Goal: Task Accomplishment & Management: Manage account settings

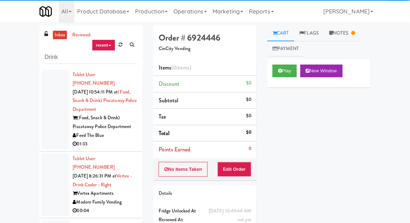
type input "Drink"
click at [16, 65] on div "inbox reviewed recent all unclear take inventory issue suspicious failed recent…" at bounding box center [205, 154] width 410 height 259
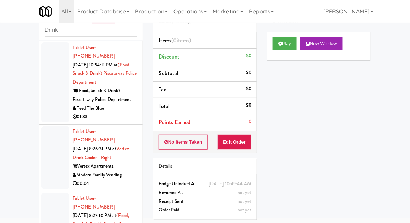
click at [47, 103] on div at bounding box center [55, 82] width 28 height 80
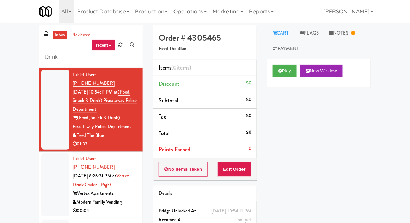
scroll to position [27, 0]
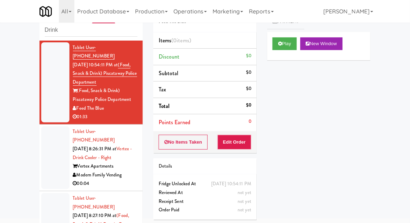
click at [40, 142] on li "Tablet User · (208) 412-2516 [DATE] 8:26:31 PM at Vertex - Drink Cooler - Right…" at bounding box center [91, 158] width 103 height 67
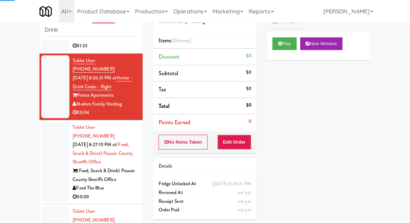
scroll to position [73, 0]
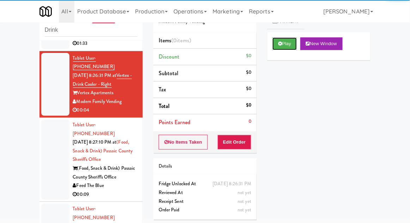
click at [280, 48] on button "Play" at bounding box center [285, 43] width 24 height 13
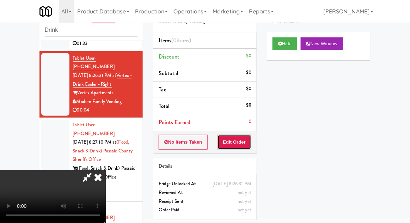
click at [236, 143] on button "Edit Order" at bounding box center [235, 142] width 34 height 15
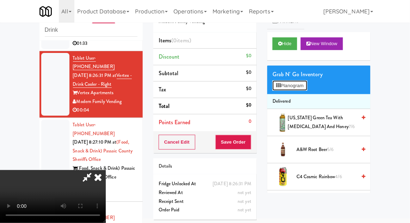
click at [307, 85] on button "Planogram" at bounding box center [290, 85] width 35 height 11
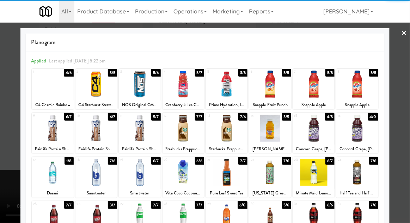
click at [140, 136] on div at bounding box center [140, 128] width 42 height 27
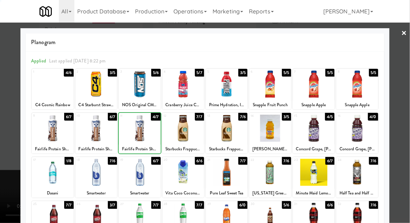
click at [408, 90] on div at bounding box center [205, 111] width 410 height 223
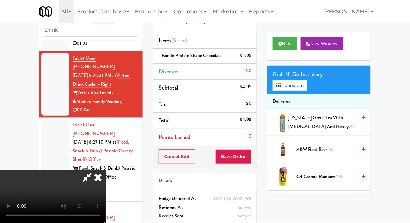
click at [255, 157] on div "Cancel Edit Save Order" at bounding box center [204, 157] width 103 height 22
click at [256, 164] on div "Cancel Edit Save Order" at bounding box center [204, 157] width 103 height 22
click at [249, 157] on button "Save Order" at bounding box center [234, 156] width 36 height 15
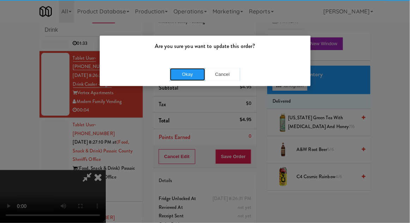
click at [192, 72] on button "Okay" at bounding box center [187, 74] width 35 height 13
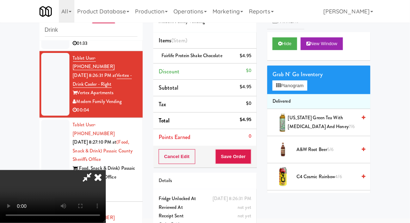
click at [53, 120] on div at bounding box center [55, 160] width 28 height 80
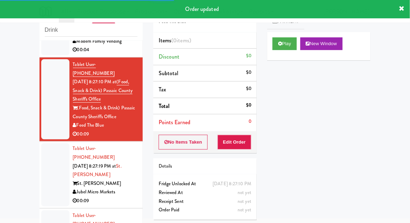
scroll to position [133, 0]
click at [281, 40] on button "Play" at bounding box center [285, 43] width 24 height 13
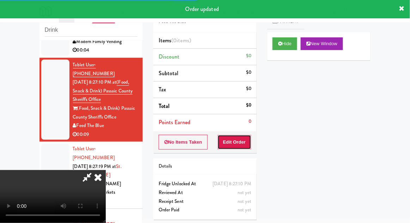
click at [242, 147] on button "Edit Order" at bounding box center [235, 142] width 34 height 15
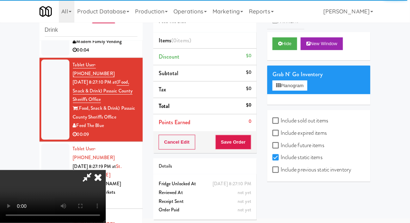
click at [50, 157] on div at bounding box center [55, 175] width 28 height 63
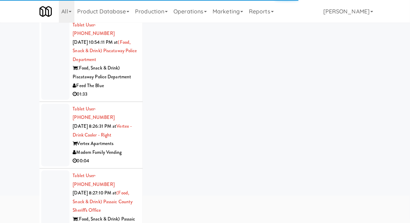
click at [46, 127] on div at bounding box center [55, 135] width 28 height 63
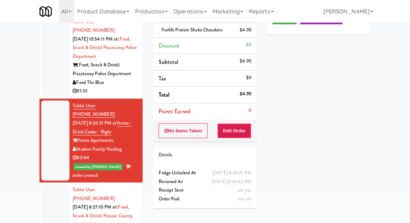
click at [47, 71] on div at bounding box center [55, 57] width 28 height 80
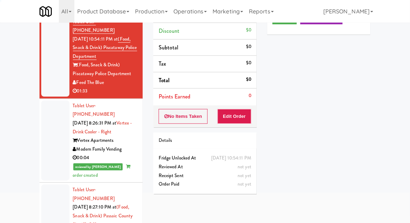
scroll to position [61, 0]
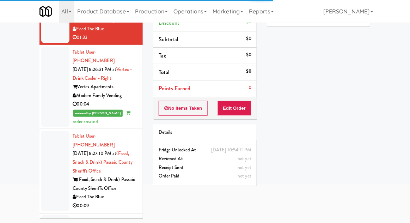
click at [50, 136] on div at bounding box center [55, 171] width 28 height 80
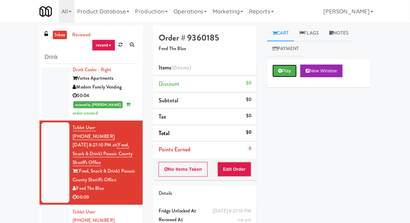
click at [279, 76] on button "Play" at bounding box center [285, 71] width 24 height 13
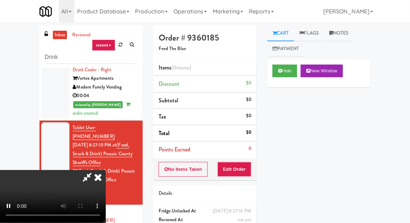
click at [240, 165] on button "Edit Order" at bounding box center [235, 169] width 34 height 15
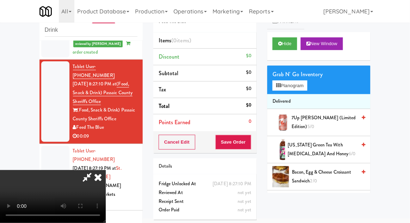
scroll to position [26, 0]
click at [307, 85] on button "Planogram" at bounding box center [290, 85] width 35 height 11
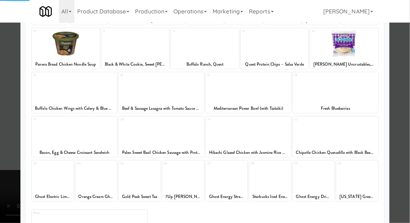
scroll to position [89, 0]
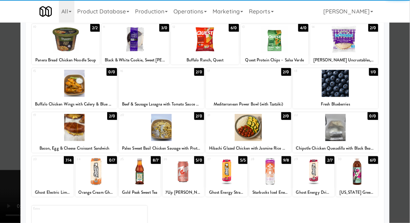
click at [138, 168] on div at bounding box center [140, 171] width 42 height 27
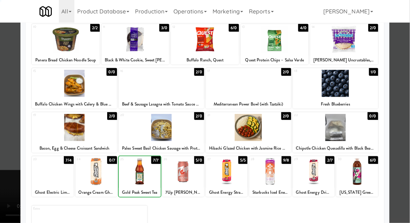
click at [407, 67] on div at bounding box center [205, 111] width 410 height 223
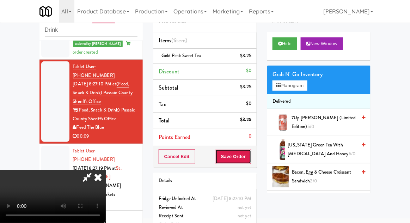
click at [249, 157] on button "Save Order" at bounding box center [234, 156] width 36 height 15
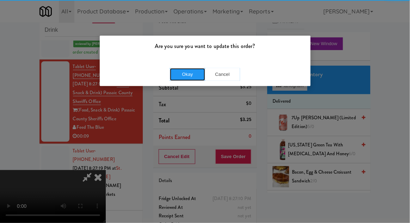
click at [188, 79] on button "Okay" at bounding box center [187, 74] width 35 height 13
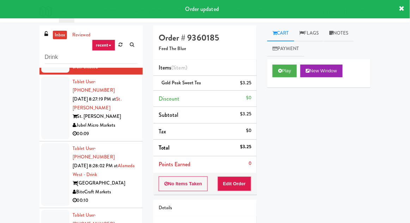
scroll to position [266, 0]
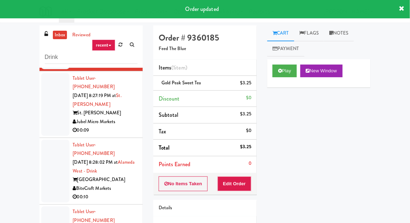
click at [49, 95] on div at bounding box center [55, 104] width 28 height 63
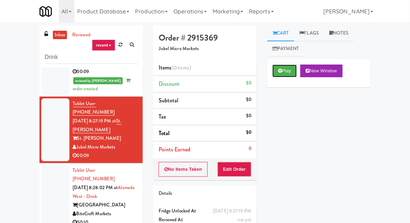
click at [283, 70] on button "Play" at bounding box center [285, 71] width 24 height 13
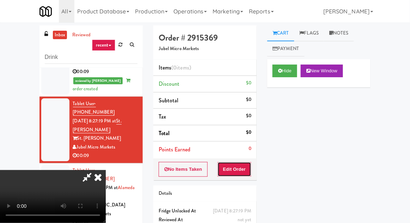
click at [245, 168] on button "Edit Order" at bounding box center [235, 169] width 34 height 15
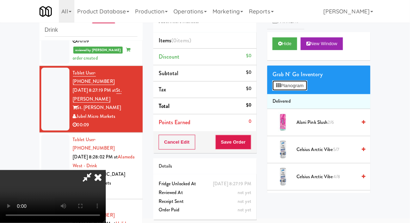
click at [307, 86] on button "Planogram" at bounding box center [290, 85] width 35 height 11
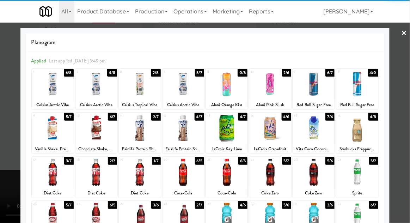
click at [180, 88] on div at bounding box center [184, 84] width 42 height 27
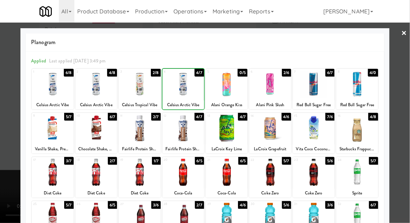
click at [408, 60] on div at bounding box center [205, 111] width 410 height 223
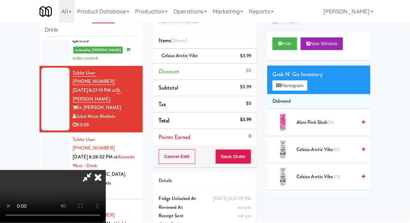
scroll to position [26, 0]
click at [247, 160] on button "Save Order" at bounding box center [234, 156] width 36 height 15
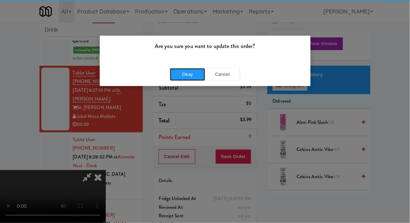
click at [191, 70] on button "Okay" at bounding box center [187, 74] width 35 height 13
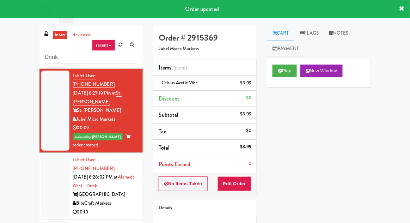
scroll to position [285, 0]
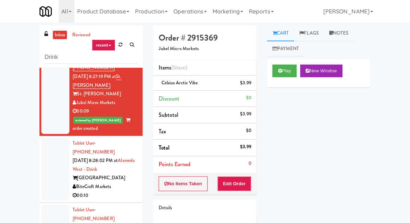
click at [45, 138] on div at bounding box center [55, 169] width 28 height 63
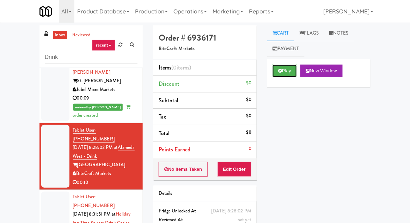
click at [276, 71] on button "Play" at bounding box center [285, 71] width 24 height 13
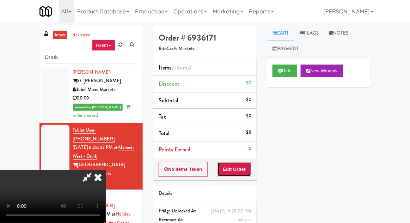
click at [242, 166] on button "Edit Order" at bounding box center [235, 169] width 34 height 15
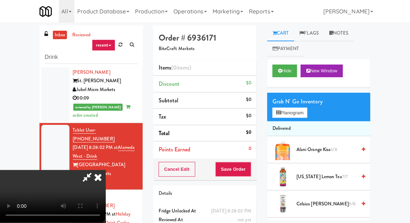
scroll to position [26, 0]
click at [284, 74] on button "Hide" at bounding box center [285, 71] width 25 height 13
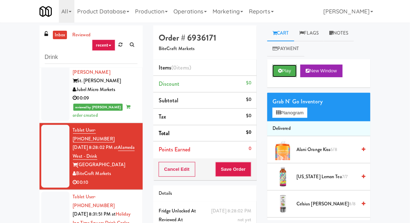
scroll to position [0, 0]
click at [280, 71] on icon at bounding box center [280, 70] width 4 height 5
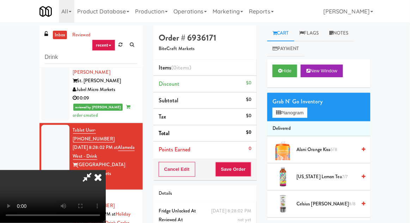
scroll to position [27, 0]
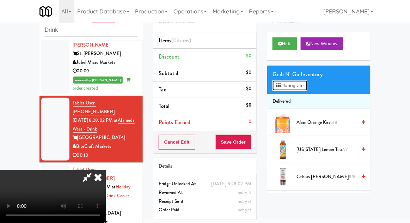
click at [304, 81] on button "Planogram" at bounding box center [290, 85] width 35 height 11
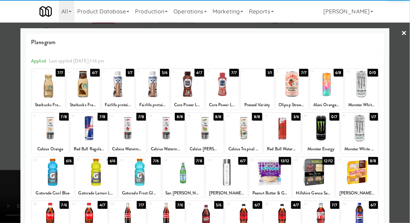
click at [113, 89] on div at bounding box center [118, 84] width 33 height 27
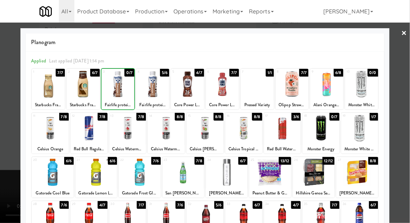
click at [410, 63] on div at bounding box center [205, 111] width 410 height 223
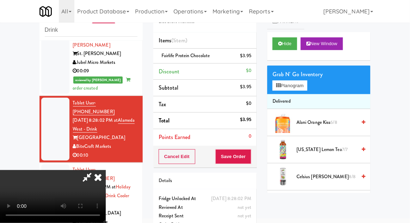
scroll to position [26, 0]
click at [307, 85] on button "Planogram" at bounding box center [290, 85] width 35 height 11
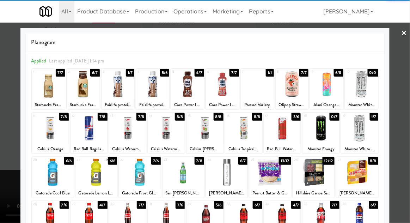
click at [126, 130] on div at bounding box center [127, 128] width 37 height 27
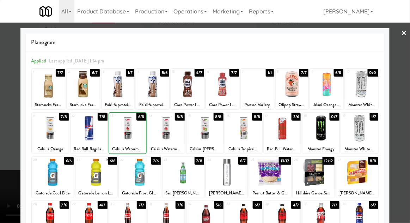
click at [409, 73] on div at bounding box center [205, 111] width 410 height 223
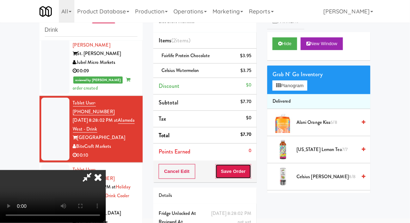
click at [248, 175] on button "Save Order" at bounding box center [234, 171] width 36 height 15
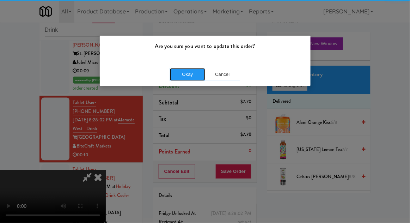
click at [176, 68] on button "Okay" at bounding box center [187, 74] width 35 height 13
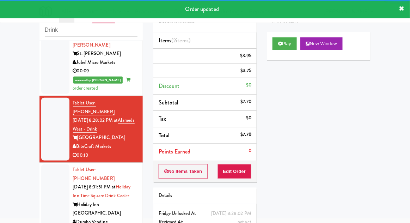
click at [43, 164] on div at bounding box center [55, 200] width 28 height 72
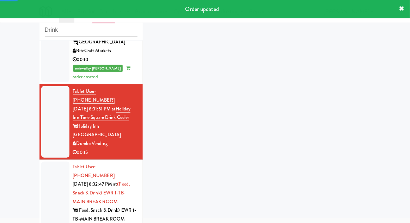
scroll to position [458, 0]
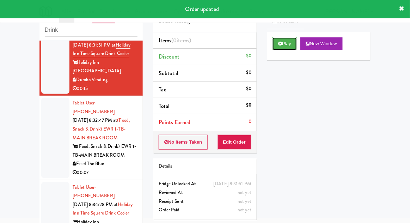
click at [277, 48] on button "Play" at bounding box center [285, 43] width 24 height 13
click at [233, 143] on button "Edit Order" at bounding box center [235, 142] width 34 height 15
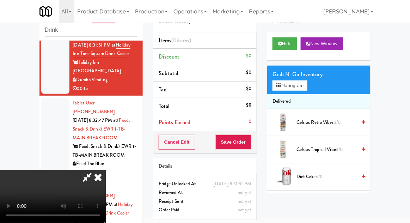
scroll to position [0, 0]
click at [307, 80] on button "Planogram" at bounding box center [290, 85] width 35 height 11
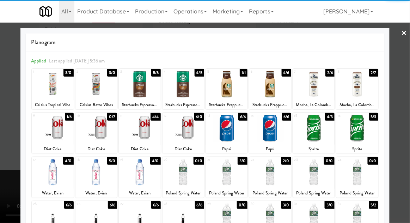
click at [135, 167] on div at bounding box center [140, 172] width 42 height 27
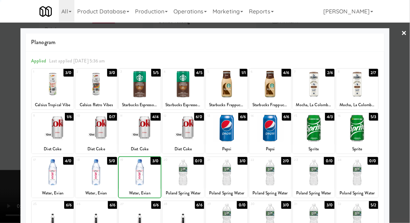
click at [405, 76] on div at bounding box center [205, 111] width 410 height 223
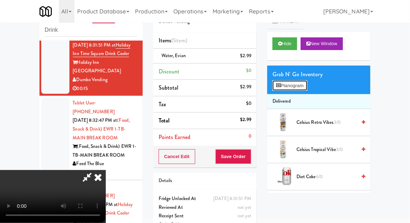
click at [307, 90] on button "Planogram" at bounding box center [290, 85] width 35 height 11
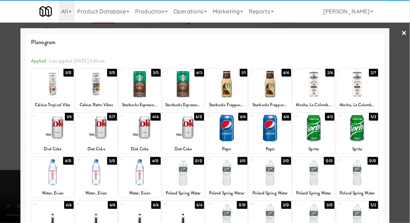
click at [138, 171] on div at bounding box center [140, 172] width 42 height 27
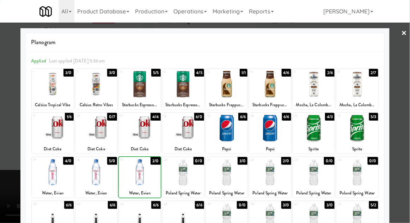
click at [410, 78] on div at bounding box center [205, 111] width 410 height 223
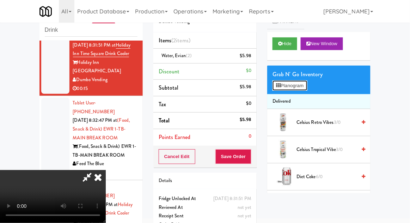
click at [301, 87] on button "Planogram" at bounding box center [290, 85] width 35 height 11
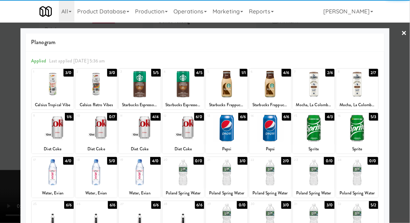
click at [139, 178] on div at bounding box center [140, 172] width 42 height 27
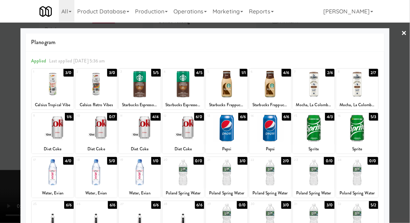
click at [139, 178] on div at bounding box center [140, 172] width 42 height 27
click at [405, 81] on div at bounding box center [205, 111] width 410 height 223
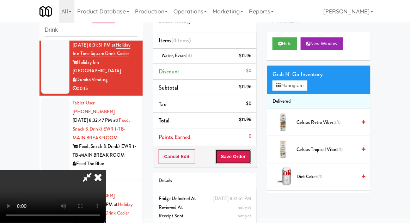
click at [248, 161] on button "Save Order" at bounding box center [234, 156] width 36 height 15
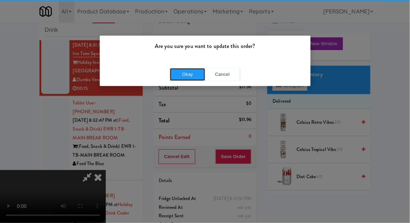
click at [175, 77] on button "Okay" at bounding box center [187, 74] width 35 height 13
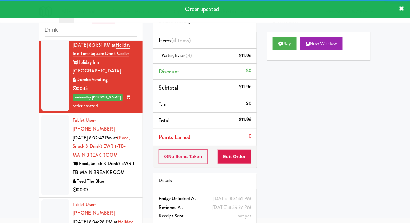
click at [41, 115] on div at bounding box center [55, 155] width 28 height 80
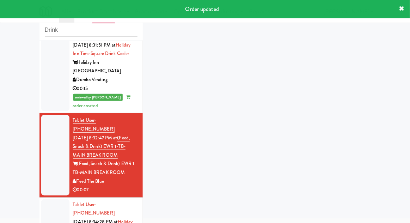
scroll to position [475, 0]
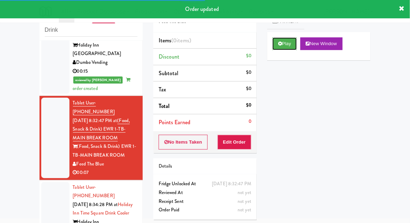
click at [283, 48] on button "Play" at bounding box center [285, 43] width 24 height 13
click at [241, 139] on button "Edit Order" at bounding box center [235, 142] width 34 height 15
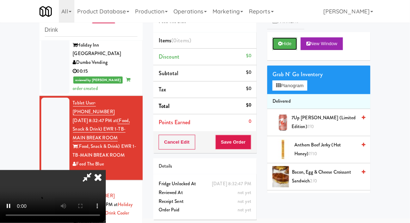
click at [283, 45] on button "Hide" at bounding box center [285, 43] width 25 height 13
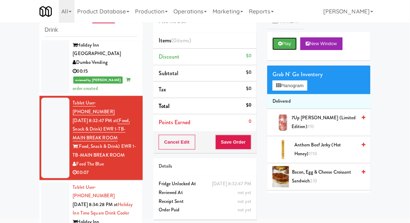
click at [283, 47] on button "Play" at bounding box center [285, 43] width 24 height 13
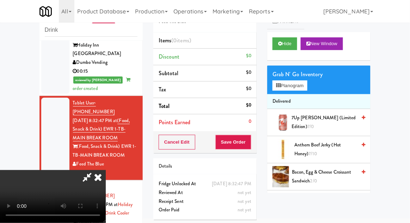
click at [41, 180] on li "Tablet User · (503) 560-1904 [DATE] 8:34:28 PM at [GEOGRAPHIC_DATA] [GEOGRAPHIC…" at bounding box center [91, 218] width 103 height 76
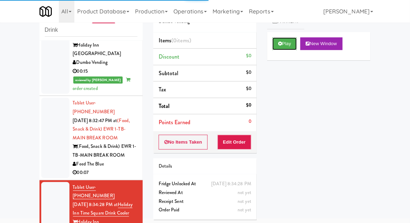
click at [289, 42] on button "Play" at bounding box center [285, 43] width 24 height 13
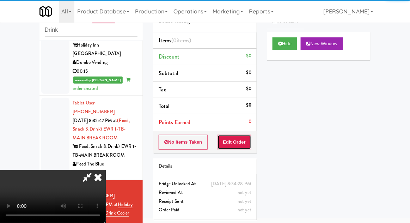
click at [241, 138] on button "Edit Order" at bounding box center [235, 142] width 34 height 15
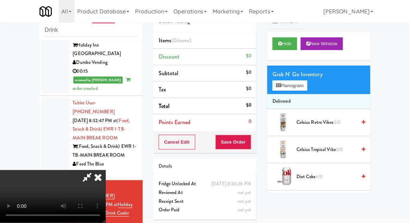
scroll to position [26, 0]
click at [295, 48] on button "Hide" at bounding box center [285, 43] width 25 height 13
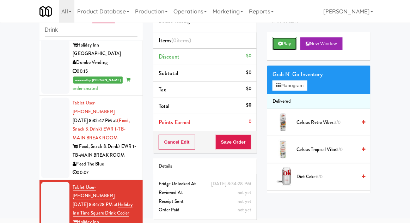
click at [295, 46] on button "Play" at bounding box center [285, 43] width 24 height 13
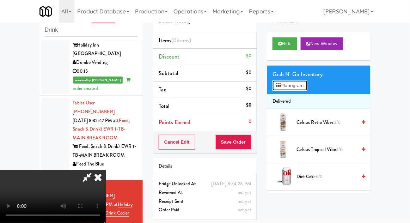
click at [307, 88] on button "Planogram" at bounding box center [290, 85] width 35 height 11
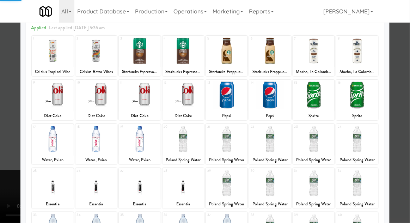
scroll to position [45, 0]
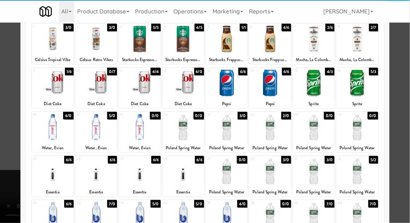
click at [51, 218] on div at bounding box center [53, 215] width 42 height 27
click at [408, 85] on div at bounding box center [205, 111] width 410 height 223
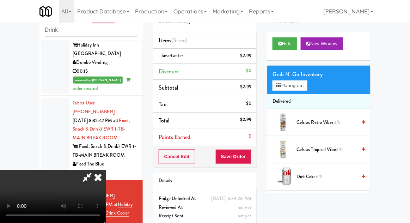
scroll to position [26, 0]
click at [249, 161] on button "Save Order" at bounding box center [234, 156] width 36 height 15
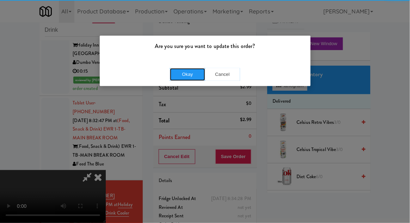
click at [189, 72] on button "Okay" at bounding box center [187, 74] width 35 height 13
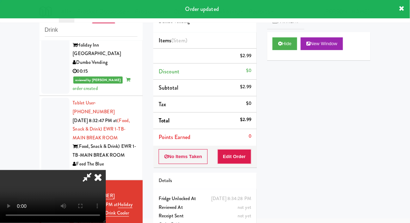
scroll to position [0, 0]
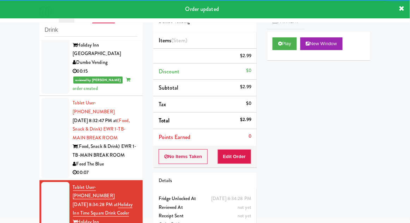
click at [43, 105] on div at bounding box center [55, 138] width 28 height 80
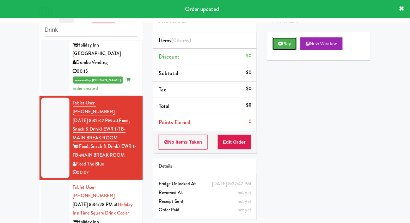
click at [280, 48] on button "Play" at bounding box center [285, 43] width 24 height 13
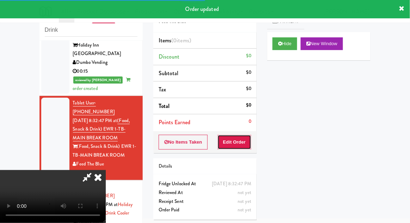
click at [243, 141] on button "Edit Order" at bounding box center [235, 142] width 34 height 15
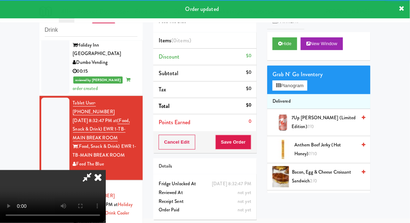
scroll to position [493, 0]
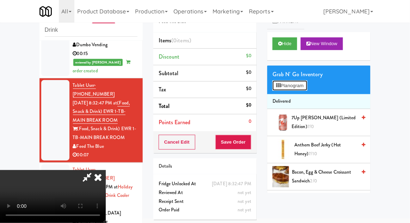
click at [306, 83] on button "Planogram" at bounding box center [290, 85] width 35 height 11
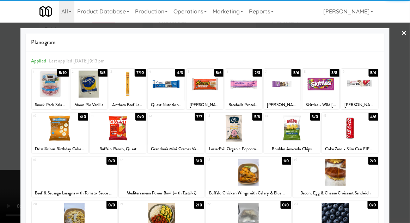
click at [324, 88] on div at bounding box center [321, 84] width 37 height 27
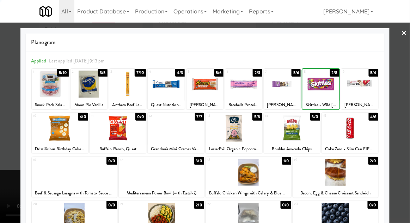
click at [408, 86] on div at bounding box center [205, 111] width 410 height 223
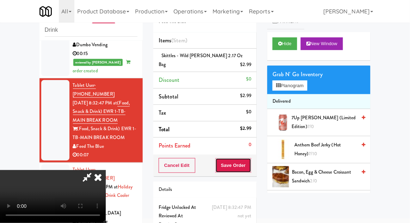
click at [251, 160] on button "Save Order" at bounding box center [234, 165] width 36 height 15
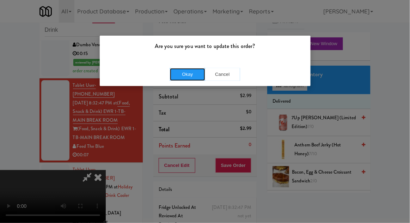
click at [188, 79] on button "Okay" at bounding box center [187, 74] width 35 height 13
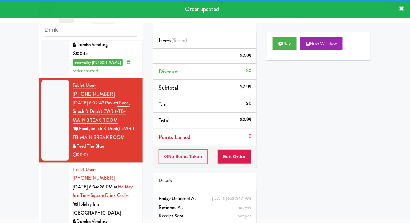
click at [42, 164] on div at bounding box center [55, 208] width 28 height 89
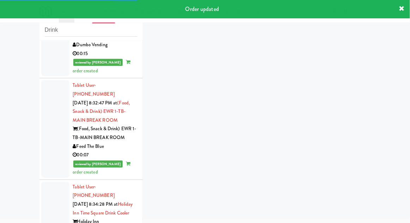
scroll to position [510, 0]
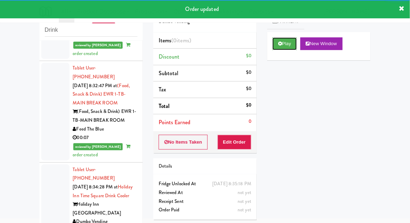
click at [285, 48] on button "Play" at bounding box center [285, 43] width 24 height 13
click at [233, 142] on button "Edit Order" at bounding box center [235, 142] width 34 height 15
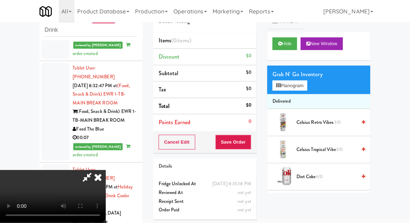
scroll to position [0, 0]
click at [306, 89] on button "Planogram" at bounding box center [290, 85] width 35 height 11
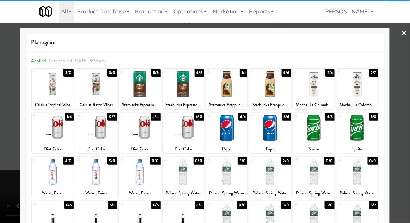
click at [310, 129] on div at bounding box center [314, 128] width 42 height 27
click at [408, 87] on div at bounding box center [205, 111] width 410 height 223
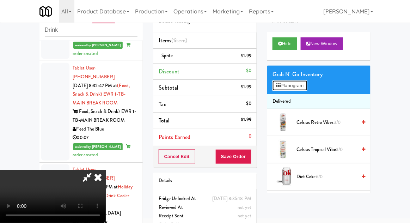
click at [307, 87] on button "Planogram" at bounding box center [290, 85] width 35 height 11
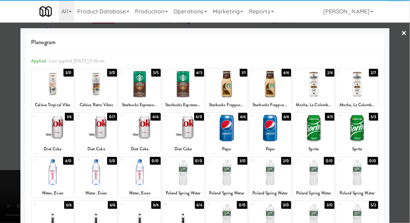
click at [233, 134] on div at bounding box center [227, 128] width 42 height 27
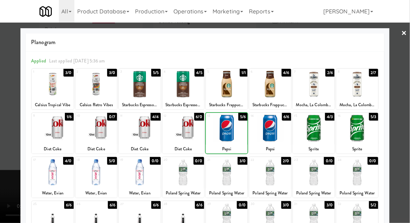
click at [406, 93] on div at bounding box center [205, 111] width 410 height 223
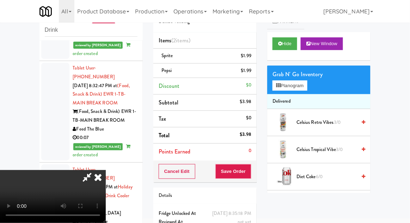
scroll to position [26, 0]
click at [251, 173] on button "Save Order" at bounding box center [234, 171] width 36 height 15
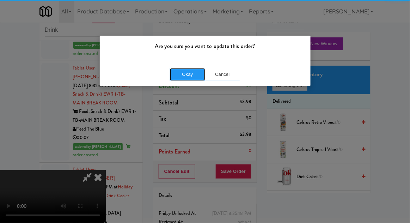
click at [178, 76] on button "Okay" at bounding box center [187, 74] width 35 height 13
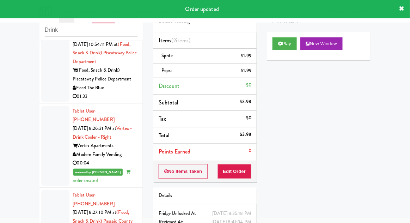
scroll to position [0, 0]
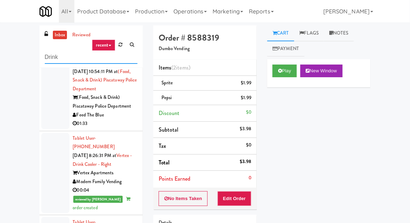
click at [50, 60] on input "Drink" at bounding box center [91, 57] width 93 height 13
click at [48, 56] on input "Drink" at bounding box center [91, 57] width 93 height 13
type input "Fridge"
click at [14, 52] on div "inbox reviewed recent all unclear take inventory issue suspicious failed recent…" at bounding box center [205, 154] width 410 height 259
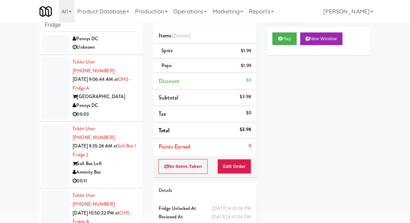
scroll to position [643, 0]
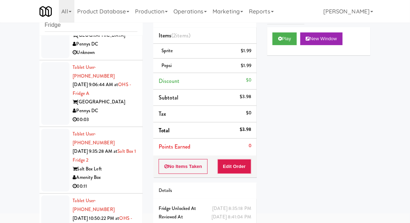
click at [52, 195] on div at bounding box center [55, 226] width 28 height 63
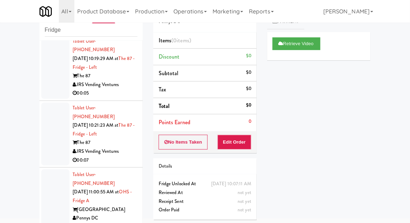
scroll to position [1001, 0]
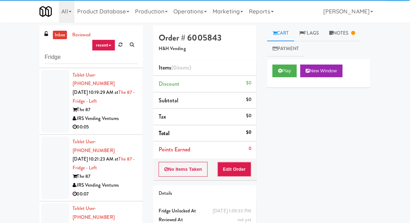
click at [345, 40] on link "Notes" at bounding box center [342, 33] width 37 height 16
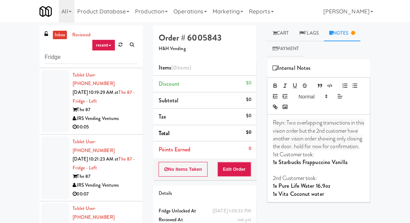
click at [292, 27] on link "Cart" at bounding box center [280, 33] width 27 height 16
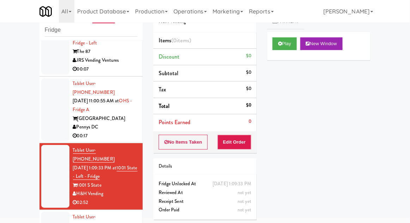
scroll to position [1100, 0]
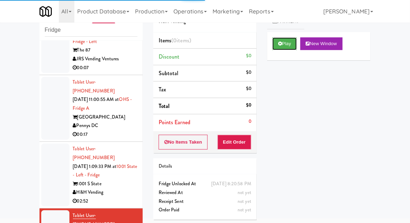
click at [277, 49] on button "Play" at bounding box center [285, 43] width 24 height 13
click at [241, 138] on button "Edit Order" at bounding box center [235, 142] width 34 height 15
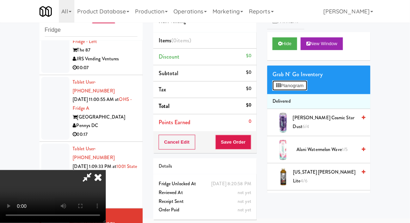
click at [307, 88] on button "Planogram" at bounding box center [290, 85] width 35 height 11
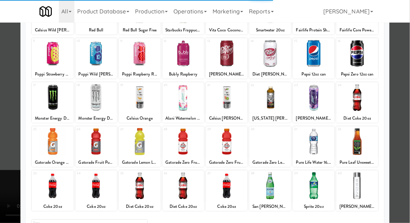
scroll to position [82, 0]
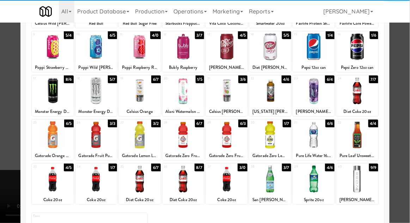
click at [309, 187] on div at bounding box center [314, 178] width 42 height 27
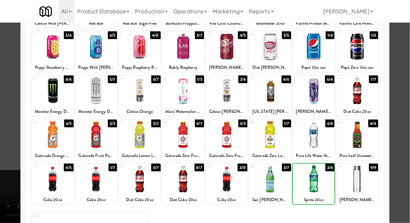
click at [407, 89] on div at bounding box center [205, 111] width 410 height 223
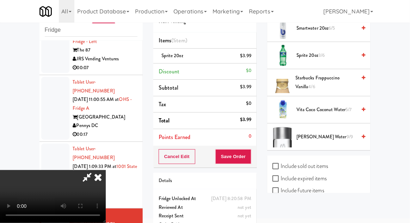
scroll to position [1047, 0]
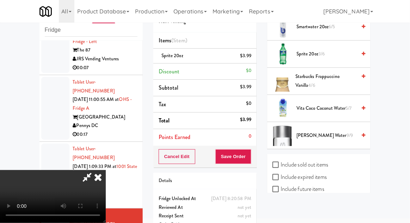
click at [325, 50] on span "3/6" at bounding box center [322, 53] width 6 height 7
click at [252, 157] on button "Save Order" at bounding box center [234, 156] width 36 height 15
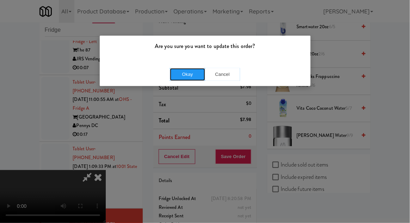
click at [188, 76] on button "Okay" at bounding box center [187, 74] width 35 height 13
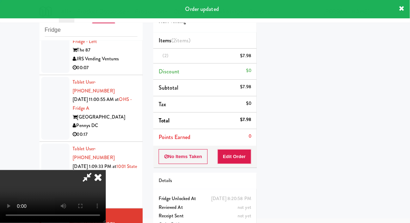
scroll to position [70, 0]
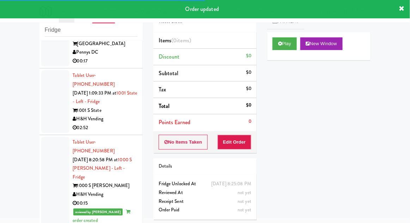
scroll to position [1174, 0]
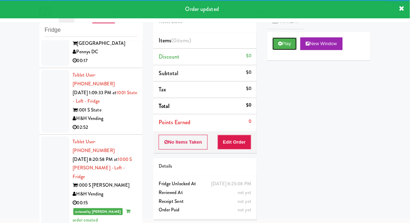
click at [283, 49] on button "Play" at bounding box center [285, 43] width 24 height 13
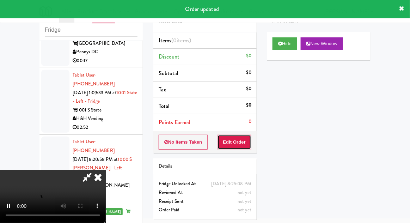
click at [245, 141] on button "Edit Order" at bounding box center [235, 142] width 34 height 15
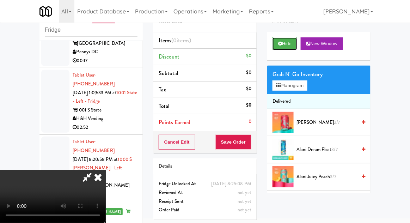
click at [278, 44] on button "Hide" at bounding box center [285, 43] width 25 height 13
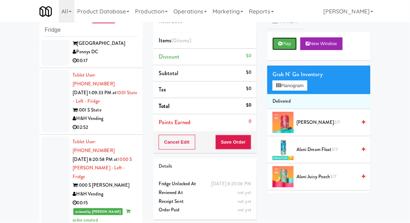
click at [279, 46] on button "Play" at bounding box center [285, 43] width 24 height 13
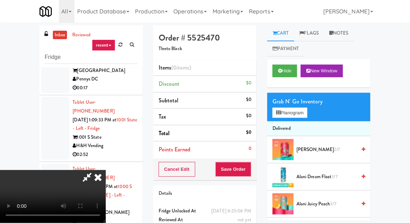
scroll to position [0, 0]
click at [307, 110] on button "Planogram" at bounding box center [290, 113] width 35 height 11
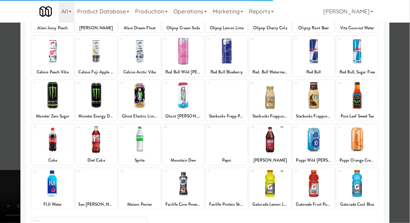
scroll to position [123, 0]
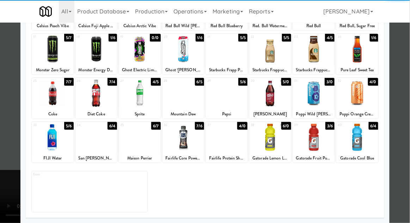
click at [269, 143] on div at bounding box center [270, 137] width 42 height 27
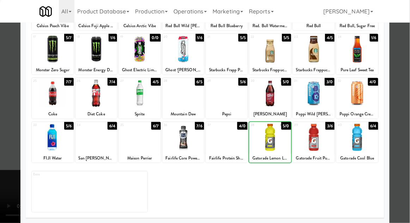
click at [407, 65] on div at bounding box center [205, 111] width 410 height 223
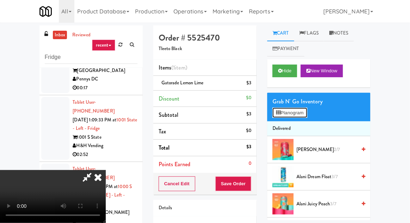
click at [307, 109] on button "Planogram" at bounding box center [290, 113] width 35 height 11
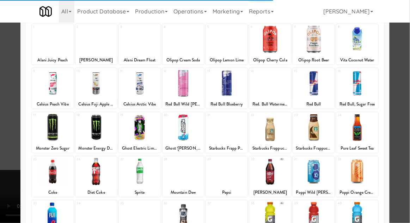
scroll to position [89, 0]
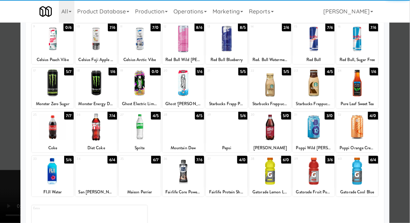
click at [365, 163] on div at bounding box center [358, 171] width 42 height 27
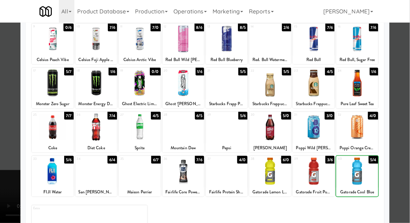
click at [402, 149] on div at bounding box center [205, 111] width 410 height 223
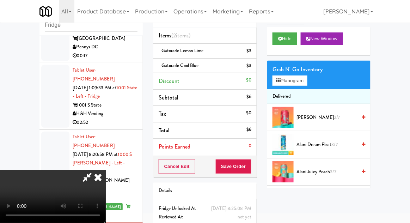
scroll to position [26, 0]
click at [250, 165] on button "Save Order" at bounding box center [234, 166] width 36 height 15
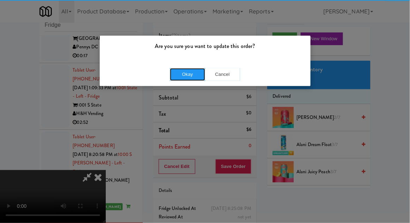
click at [188, 74] on button "Okay" at bounding box center [187, 74] width 35 height 13
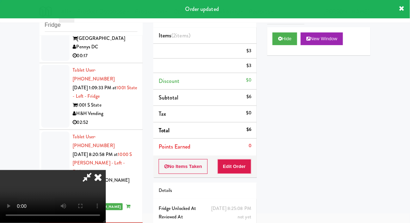
scroll to position [0, 0]
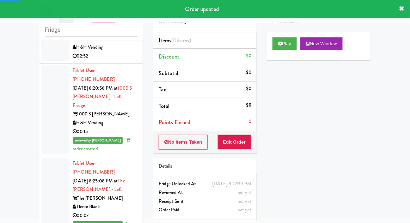
scroll to position [1245, 0]
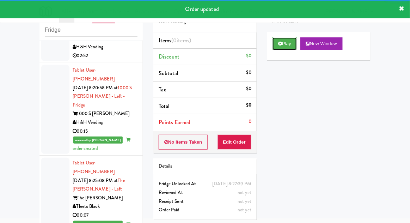
click at [283, 40] on button "Play" at bounding box center [285, 43] width 24 height 13
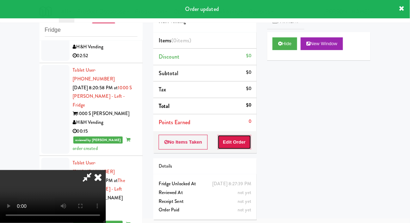
click at [238, 140] on button "Edit Order" at bounding box center [235, 142] width 34 height 15
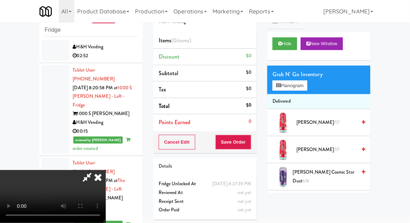
click at [314, 89] on div "Grab N' Go Inventory Planogram" at bounding box center [318, 80] width 103 height 29
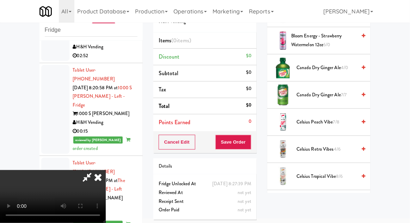
scroll to position [205, 0]
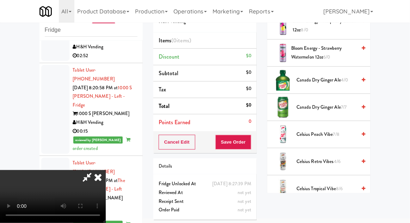
click at [343, 104] on span "7/7" at bounding box center [344, 107] width 6 height 7
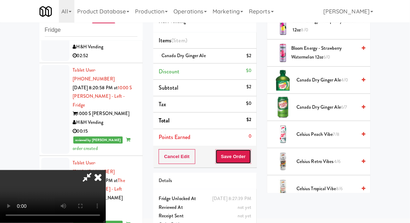
click at [248, 158] on button "Save Order" at bounding box center [234, 156] width 36 height 15
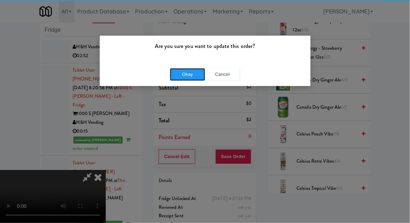
click at [180, 72] on button "Okay" at bounding box center [187, 74] width 35 height 13
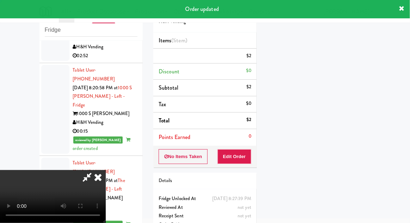
scroll to position [70, 0]
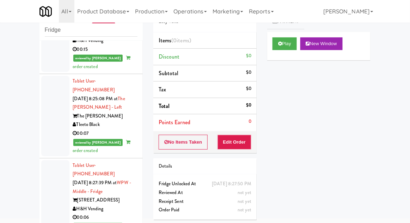
scroll to position [1328, 0]
click at [282, 47] on button "Play" at bounding box center [285, 43] width 24 height 13
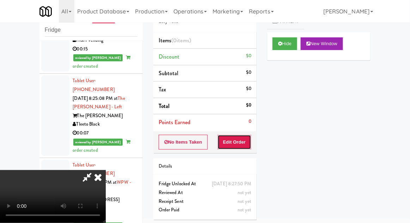
click at [246, 136] on button "Edit Order" at bounding box center [235, 142] width 34 height 15
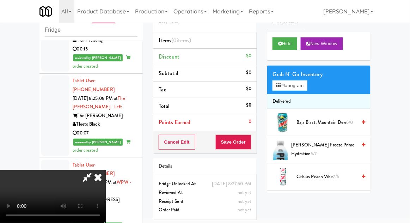
scroll to position [0, 0]
click at [307, 88] on button "Planogram" at bounding box center [290, 85] width 35 height 11
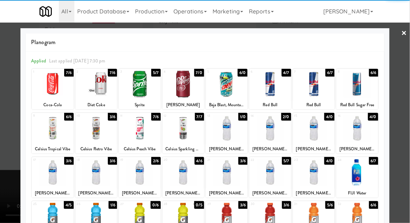
click at [315, 222] on div at bounding box center [314, 216] width 42 height 27
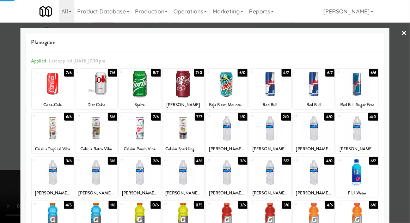
click at [409, 83] on div at bounding box center [205, 111] width 410 height 223
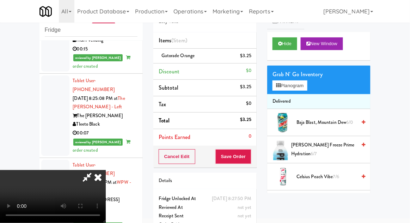
scroll to position [26, 0]
click at [303, 83] on button "Planogram" at bounding box center [290, 85] width 35 height 11
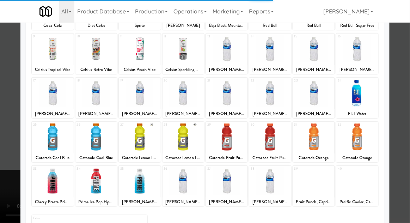
scroll to position [80, 0]
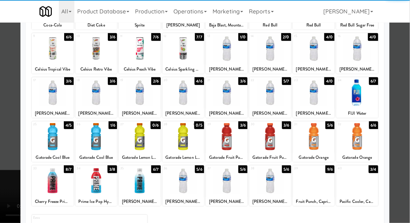
click at [282, 192] on div at bounding box center [270, 180] width 42 height 27
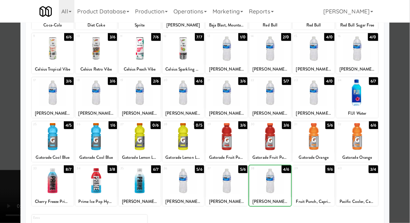
click at [407, 91] on div at bounding box center [205, 111] width 410 height 223
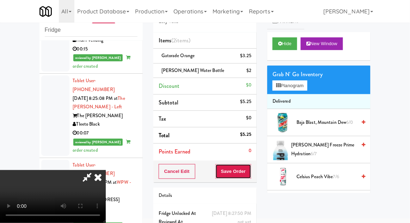
click at [252, 174] on button "Save Order" at bounding box center [234, 171] width 36 height 15
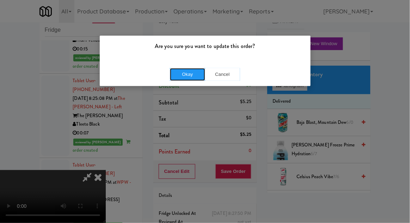
click at [190, 77] on button "Okay" at bounding box center [187, 74] width 35 height 13
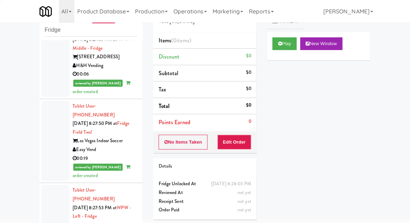
scroll to position [1471, 0]
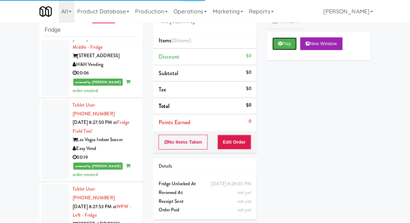
click at [288, 42] on button "Play" at bounding box center [285, 43] width 24 height 13
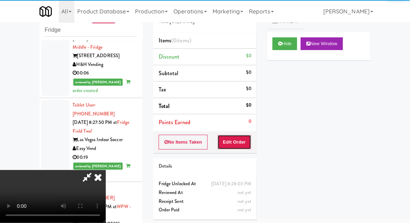
click at [241, 143] on button "Edit Order" at bounding box center [235, 142] width 34 height 15
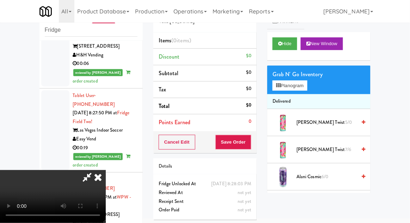
scroll to position [0, 0]
click at [307, 84] on button "Planogram" at bounding box center [290, 85] width 35 height 11
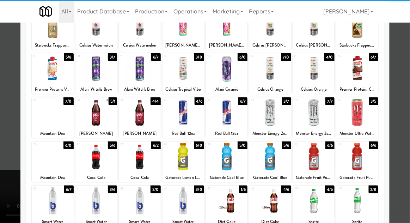
scroll to position [58, 0]
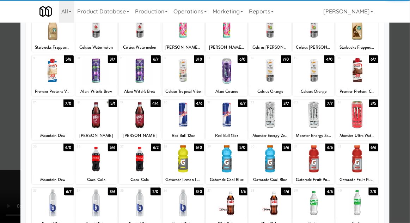
click at [100, 212] on div at bounding box center [97, 202] width 42 height 27
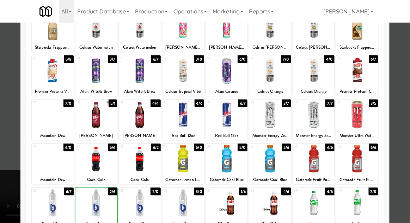
click at [409, 86] on div at bounding box center [205, 111] width 410 height 223
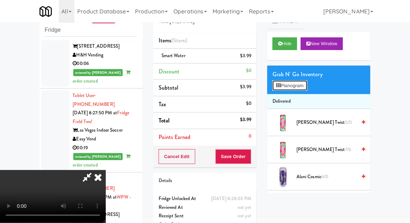
click at [307, 86] on button "Planogram" at bounding box center [290, 85] width 35 height 11
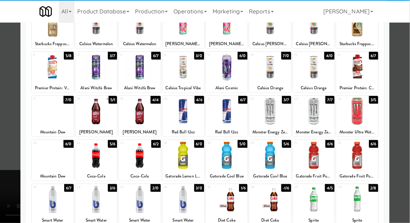
scroll to position [60, 0]
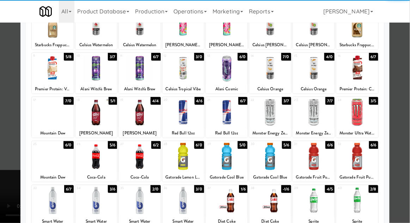
click at [93, 193] on div at bounding box center [97, 200] width 42 height 27
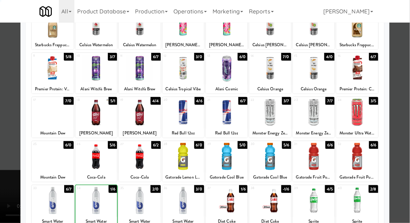
click at [409, 90] on div at bounding box center [205, 111] width 410 height 223
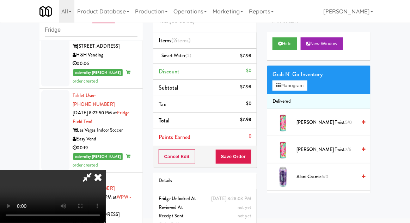
scroll to position [26, 0]
click at [246, 160] on button "Save Order" at bounding box center [234, 156] width 36 height 15
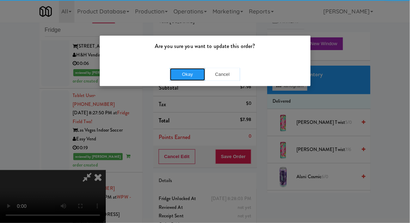
click at [177, 78] on button "Okay" at bounding box center [187, 74] width 35 height 13
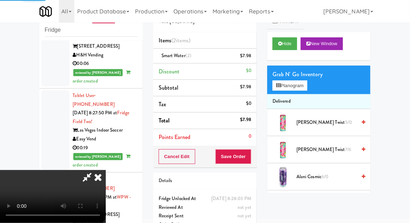
scroll to position [0, 0]
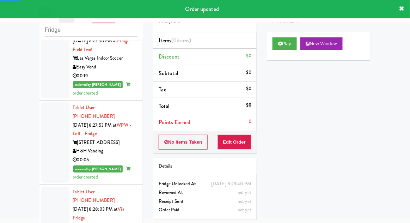
scroll to position [1553, 0]
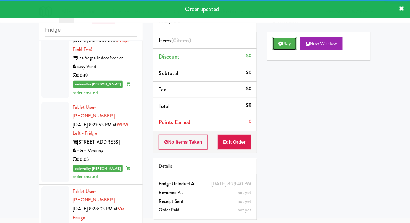
click at [279, 38] on button "Play" at bounding box center [285, 43] width 24 height 13
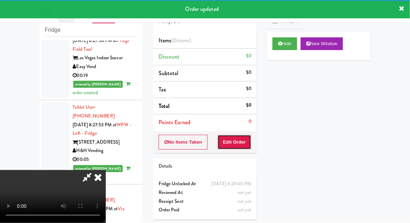
click at [240, 137] on button "Edit Order" at bounding box center [235, 142] width 34 height 15
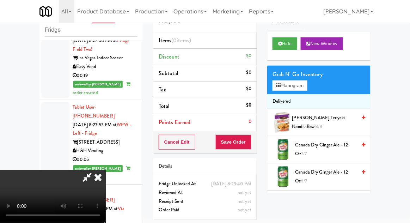
scroll to position [0, 0]
click at [301, 84] on button "Planogram" at bounding box center [290, 85] width 35 height 11
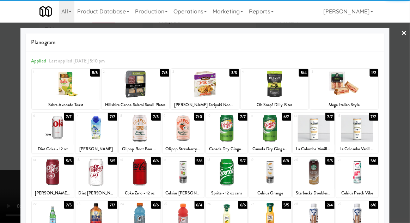
click at [185, 176] on div at bounding box center [184, 172] width 42 height 27
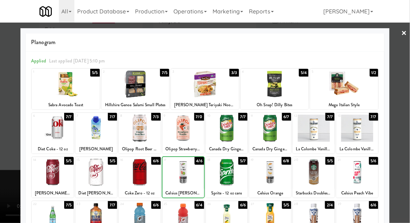
click at [407, 91] on div at bounding box center [205, 111] width 410 height 223
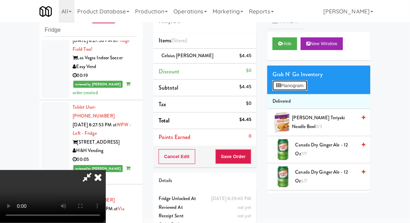
click at [307, 85] on button "Planogram" at bounding box center [290, 85] width 35 height 11
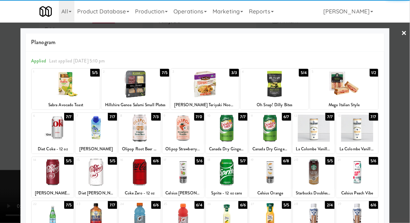
click at [180, 177] on div at bounding box center [184, 172] width 42 height 27
click at [408, 91] on div at bounding box center [205, 111] width 410 height 223
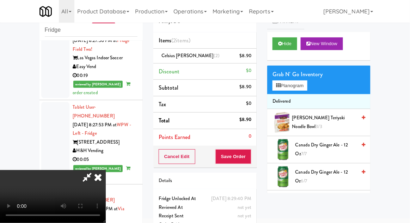
scroll to position [26, 0]
click at [255, 58] on li "Celsius [PERSON_NAME] (2) $8.90" at bounding box center [204, 56] width 103 height 15
click at [254, 60] on icon at bounding box center [253, 58] width 4 height 5
click at [307, 82] on button "Planogram" at bounding box center [290, 85] width 35 height 11
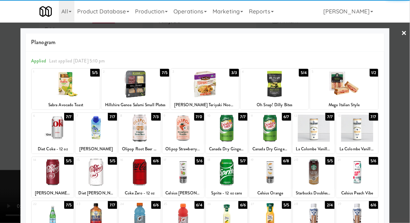
click at [363, 165] on div at bounding box center [358, 172] width 42 height 27
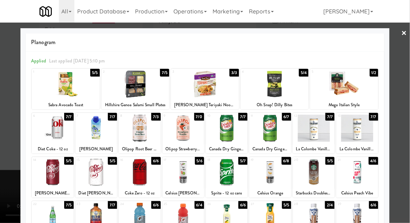
click at [402, 137] on div at bounding box center [205, 111] width 410 height 223
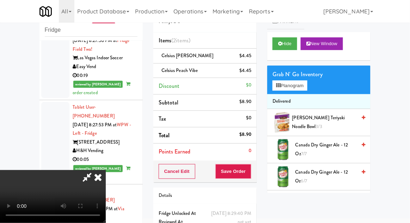
scroll to position [32, 0]
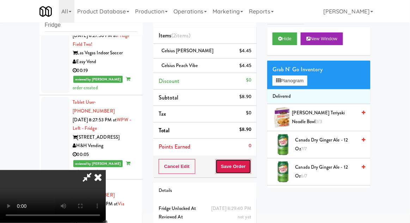
click at [251, 168] on button "Save Order" at bounding box center [234, 166] width 36 height 15
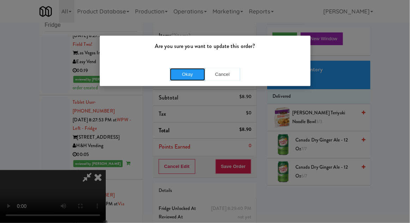
click at [191, 73] on button "Okay" at bounding box center [187, 74] width 35 height 13
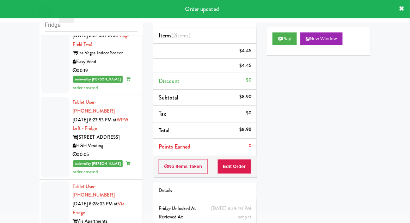
scroll to position [0, 0]
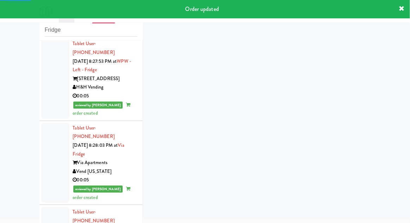
scroll to position [1620, 0]
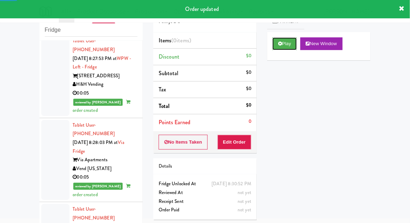
click at [282, 45] on icon at bounding box center [280, 43] width 4 height 5
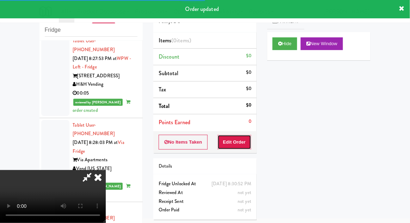
click at [243, 140] on button "Edit Order" at bounding box center [235, 142] width 34 height 15
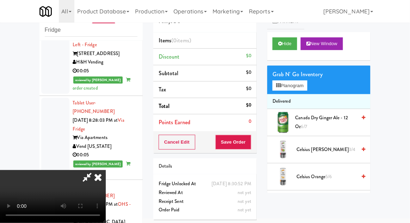
scroll to position [1641, 0]
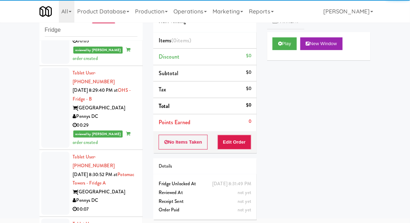
scroll to position [1756, 0]
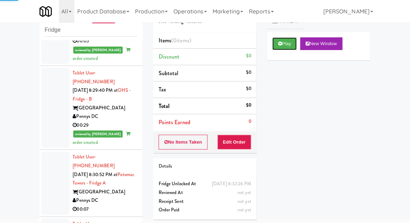
click at [282, 48] on button "Play" at bounding box center [285, 43] width 24 height 13
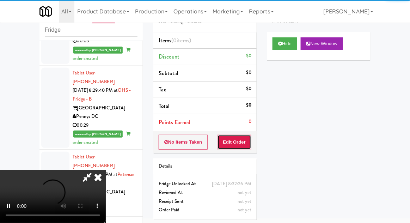
click at [246, 144] on button "Edit Order" at bounding box center [235, 142] width 34 height 15
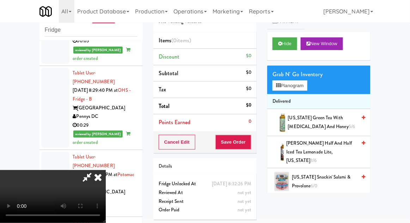
click at [315, 81] on div "Grab N' Go Inventory Planogram" at bounding box center [318, 80] width 103 height 29
click at [306, 88] on button "Planogram" at bounding box center [290, 85] width 35 height 11
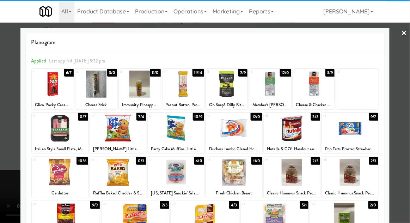
click at [227, 88] on div at bounding box center [227, 84] width 42 height 27
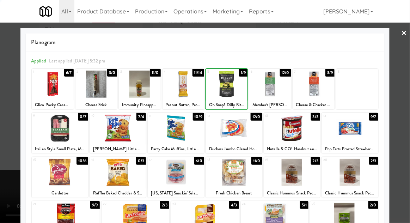
click at [407, 71] on div at bounding box center [205, 111] width 410 height 223
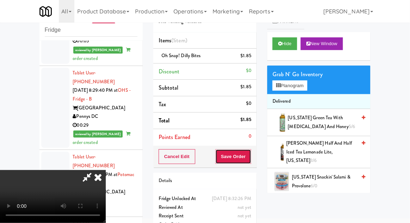
click at [251, 151] on button "Save Order" at bounding box center [234, 156] width 36 height 15
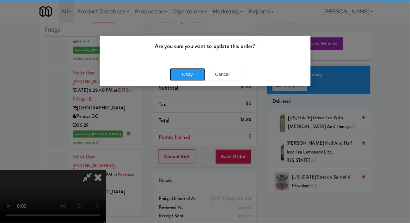
click at [196, 68] on button "Okay" at bounding box center [187, 74] width 35 height 13
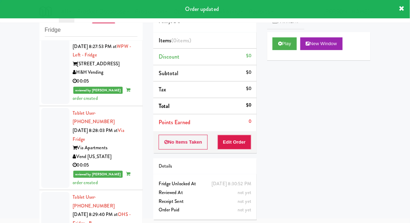
scroll to position [1633, 0]
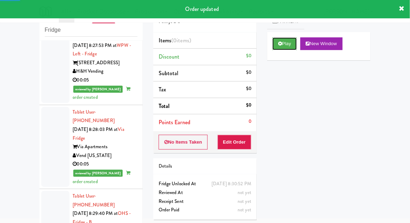
click at [284, 47] on button "Play" at bounding box center [285, 43] width 24 height 13
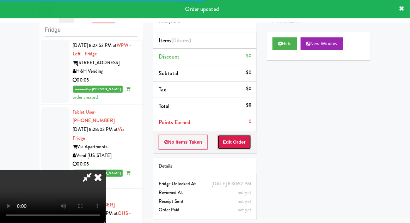
click at [248, 140] on button "Edit Order" at bounding box center [235, 142] width 34 height 15
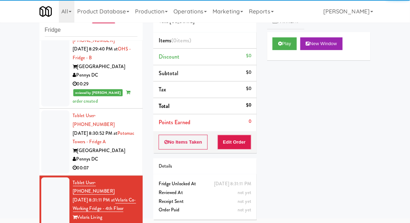
scroll to position [2016, 0]
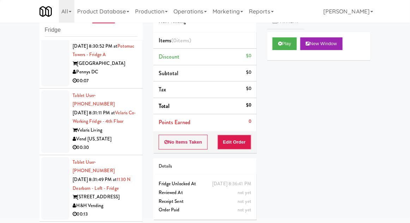
scroll to position [1884, 0]
click at [282, 49] on button "Play" at bounding box center [285, 43] width 24 height 13
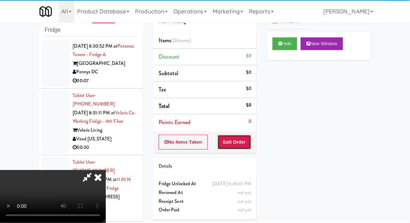
click at [252, 137] on button "Edit Order" at bounding box center [235, 142] width 34 height 15
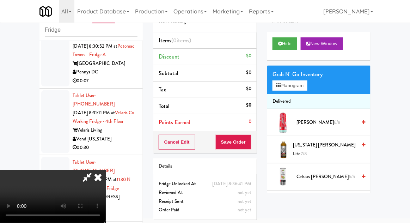
click at [101, 184] on icon at bounding box center [98, 177] width 16 height 14
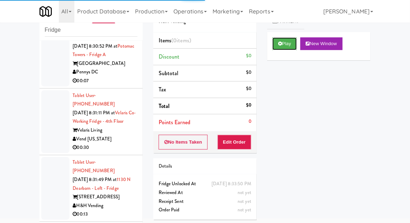
click at [276, 47] on button "Play" at bounding box center [285, 43] width 24 height 13
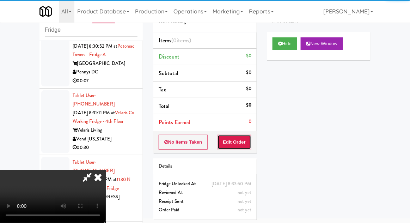
click at [239, 138] on button "Edit Order" at bounding box center [235, 142] width 34 height 15
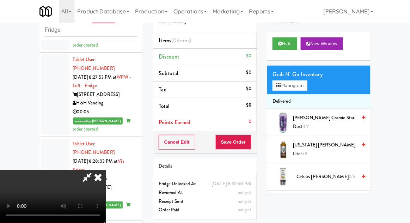
scroll to position [1601, 0]
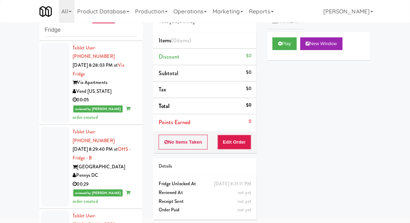
scroll to position [1697, 0]
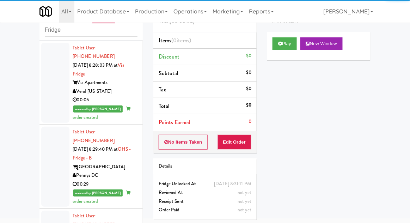
click at [269, 48] on div "Play New Window" at bounding box center [318, 46] width 103 height 28
click at [242, 145] on button "Edit Order" at bounding box center [235, 142] width 34 height 15
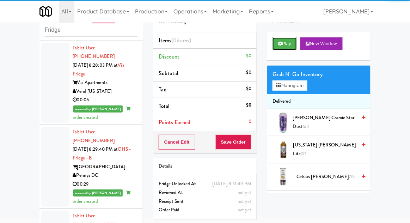
click at [274, 39] on button "Play" at bounding box center [285, 43] width 24 height 13
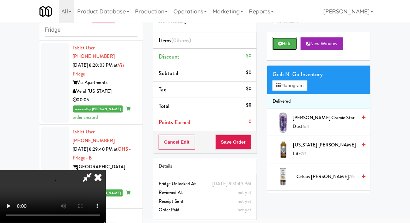
scroll to position [26, 0]
click at [284, 46] on button "Hide" at bounding box center [285, 43] width 25 height 13
click at [283, 44] on button "Hide" at bounding box center [285, 43] width 25 height 13
click at [307, 88] on button "Planogram" at bounding box center [290, 85] width 35 height 11
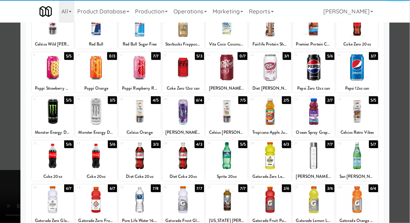
scroll to position [60, 0]
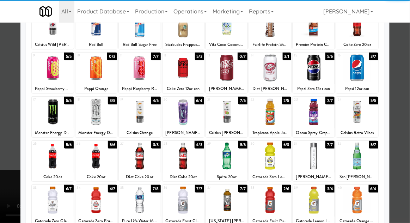
click at [234, 210] on div at bounding box center [227, 200] width 42 height 27
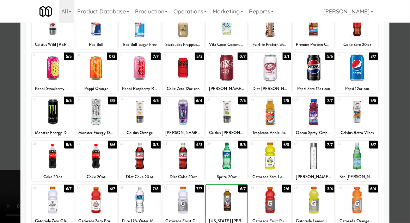
click at [407, 89] on div at bounding box center [205, 111] width 410 height 223
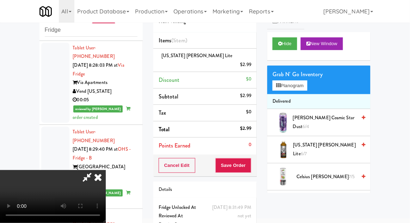
click at [313, 95] on li "Delivered" at bounding box center [318, 101] width 103 height 15
click at [317, 86] on div "Grab N' Go Inventory Planogram" at bounding box center [318, 80] width 103 height 29
click at [307, 84] on button "Planogram" at bounding box center [290, 85] width 35 height 11
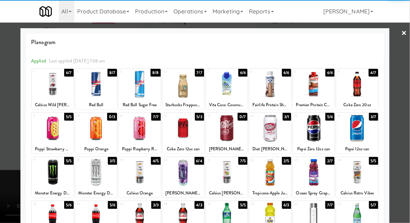
click at [367, 131] on div at bounding box center [358, 128] width 42 height 27
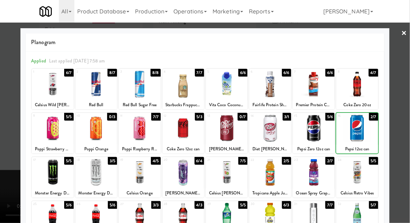
click at [410, 84] on div at bounding box center [205, 111] width 410 height 223
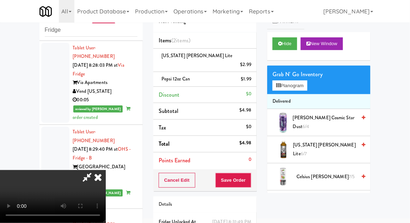
scroll to position [26, 0]
click at [251, 176] on button "Save Order" at bounding box center [234, 180] width 36 height 15
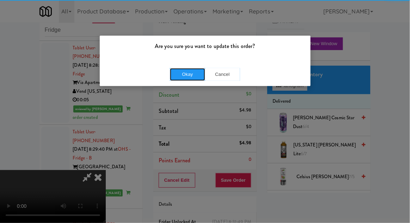
click at [175, 74] on button "Okay" at bounding box center [187, 74] width 35 height 13
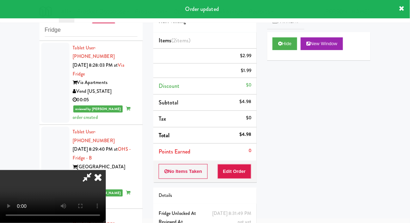
scroll to position [0, 0]
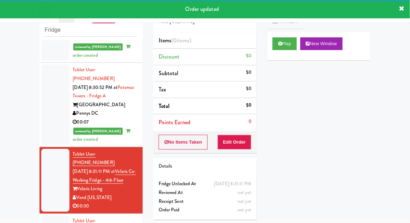
scroll to position [1843, 0]
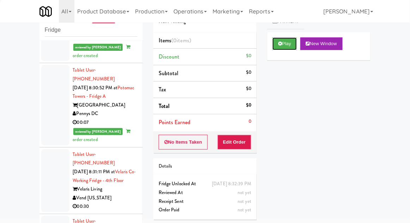
click at [292, 43] on button "Play" at bounding box center [285, 43] width 24 height 13
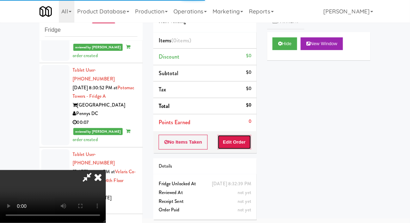
click at [246, 135] on button "Edit Order" at bounding box center [235, 142] width 34 height 15
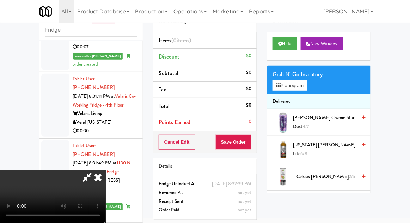
scroll to position [1921, 0]
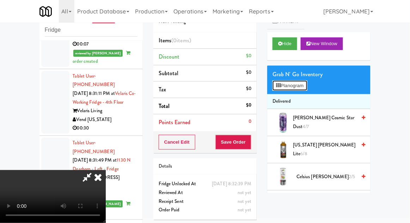
click at [307, 83] on button "Planogram" at bounding box center [290, 85] width 35 height 11
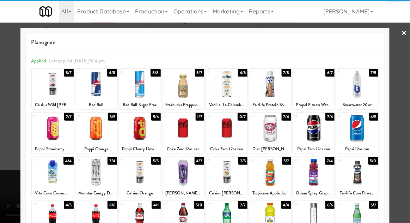
scroll to position [58, 0]
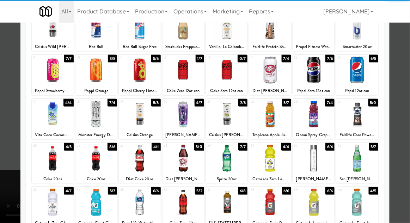
click at [186, 210] on div at bounding box center [184, 202] width 42 height 27
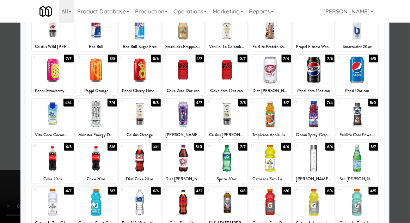
click at [407, 86] on div at bounding box center [205, 111] width 410 height 223
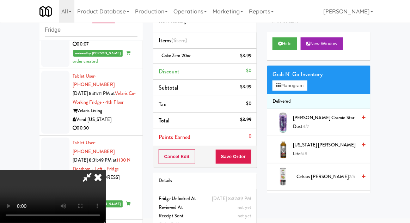
click at [256, 158] on div "Cancel Edit Save Order" at bounding box center [204, 157] width 103 height 22
click at [249, 158] on button "Save Order" at bounding box center [234, 156] width 36 height 15
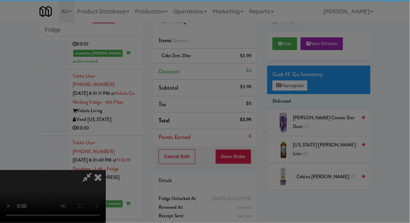
click at [0, 0] on button "Okay" at bounding box center [0, 0] width 0 height 0
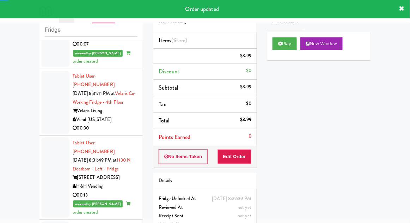
click at [36, 129] on div "inbox reviewed recent all unclear take inventory issue suspicious failed recent…" at bounding box center [91, 127] width 114 height 259
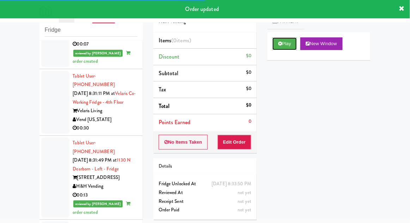
click at [276, 44] on button "Play" at bounding box center [285, 43] width 24 height 13
click at [234, 143] on button "Edit Order" at bounding box center [235, 142] width 34 height 15
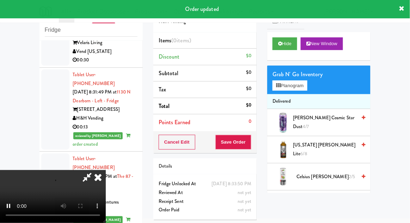
scroll to position [1989, 0]
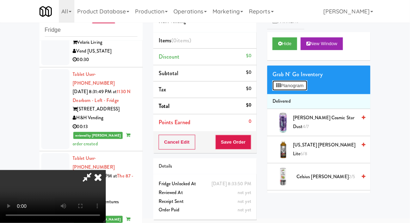
click at [307, 85] on button "Planogram" at bounding box center [290, 85] width 35 height 11
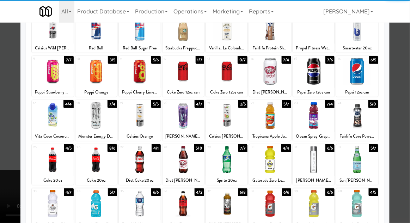
scroll to position [61, 0]
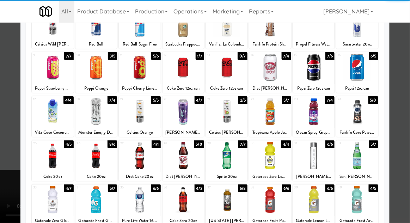
click at [185, 199] on div at bounding box center [184, 199] width 42 height 27
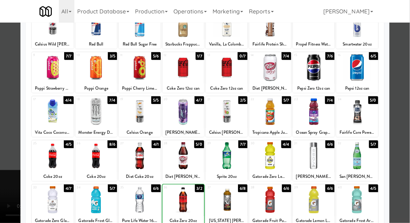
click at [406, 91] on div at bounding box center [205, 111] width 410 height 223
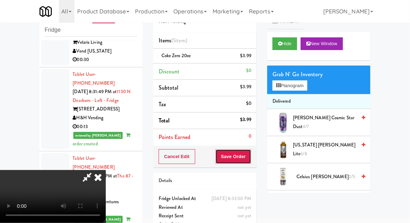
click at [247, 160] on button "Save Order" at bounding box center [234, 156] width 36 height 15
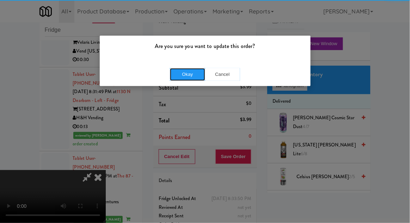
click at [198, 78] on button "Okay" at bounding box center [187, 74] width 35 height 13
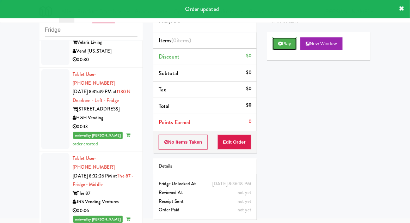
click at [273, 45] on button "Play" at bounding box center [285, 43] width 24 height 13
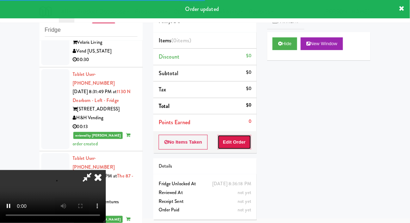
click at [242, 145] on button "Edit Order" at bounding box center [235, 142] width 34 height 15
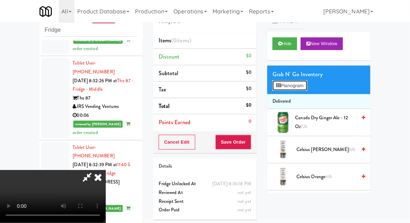
click at [307, 88] on button "Planogram" at bounding box center [290, 85] width 35 height 11
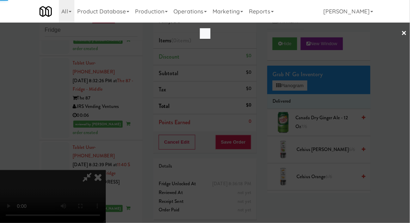
click at [302, 89] on div at bounding box center [205, 111] width 410 height 223
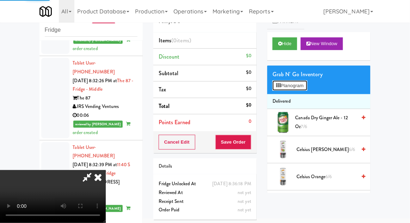
click at [305, 89] on button "Planogram" at bounding box center [290, 85] width 35 height 11
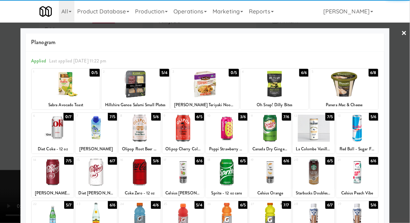
click at [365, 128] on div at bounding box center [358, 128] width 42 height 27
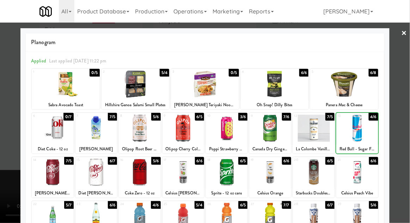
click at [408, 86] on div at bounding box center [205, 111] width 410 height 223
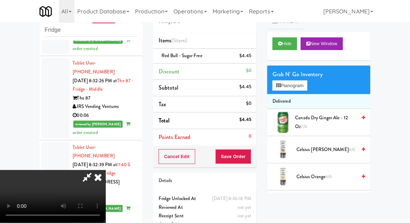
scroll to position [26, 0]
click at [257, 159] on div "Cancel Edit Save Order" at bounding box center [204, 157] width 103 height 22
click at [251, 160] on button "Save Order" at bounding box center [234, 156] width 36 height 15
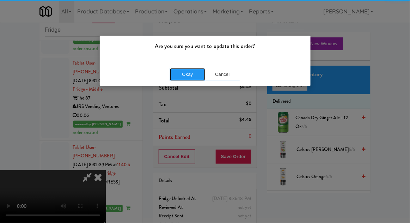
click at [193, 69] on button "Okay" at bounding box center [187, 74] width 35 height 13
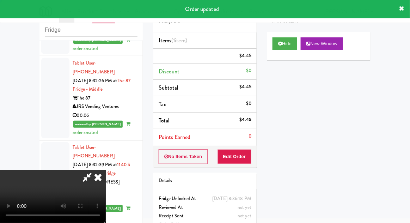
scroll to position [0, 0]
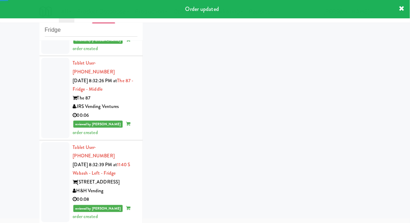
scroll to position [2102, 0]
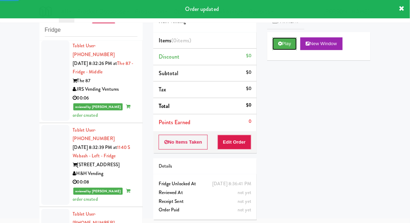
click at [278, 48] on button "Play" at bounding box center [285, 43] width 24 height 13
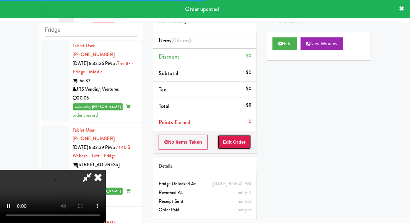
click at [241, 147] on button "Edit Order" at bounding box center [235, 142] width 34 height 15
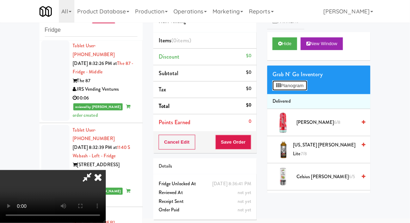
click at [307, 86] on button "Planogram" at bounding box center [290, 85] width 35 height 11
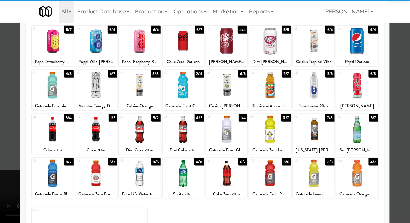
scroll to position [85, 0]
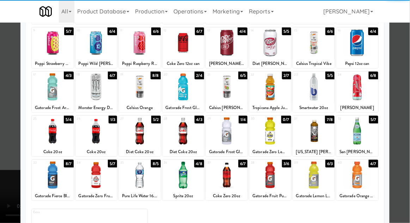
click at [354, 177] on div at bounding box center [358, 175] width 42 height 27
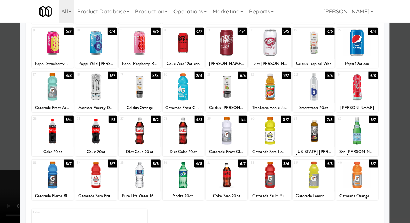
click at [409, 88] on div at bounding box center [205, 111] width 410 height 223
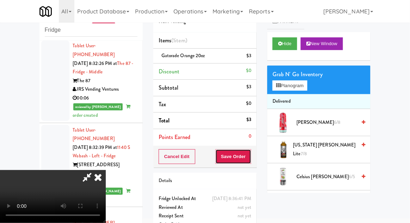
click at [251, 162] on button "Save Order" at bounding box center [234, 156] width 36 height 15
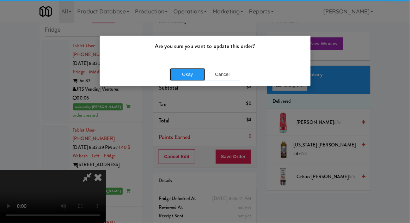
click at [185, 70] on button "Okay" at bounding box center [187, 74] width 35 height 13
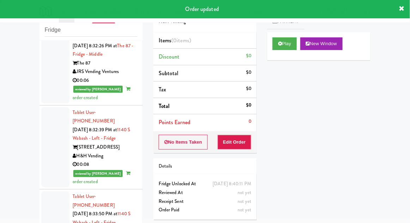
scroll to position [2137, 0]
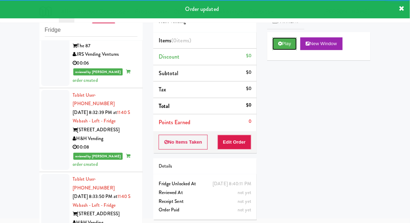
click at [283, 49] on button "Play" at bounding box center [285, 43] width 24 height 13
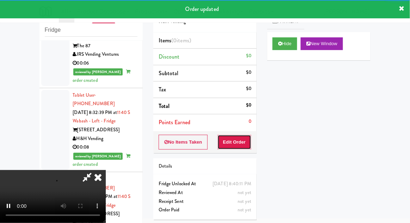
click at [238, 145] on button "Edit Order" at bounding box center [235, 142] width 34 height 15
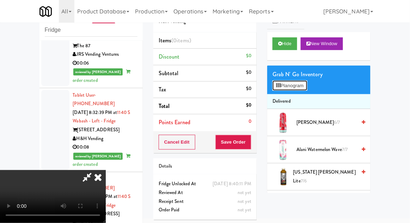
click at [306, 84] on button "Planogram" at bounding box center [290, 85] width 35 height 11
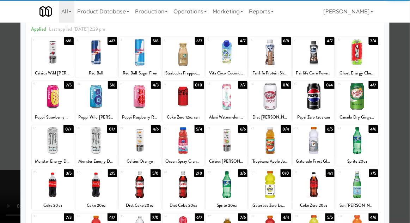
scroll to position [37, 0]
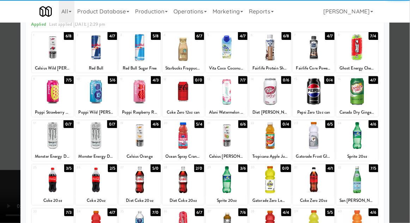
click at [243, 187] on div at bounding box center [227, 179] width 42 height 27
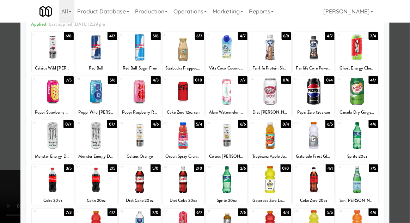
click at [406, 89] on div at bounding box center [205, 111] width 410 height 223
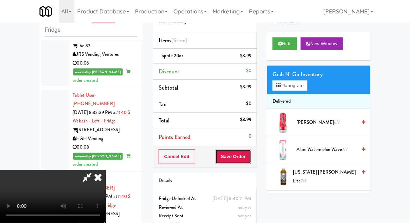
click at [251, 161] on button "Save Order" at bounding box center [234, 156] width 36 height 15
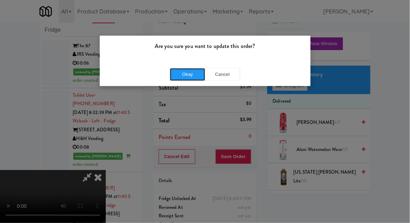
click at [188, 79] on button "Okay" at bounding box center [187, 74] width 35 height 13
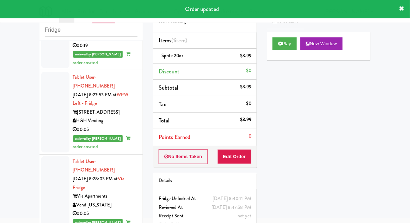
scroll to position [1611, 0]
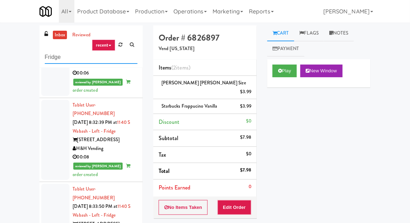
click at [49, 56] on input "Fridge" at bounding box center [91, 57] width 93 height 13
click at [47, 55] on input "Fridge" at bounding box center [91, 57] width 93 height 13
type input "Pantry"
click at [3, 64] on div "inbox reviewed recent all unclear take inventory issue suspicious failed recent…" at bounding box center [205, 157] width 410 height 265
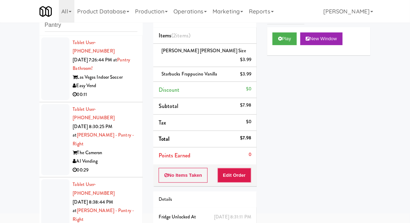
click at [44, 84] on div at bounding box center [55, 68] width 28 height 63
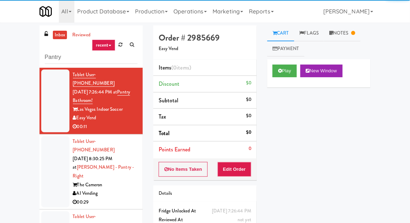
click at [351, 37] on link "Notes" at bounding box center [342, 33] width 37 height 16
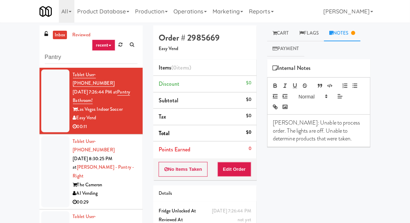
click at [43, 146] on div at bounding box center [55, 172] width 28 height 72
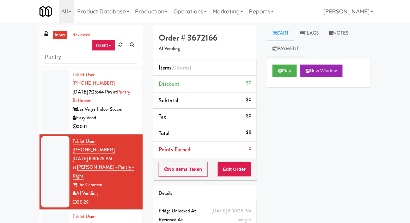
click at [275, 81] on div "Play New Window" at bounding box center [318, 73] width 103 height 28
click at [241, 163] on button "Edit Order" at bounding box center [235, 169] width 34 height 15
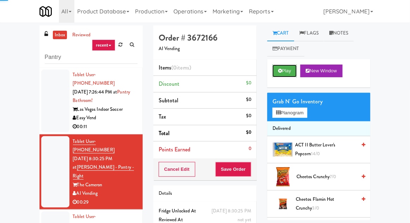
click at [274, 65] on button "Play" at bounding box center [285, 71] width 24 height 13
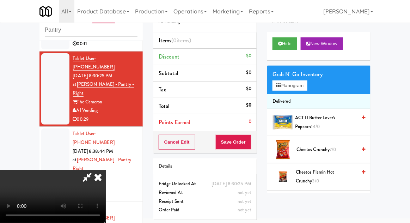
click at [301, 96] on li "Delivered" at bounding box center [318, 101] width 103 height 15
click at [307, 89] on button "Planogram" at bounding box center [290, 85] width 35 height 11
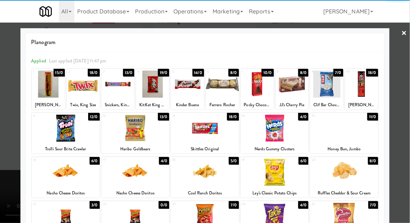
click at [228, 90] on div at bounding box center [222, 84] width 33 height 27
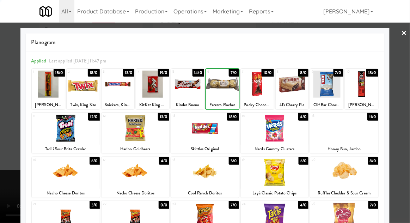
click at [408, 107] on div at bounding box center [205, 111] width 410 height 223
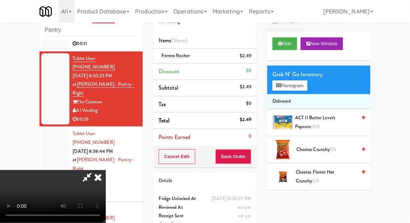
scroll to position [26, 0]
click at [306, 85] on button "Planogram" at bounding box center [290, 85] width 35 height 11
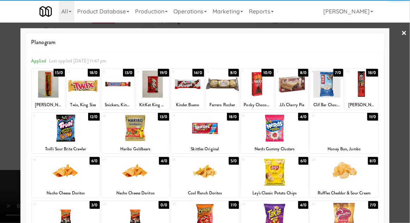
click at [189, 89] on div at bounding box center [187, 84] width 33 height 27
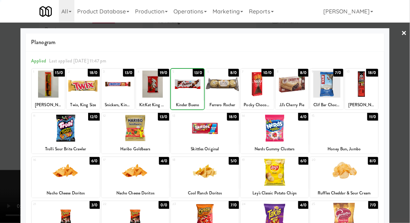
click at [408, 103] on div at bounding box center [205, 111] width 410 height 223
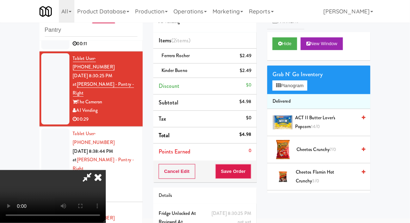
scroll to position [32, 0]
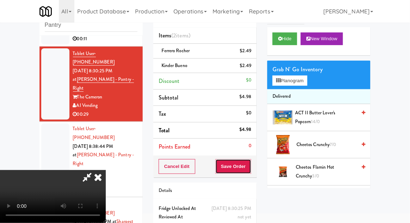
click at [249, 170] on button "Save Order" at bounding box center [234, 166] width 36 height 15
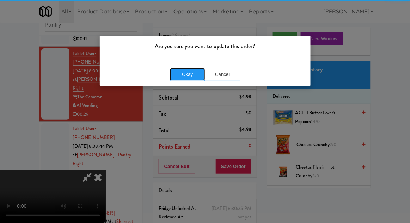
click at [184, 76] on button "Okay" at bounding box center [187, 74] width 35 height 13
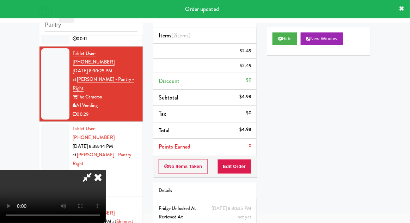
scroll to position [0, 0]
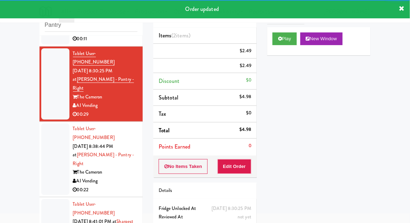
click at [40, 148] on li "Tablet User · (630) 484-3236 [DATE] 8:38:44 PM at Cameron - Pantry - Right The …" at bounding box center [91, 160] width 103 height 76
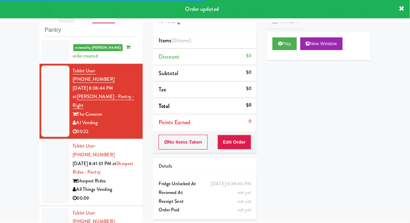
scroll to position [136, 0]
click at [280, 47] on button "Play" at bounding box center [285, 43] width 24 height 13
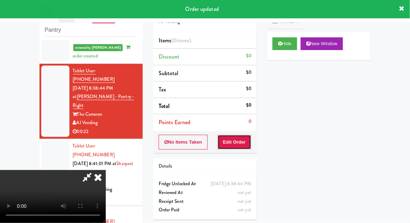
click at [236, 145] on button "Edit Order" at bounding box center [235, 142] width 34 height 15
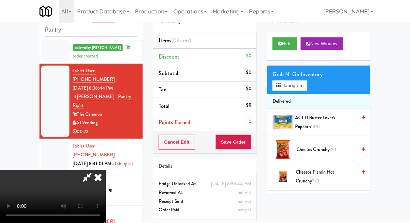
scroll to position [0, 0]
click at [307, 87] on button "Planogram" at bounding box center [290, 85] width 35 height 11
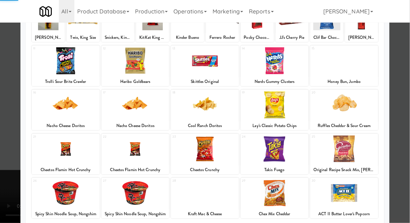
scroll to position [89, 0]
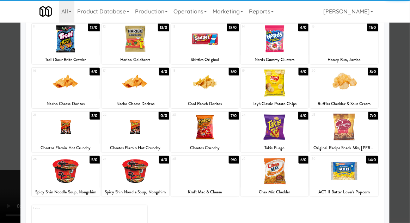
click at [351, 182] on div at bounding box center [345, 171] width 68 height 27
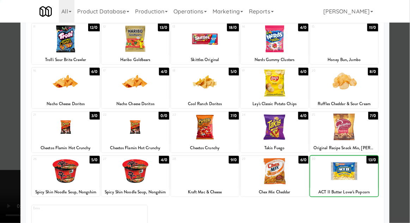
click at [405, 115] on div at bounding box center [205, 111] width 410 height 223
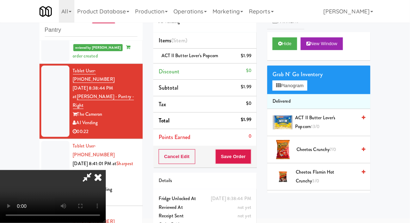
scroll to position [26, 0]
click at [307, 87] on button "Planogram" at bounding box center [290, 85] width 35 height 11
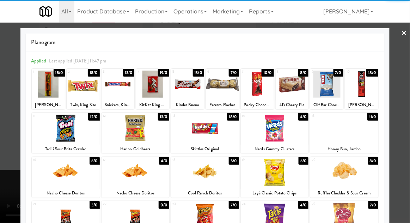
click at [130, 171] on div at bounding box center [136, 172] width 68 height 27
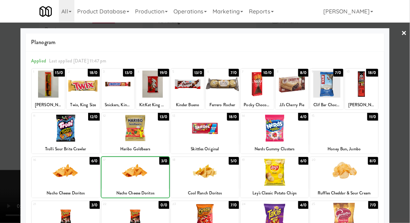
click at [404, 110] on div at bounding box center [205, 111] width 410 height 223
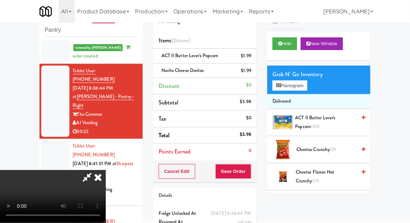
scroll to position [32, 0]
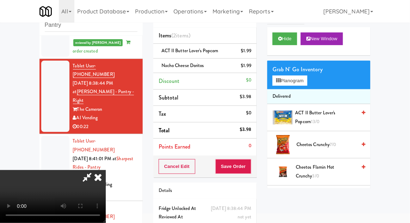
click at [252, 71] on li "Nacho Cheese Doritos $1.99" at bounding box center [204, 66] width 103 height 15
click at [253, 71] on link at bounding box center [251, 68] width 6 height 9
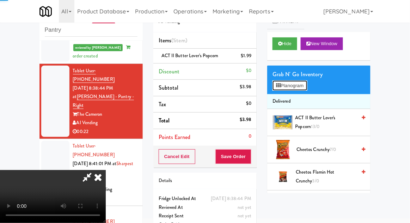
click at [285, 84] on button "Planogram" at bounding box center [290, 85] width 35 height 11
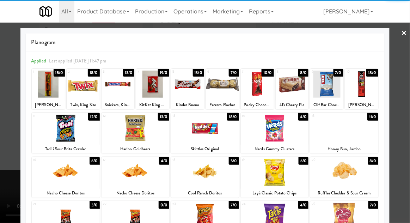
click at [56, 171] on div at bounding box center [66, 172] width 68 height 27
click at [410, 94] on div at bounding box center [205, 111] width 410 height 223
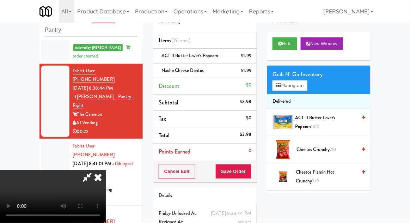
click at [255, 178] on div "Cancel Edit Save Order" at bounding box center [204, 172] width 103 height 22
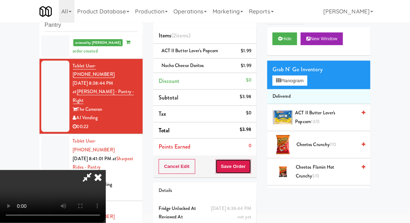
click at [248, 163] on button "Save Order" at bounding box center [234, 166] width 36 height 15
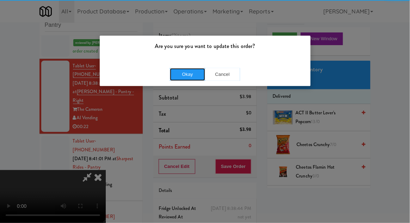
click at [177, 74] on button "Okay" at bounding box center [187, 74] width 35 height 13
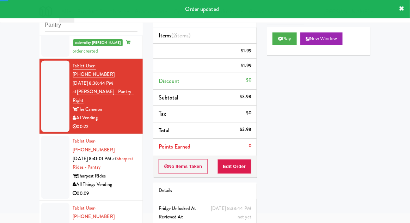
scroll to position [0, 0]
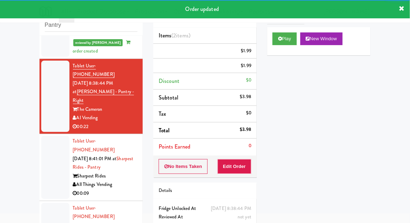
click at [48, 148] on li "Tablet User · (720) 839-1681 [DATE] 8:41:01 PM at Sharpest Rides - Pantry Sharp…" at bounding box center [91, 167] width 103 height 67
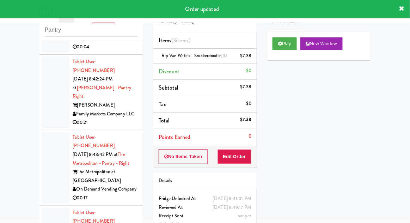
scroll to position [420, 0]
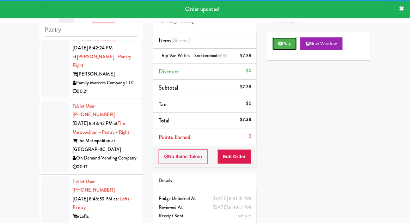
click at [274, 44] on button "Play" at bounding box center [285, 43] width 24 height 13
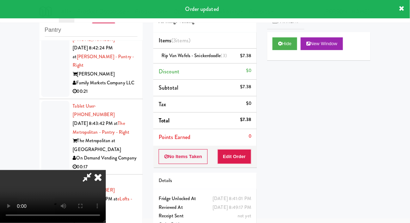
click at [98, 184] on icon at bounding box center [98, 177] width 16 height 14
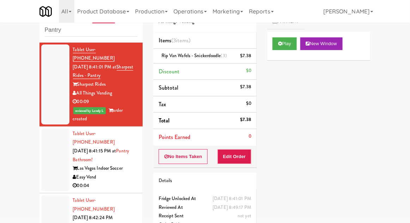
click at [40, 127] on li "Tablet User · (424) 463-7386 [DATE] 8:41:15 PM at [GEOGRAPHIC_DATA]! Las Vegas …" at bounding box center [91, 160] width 103 height 67
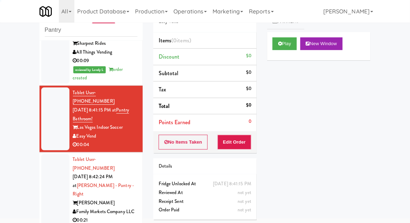
scroll to position [295, 0]
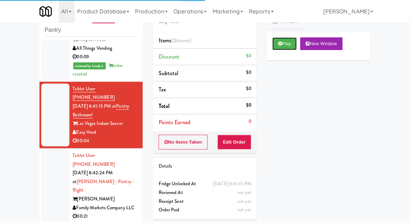
click at [281, 47] on button "Play" at bounding box center [285, 43] width 24 height 13
click at [237, 144] on button "Edit Order" at bounding box center [235, 142] width 34 height 15
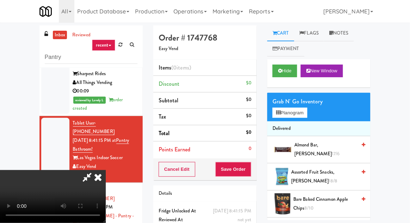
scroll to position [27, 0]
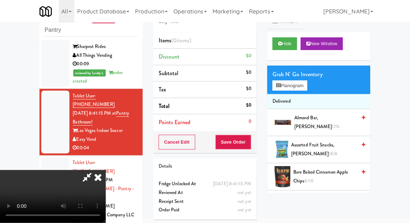
click at [106, 170] on icon at bounding box center [98, 177] width 16 height 14
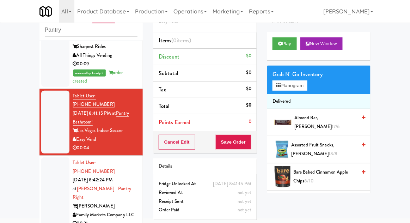
click at [46, 157] on div at bounding box center [55, 193] width 28 height 72
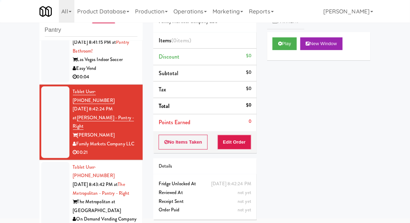
scroll to position [420, 0]
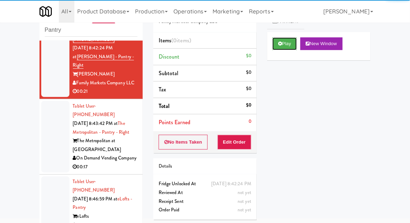
click at [279, 48] on button "Play" at bounding box center [285, 43] width 24 height 13
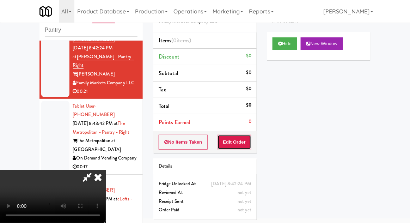
click at [236, 147] on button "Edit Order" at bounding box center [235, 142] width 34 height 15
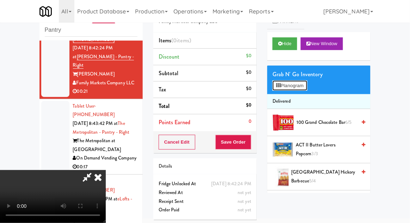
click at [306, 84] on button "Planogram" at bounding box center [290, 85] width 35 height 11
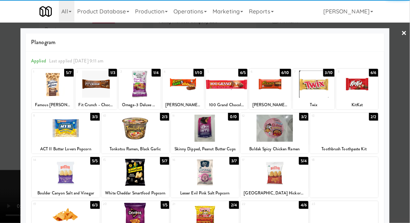
click at [282, 133] on div at bounding box center [275, 128] width 68 height 27
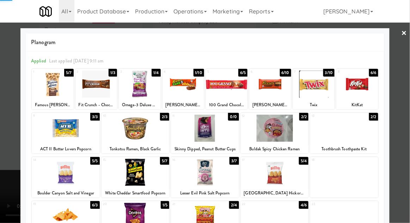
click at [405, 96] on div at bounding box center [205, 111] width 410 height 223
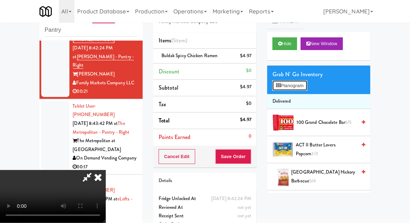
click at [307, 85] on button "Planogram" at bounding box center [290, 85] width 35 height 11
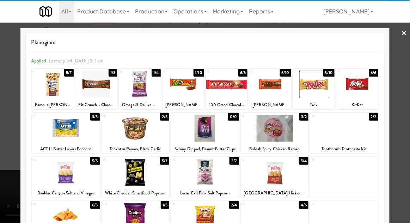
click at [280, 134] on div at bounding box center [275, 128] width 68 height 27
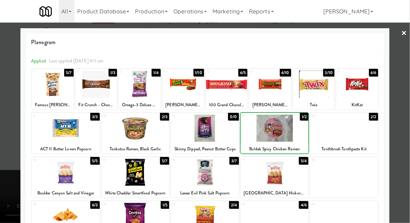
click at [407, 100] on div at bounding box center [205, 111] width 410 height 223
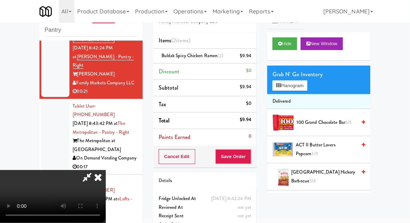
click at [256, 157] on div "Cancel Edit Save Order" at bounding box center [204, 157] width 103 height 22
click at [248, 158] on button "Save Order" at bounding box center [234, 156] width 36 height 15
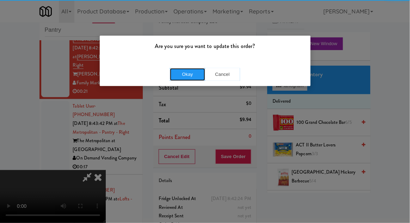
click at [192, 68] on button "Okay" at bounding box center [187, 74] width 35 height 13
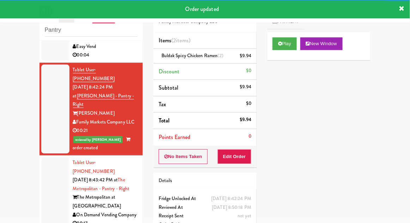
click at [49, 157] on div at bounding box center [55, 193] width 28 height 72
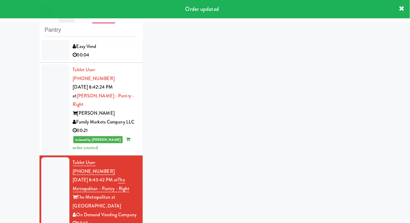
scroll to position [438, 0]
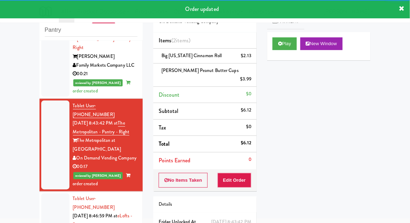
click at [48, 193] on div at bounding box center [55, 224] width 28 height 63
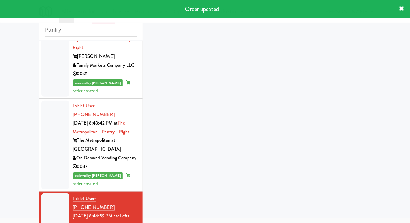
scroll to position [455, 0]
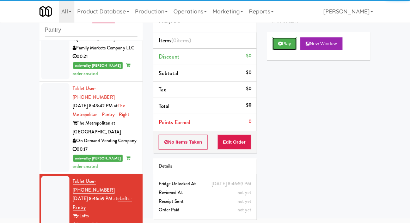
click at [274, 48] on button "Play" at bounding box center [285, 43] width 24 height 13
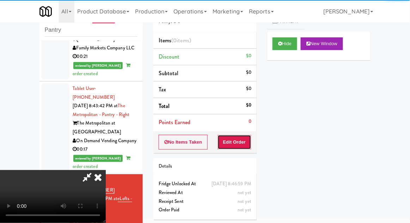
click at [235, 147] on button "Edit Order" at bounding box center [235, 142] width 34 height 15
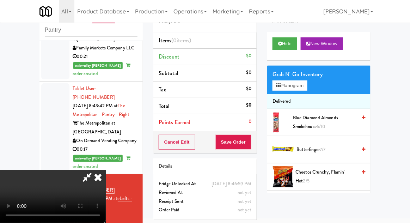
scroll to position [0, 0]
click at [307, 88] on button "Planogram" at bounding box center [290, 85] width 35 height 11
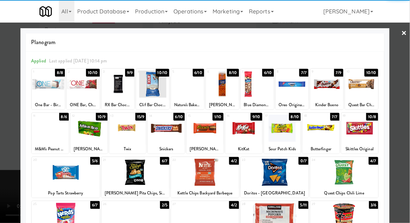
click at [60, 216] on div at bounding box center [66, 216] width 68 height 27
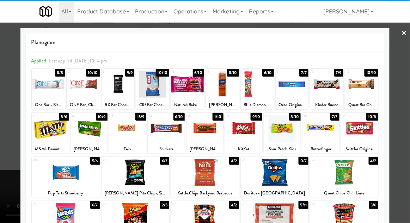
click at [403, 99] on div at bounding box center [205, 111] width 410 height 223
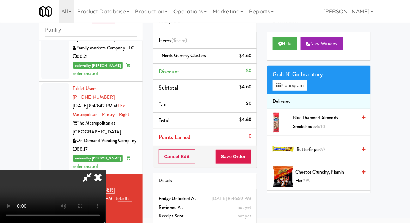
scroll to position [26, 0]
click at [250, 159] on button "Save Order" at bounding box center [234, 156] width 36 height 15
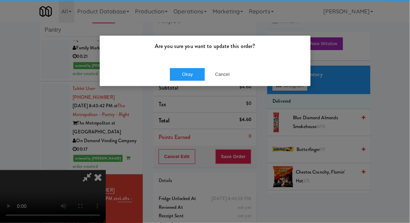
click at [191, 67] on div "Okay Cancel" at bounding box center [205, 74] width 211 height 24
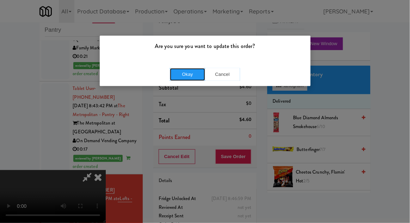
click at [188, 75] on button "Okay" at bounding box center [187, 74] width 35 height 13
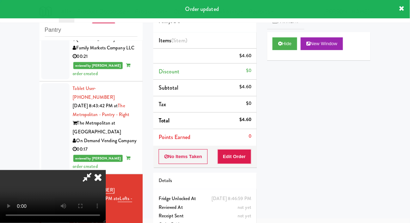
scroll to position [0, 0]
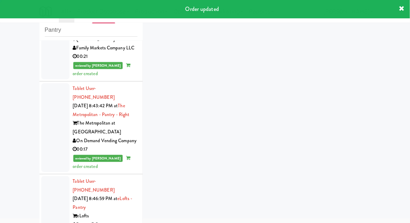
scroll to position [472, 0]
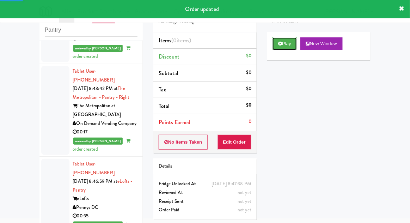
click at [278, 48] on button "Play" at bounding box center [285, 43] width 24 height 13
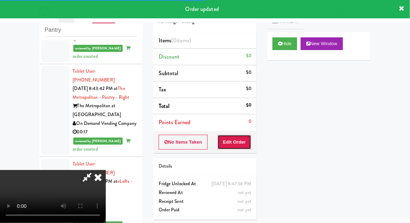
click at [244, 143] on button "Edit Order" at bounding box center [235, 142] width 34 height 15
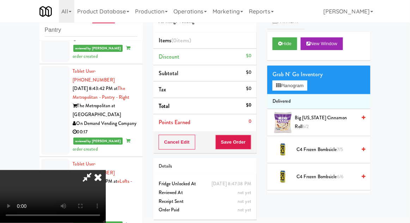
scroll to position [0, 0]
click at [307, 84] on button "Planogram" at bounding box center [290, 85] width 35 height 11
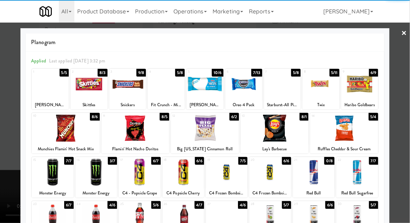
click at [53, 92] on div at bounding box center [50, 84] width 37 height 27
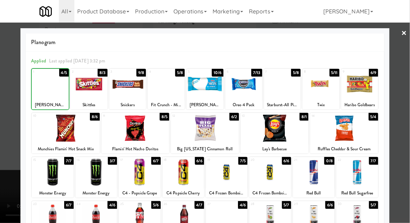
click at [407, 91] on div at bounding box center [205, 111] width 410 height 223
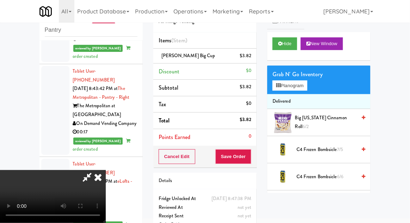
scroll to position [26, 0]
click at [251, 161] on button "Save Order" at bounding box center [234, 156] width 36 height 15
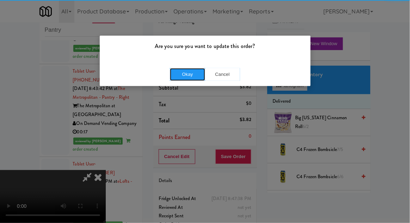
click at [186, 72] on button "Okay" at bounding box center [187, 74] width 35 height 13
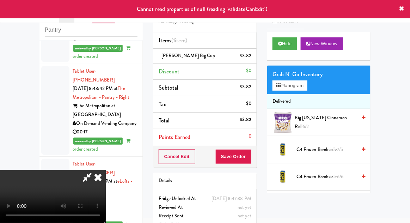
scroll to position [0, 0]
click at [106, 170] on icon at bounding box center [98, 177] width 16 height 14
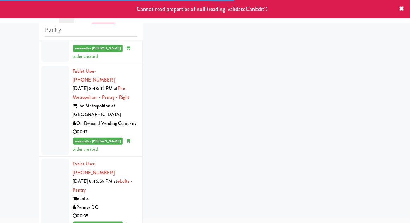
scroll to position [490, 0]
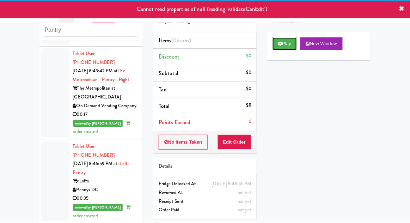
click at [281, 49] on button "Play" at bounding box center [285, 43] width 24 height 13
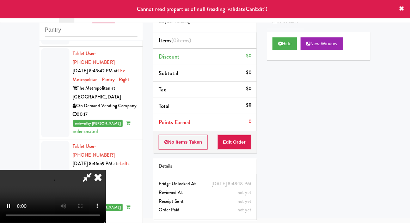
click at [230, 153] on div "Order # 2381878 Stryker Vending Items (0 items ) Discount $0 Subtotal $0 Tax $0…" at bounding box center [205, 111] width 114 height 227
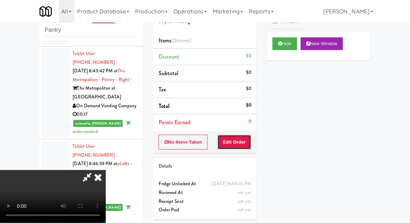
click at [236, 143] on button "Edit Order" at bounding box center [235, 142] width 34 height 15
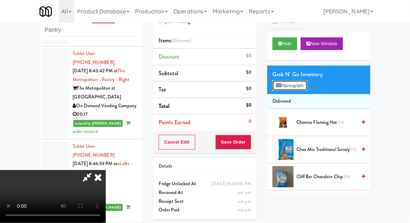
click at [307, 84] on button "Planogram" at bounding box center [290, 85] width 35 height 11
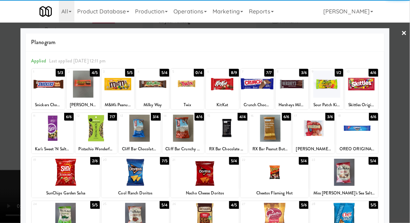
click at [121, 94] on div at bounding box center [118, 84] width 33 height 27
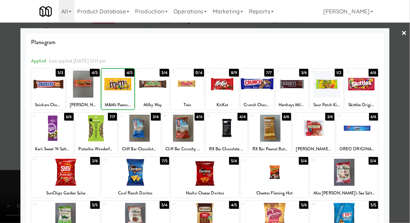
click at [408, 96] on div at bounding box center [205, 111] width 410 height 223
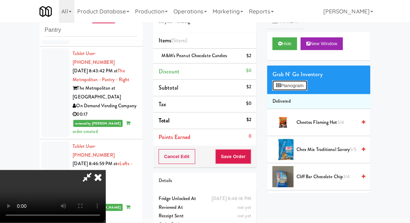
click at [307, 90] on button "Planogram" at bounding box center [290, 85] width 35 height 11
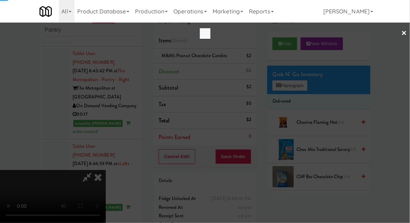
click at [308, 86] on div at bounding box center [205, 111] width 410 height 223
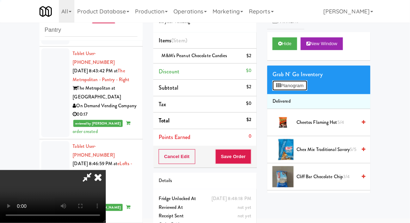
click at [307, 85] on button "Planogram" at bounding box center [290, 85] width 35 height 11
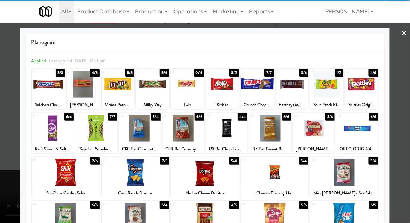
click at [332, 94] on div at bounding box center [327, 84] width 33 height 27
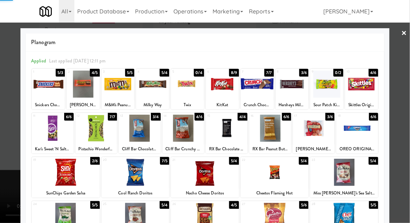
click at [400, 99] on div at bounding box center [205, 111] width 410 height 223
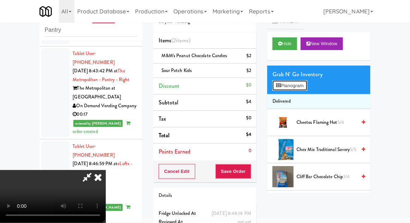
click at [307, 89] on button "Planogram" at bounding box center [290, 85] width 35 height 11
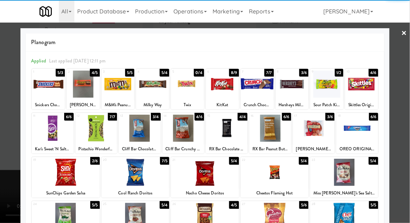
click at [275, 176] on div at bounding box center [275, 172] width 68 height 27
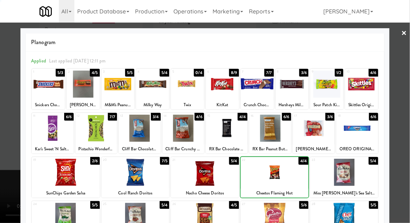
click at [407, 103] on div at bounding box center [205, 111] width 410 height 223
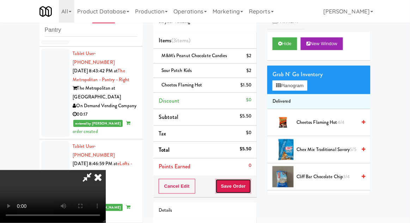
click at [251, 191] on button "Save Order" at bounding box center [234, 186] width 36 height 15
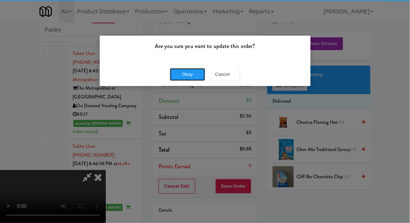
click at [192, 80] on button "Okay" at bounding box center [187, 74] width 35 height 13
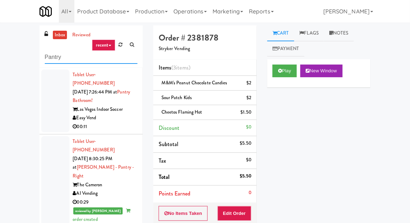
click at [50, 54] on input "Pantry" at bounding box center [91, 57] width 93 height 13
click at [49, 54] on input "Pantry" at bounding box center [91, 57] width 93 height 13
type input "Ambient"
click at [16, 55] on div "inbox reviewed recent all unclear take inventory issue suspicious failed recent…" at bounding box center [205, 160] width 410 height 271
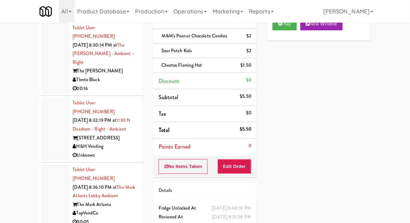
click at [50, 68] on div at bounding box center [55, 59] width 28 height 72
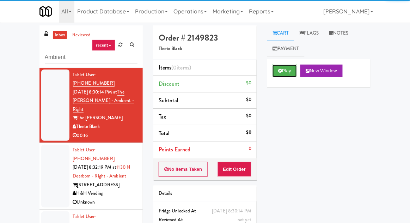
click at [278, 71] on button "Play" at bounding box center [285, 71] width 24 height 13
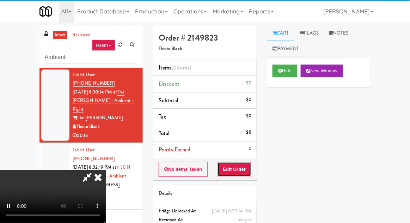
click at [236, 163] on button "Edit Order" at bounding box center [235, 169] width 34 height 15
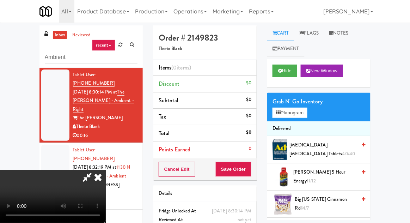
scroll to position [27, 0]
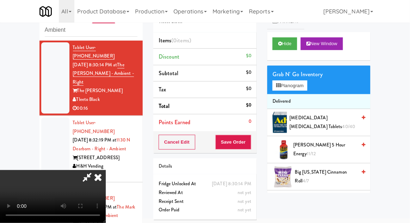
click at [317, 94] on li "Delivered" at bounding box center [318, 101] width 103 height 15
click at [317, 85] on div "Grab N' Go Inventory Planogram" at bounding box center [318, 80] width 103 height 29
click at [307, 87] on button "Planogram" at bounding box center [290, 85] width 35 height 11
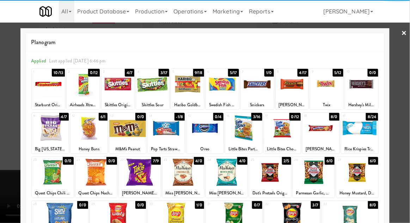
click at [49, 85] on div at bounding box center [48, 84] width 33 height 27
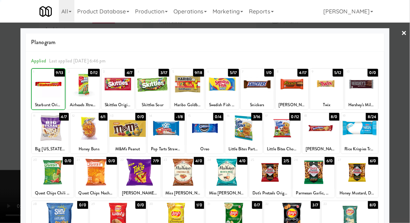
click at [408, 97] on div at bounding box center [205, 111] width 410 height 223
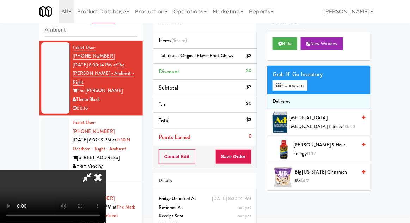
scroll to position [26, 0]
click at [249, 158] on button "Save Order" at bounding box center [234, 156] width 36 height 15
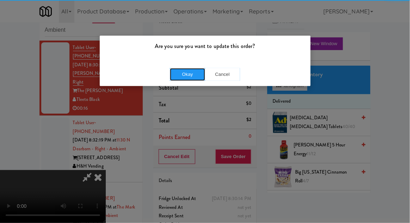
click at [173, 69] on button "Okay" at bounding box center [187, 74] width 35 height 13
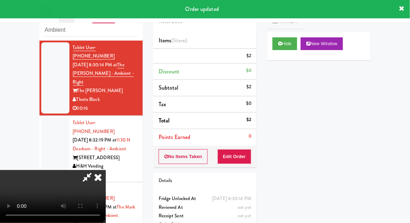
scroll to position [0, 0]
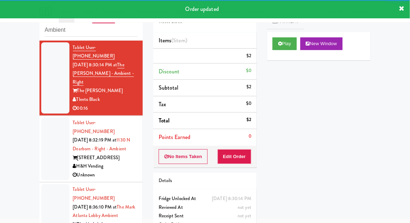
click at [48, 136] on div at bounding box center [55, 149] width 28 height 63
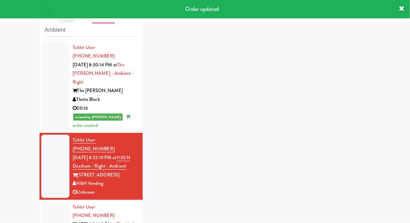
scroll to position [37, 0]
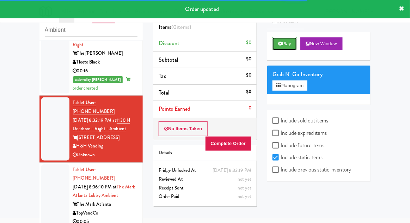
click at [279, 46] on icon at bounding box center [280, 43] width 4 height 5
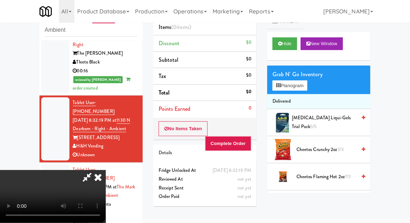
scroll to position [0, 0]
click at [307, 87] on button "Planogram" at bounding box center [290, 85] width 35 height 11
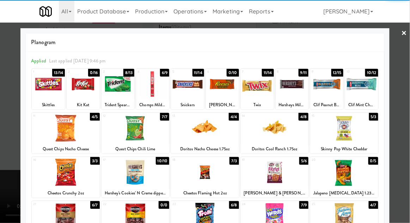
click at [187, 94] on div at bounding box center [187, 84] width 33 height 27
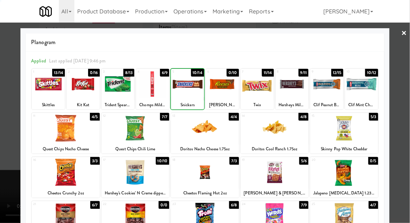
click at [410, 95] on div at bounding box center [205, 111] width 410 height 223
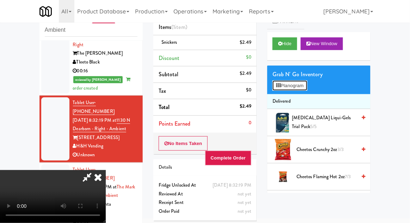
click at [305, 84] on button "Planogram" at bounding box center [290, 85] width 35 height 11
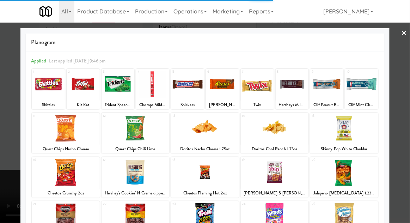
click at [263, 90] on div at bounding box center [257, 84] width 33 height 27
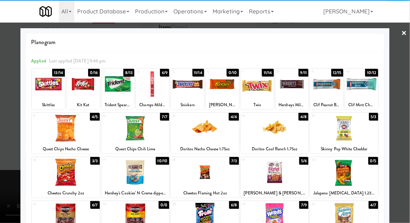
click at [259, 91] on div at bounding box center [257, 84] width 33 height 27
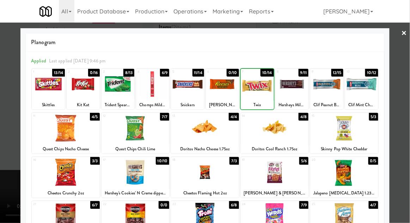
click at [408, 95] on div at bounding box center [205, 111] width 410 height 223
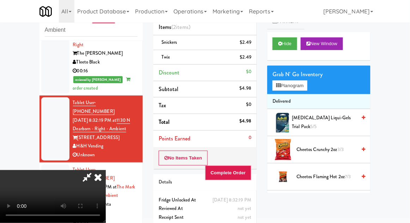
scroll to position [26, 0]
click at [251, 177] on button "Complete Order" at bounding box center [228, 172] width 47 height 15
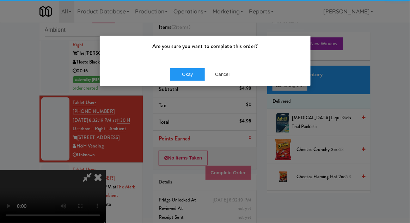
click at [249, 170] on div "Are you sure you want to complete this order? Okay Cancel" at bounding box center [205, 111] width 410 height 223
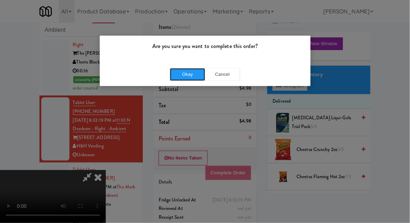
click at [192, 79] on button "Okay" at bounding box center [187, 74] width 35 height 13
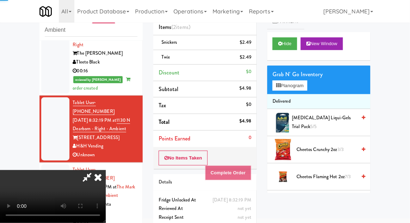
scroll to position [0, 0]
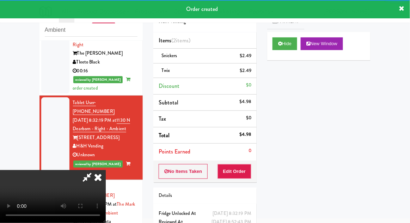
click at [106, 170] on icon at bounding box center [98, 177] width 16 height 14
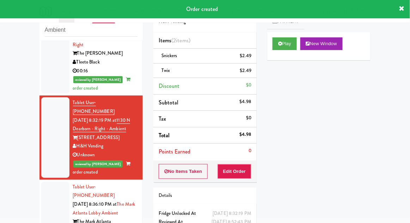
click at [41, 186] on div at bounding box center [55, 213] width 28 height 63
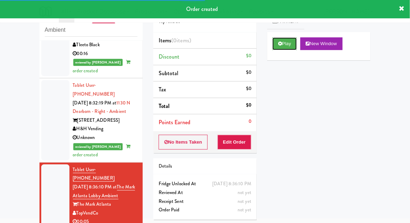
click at [273, 46] on button "Play" at bounding box center [285, 43] width 24 height 13
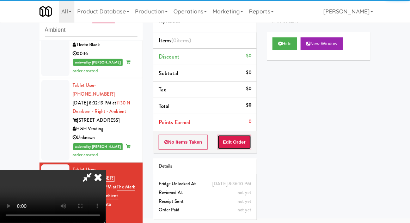
click at [243, 143] on button "Edit Order" at bounding box center [235, 142] width 34 height 15
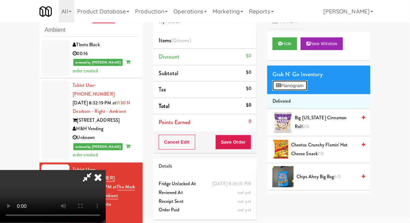
click at [307, 87] on button "Planogram" at bounding box center [290, 85] width 35 height 11
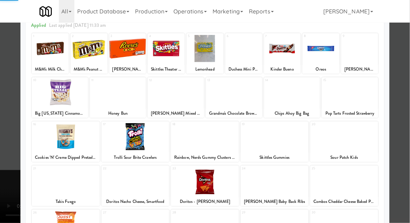
scroll to position [76, 0]
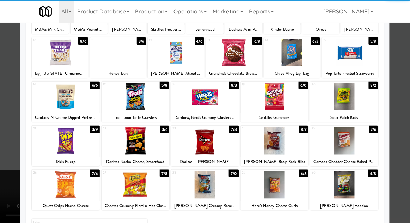
click at [212, 150] on div at bounding box center [205, 140] width 68 height 27
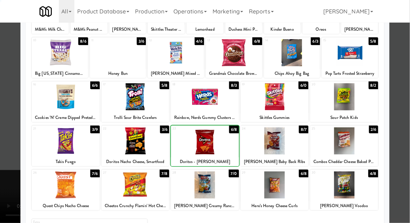
click at [410, 95] on div at bounding box center [205, 111] width 410 height 223
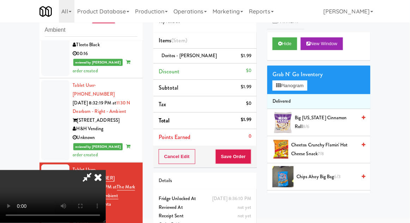
scroll to position [26, 0]
click at [248, 161] on button "Save Order" at bounding box center [234, 156] width 36 height 15
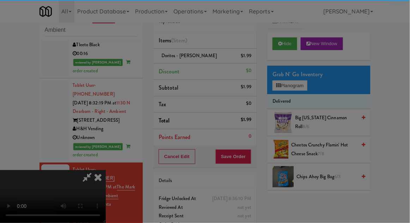
click at [0, 0] on button "Okay" at bounding box center [0, 0] width 0 height 0
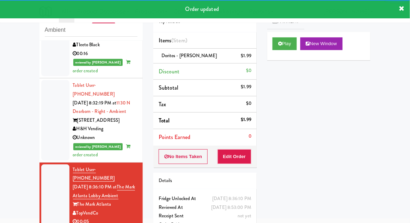
scroll to position [72, 0]
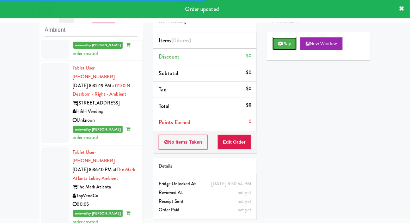
click at [279, 48] on button "Play" at bounding box center [285, 43] width 24 height 13
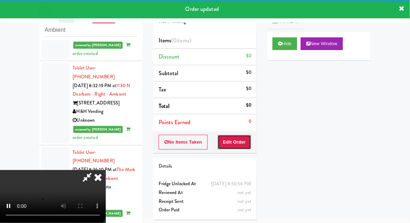
click at [239, 143] on button "Edit Order" at bounding box center [235, 142] width 34 height 15
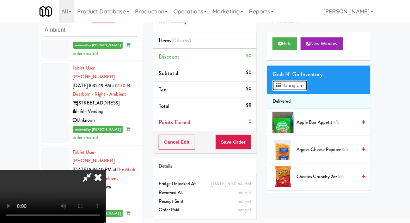
click at [307, 82] on button "Planogram" at bounding box center [290, 85] width 35 height 11
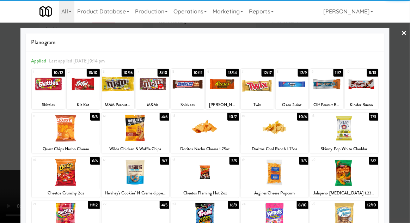
click at [126, 132] on div at bounding box center [136, 128] width 68 height 27
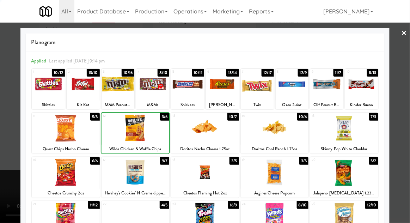
click at [406, 95] on div at bounding box center [205, 111] width 410 height 223
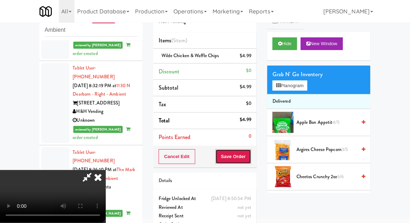
click at [251, 161] on button "Save Order" at bounding box center [234, 156] width 36 height 15
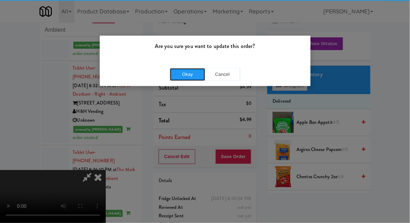
click at [194, 78] on button "Okay" at bounding box center [187, 74] width 35 height 13
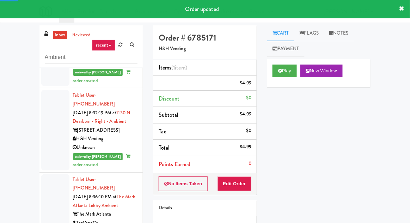
click at [337, 35] on link "Notes" at bounding box center [339, 33] width 30 height 16
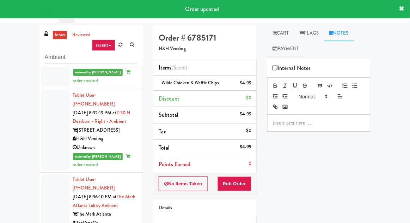
click at [282, 126] on p at bounding box center [319, 123] width 92 height 8
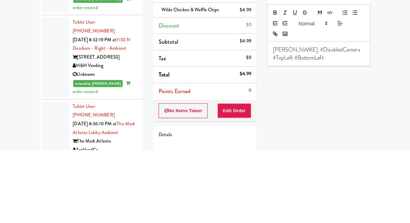
click at [402, 122] on div "inbox reviewed recent all unclear take inventory issue suspicious failed recent…" at bounding box center [205, 154] width 410 height 259
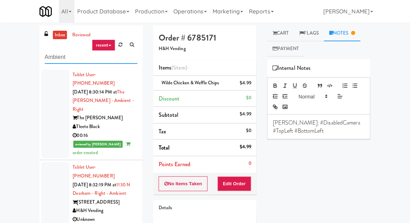
click at [54, 54] on input "Ambient" at bounding box center [91, 57] width 93 height 13
click at [53, 53] on input "Ambient" at bounding box center [91, 57] width 93 height 13
type input "Combo"
click at [20, 43] on div "inbox reviewed recent all unclear take inventory issue suspicious failed recent…" at bounding box center [205, 154] width 410 height 259
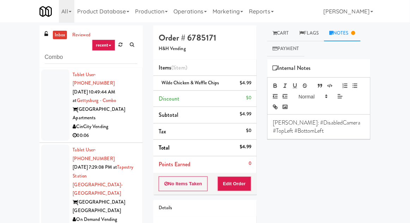
click at [49, 109] on div at bounding box center [55, 106] width 28 height 72
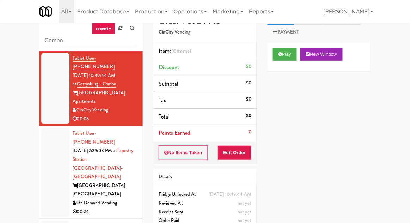
scroll to position [61, 0]
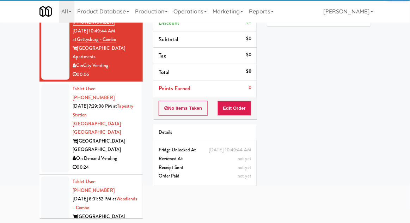
click at [42, 108] on div at bounding box center [55, 128] width 28 height 89
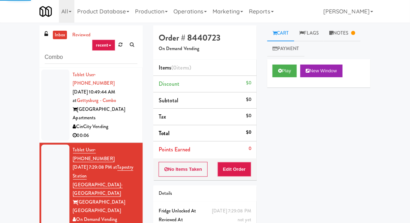
click at [351, 34] on link "Notes" at bounding box center [342, 33] width 37 height 16
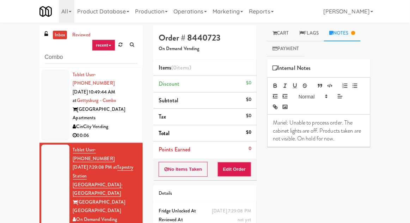
click at [295, 31] on link "Cart" at bounding box center [280, 33] width 27 height 16
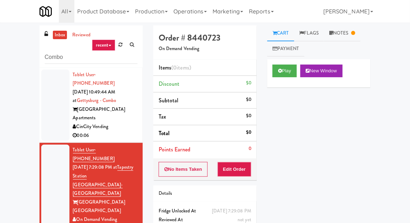
scroll to position [27, 0]
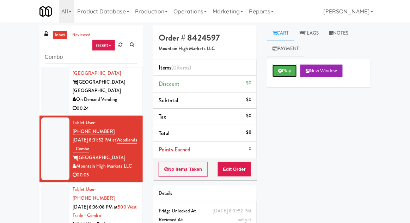
click at [284, 73] on button "Play" at bounding box center [285, 71] width 24 height 13
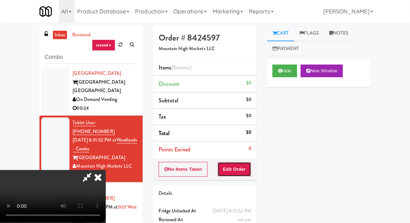
click at [240, 163] on button "Edit Order" at bounding box center [235, 169] width 34 height 15
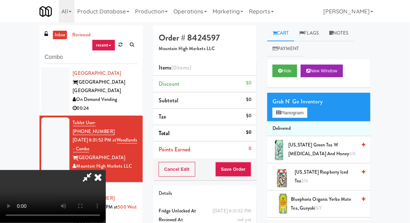
scroll to position [27, 0]
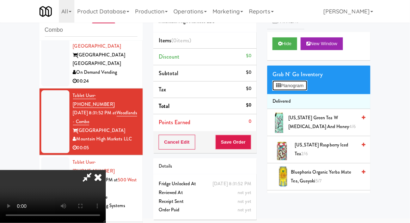
click at [307, 80] on button "Planogram" at bounding box center [290, 85] width 35 height 11
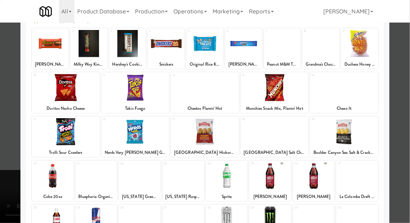
scroll to position [89, 0]
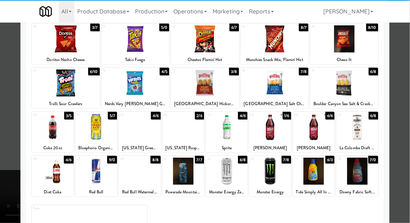
click at [274, 169] on div at bounding box center [270, 171] width 42 height 27
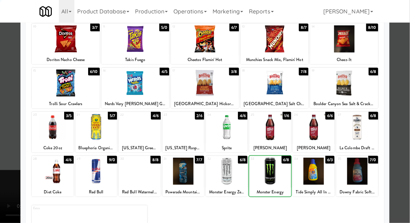
click at [408, 101] on div at bounding box center [205, 111] width 410 height 223
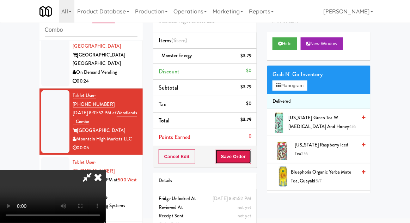
click at [250, 161] on button "Save Order" at bounding box center [234, 156] width 36 height 15
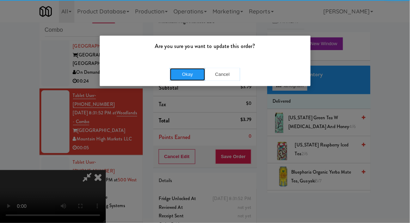
click at [194, 71] on button "Okay" at bounding box center [187, 74] width 35 height 13
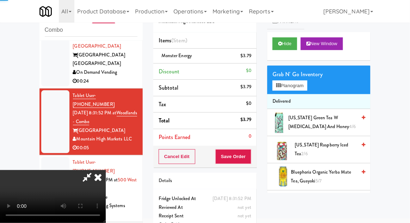
click at [51, 157] on div at bounding box center [55, 188] width 28 height 63
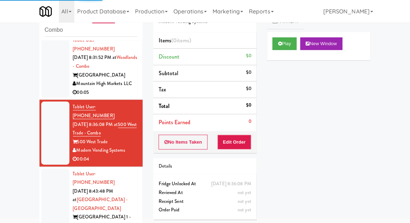
scroll to position [176, 0]
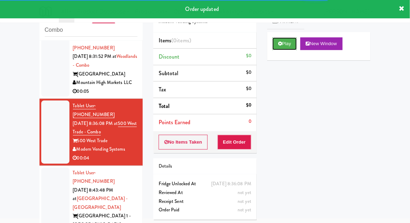
click at [275, 37] on button "Play" at bounding box center [285, 43] width 24 height 13
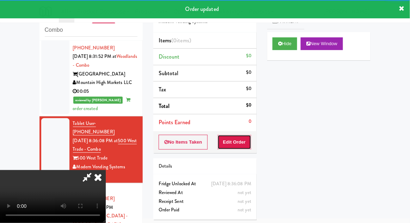
click at [246, 146] on button "Edit Order" at bounding box center [235, 142] width 34 height 15
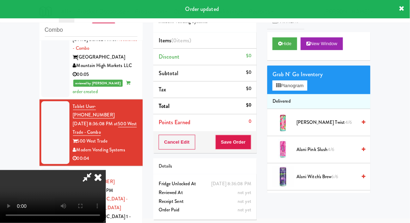
scroll to position [196, 0]
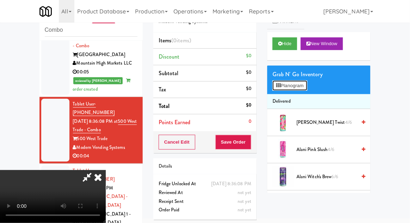
click at [307, 81] on button "Planogram" at bounding box center [290, 85] width 35 height 11
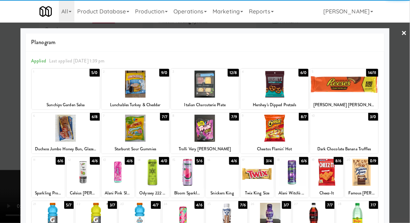
click at [48, 215] on div at bounding box center [53, 216] width 42 height 27
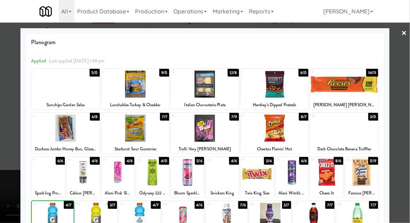
click at [405, 102] on div at bounding box center [205, 111] width 410 height 223
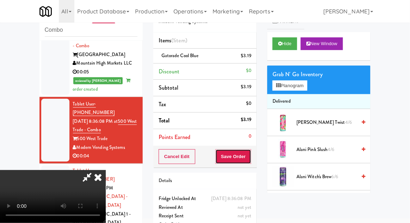
click at [250, 152] on button "Save Order" at bounding box center [234, 156] width 36 height 15
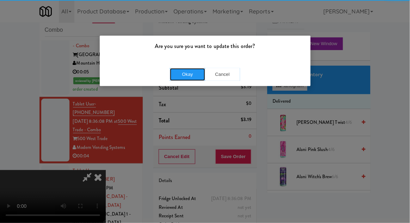
click at [196, 73] on button "Okay" at bounding box center [187, 74] width 35 height 13
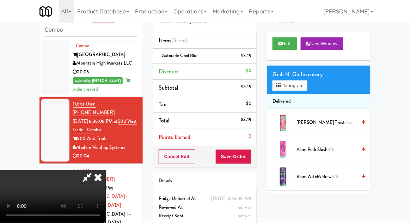
click at [47, 165] on div at bounding box center [55, 205] width 28 height 80
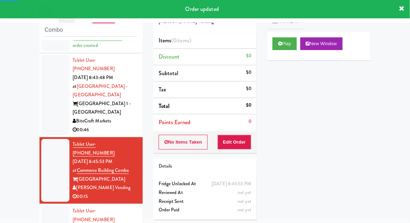
scroll to position [327, 0]
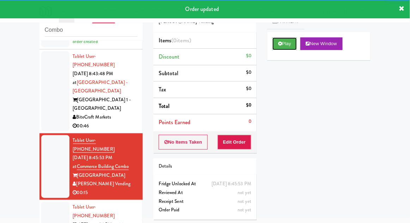
click at [281, 47] on button "Play" at bounding box center [285, 43] width 24 height 13
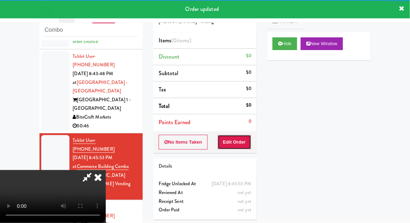
click at [236, 139] on button "Edit Order" at bounding box center [235, 142] width 34 height 15
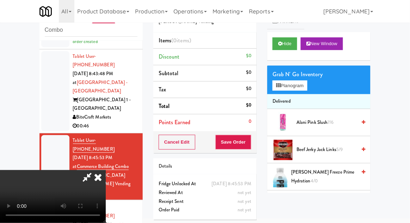
scroll to position [0, 0]
click at [307, 88] on button "Planogram" at bounding box center [290, 85] width 35 height 11
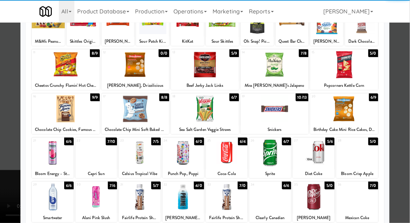
scroll to position [60, 0]
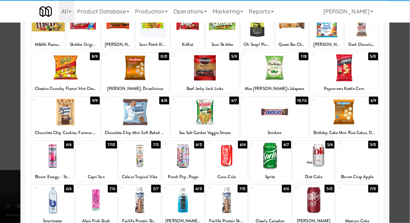
click at [364, 205] on div at bounding box center [358, 200] width 42 height 27
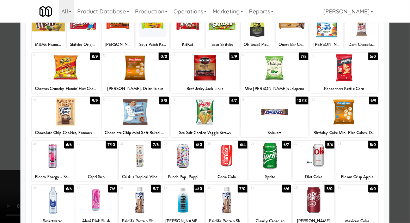
click at [406, 102] on div at bounding box center [205, 111] width 410 height 223
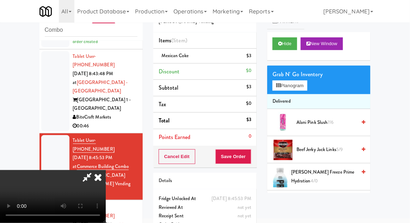
scroll to position [26, 0]
click at [305, 84] on button "Planogram" at bounding box center [290, 85] width 35 height 11
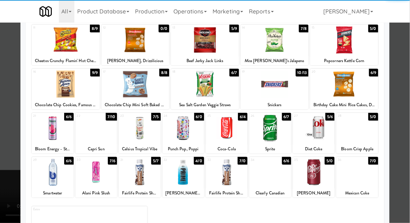
scroll to position [89, 0]
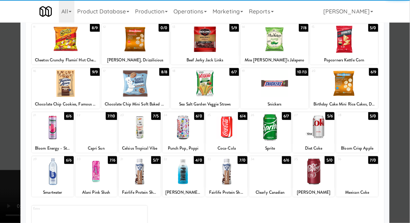
click at [407, 103] on div at bounding box center [205, 111] width 410 height 223
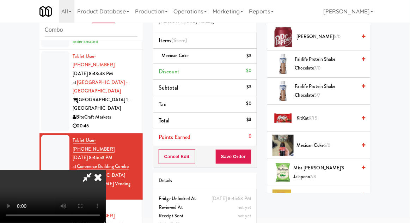
scroll to position [495, 0]
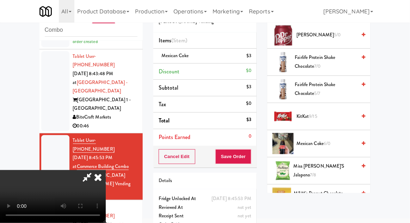
click at [313, 144] on span "Mexican Coke 6/0" at bounding box center [327, 143] width 60 height 9
click at [252, 159] on button "Save Order" at bounding box center [234, 156] width 36 height 15
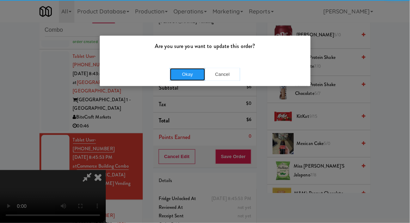
click at [202, 76] on button "Okay" at bounding box center [187, 74] width 35 height 13
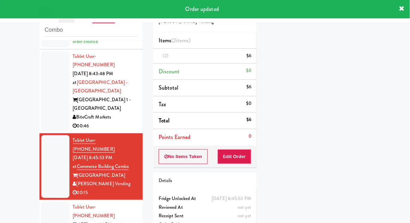
scroll to position [0, 0]
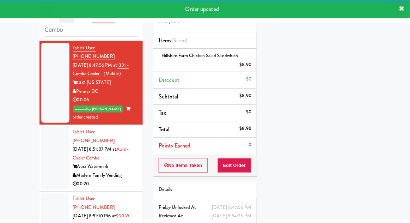
scroll to position [44, 0]
click at [54, 125] on li "Tablet User · (602) 370-2629 [DATE] 8:51:07 PM at Aura - Cooler Combo Aura Wate…" at bounding box center [91, 158] width 103 height 67
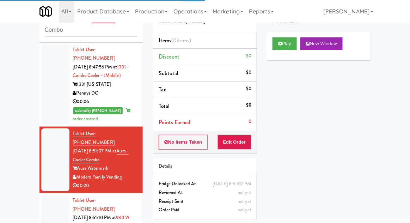
scroll to position [504, 0]
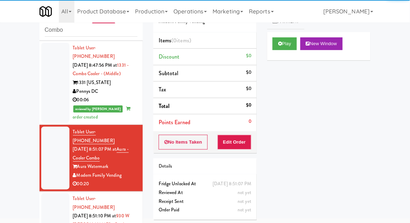
click at [276, 56] on div "Play New Window" at bounding box center [318, 46] width 103 height 28
click at [279, 49] on button "Play" at bounding box center [285, 43] width 24 height 13
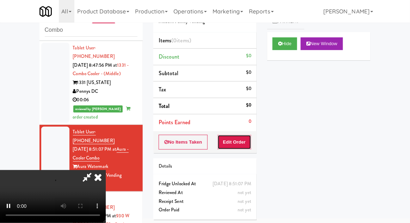
click at [230, 145] on button "Edit Order" at bounding box center [235, 142] width 34 height 15
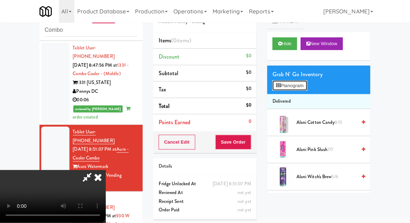
click at [307, 85] on button "Planogram" at bounding box center [290, 85] width 35 height 11
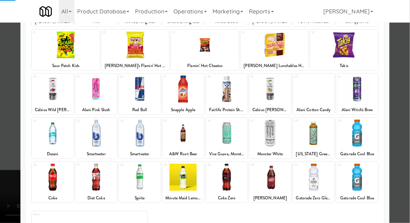
scroll to position [84, 0]
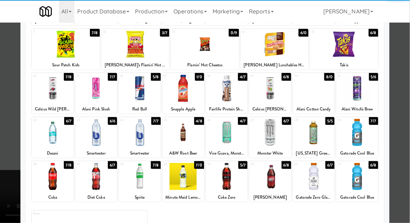
click at [229, 181] on div at bounding box center [227, 176] width 42 height 27
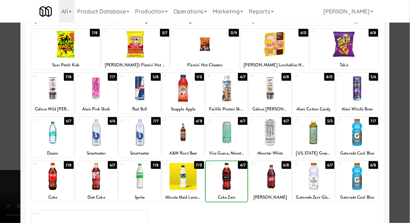
click at [409, 102] on div at bounding box center [205, 111] width 410 height 223
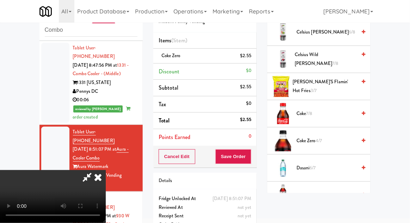
scroll to position [240, 0]
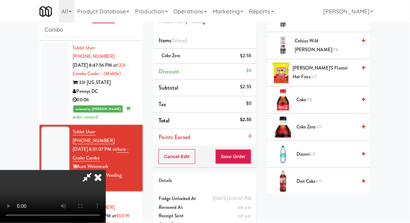
click at [331, 123] on span "Coke Zero 4/7" at bounding box center [327, 127] width 60 height 9
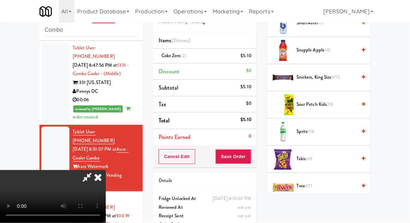
scroll to position [869, 0]
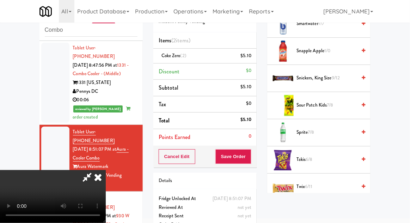
click at [335, 128] on span "Sprite 7/8" at bounding box center [327, 132] width 60 height 9
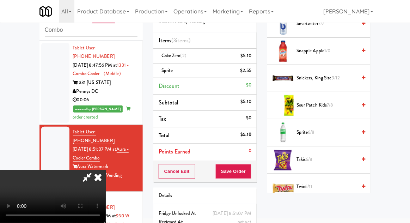
click at [335, 128] on span "Sprite 6/8" at bounding box center [327, 132] width 60 height 9
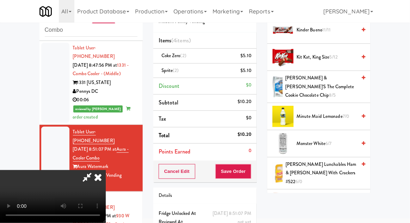
scroll to position [580, 0]
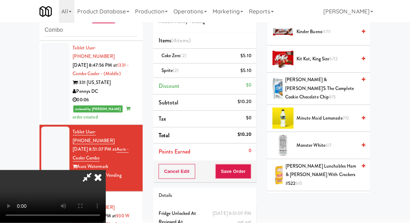
click at [343, 115] on span "7/0" at bounding box center [346, 118] width 6 height 7
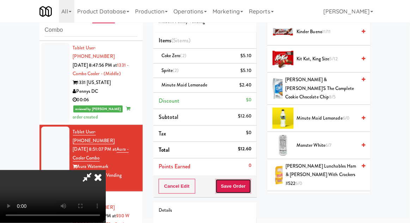
click at [251, 187] on button "Save Order" at bounding box center [234, 186] width 36 height 15
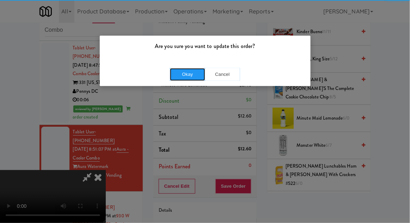
click at [193, 70] on button "Okay" at bounding box center [187, 74] width 35 height 13
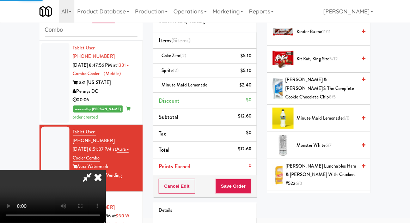
scroll to position [70, 0]
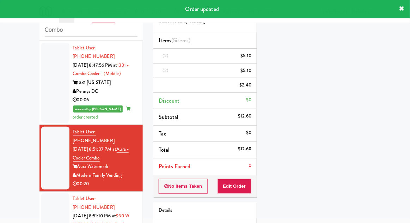
click at [40, 192] on li "Tablet User · (405) 250-4462 [DATE] 8:51:10 PM at 930 W [PERSON_NAME] - Combo W…" at bounding box center [91, 225] width 103 height 67
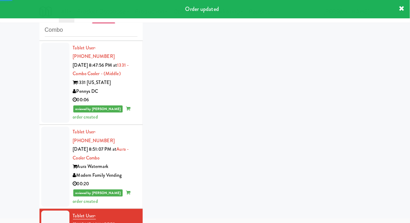
scroll to position [522, 0]
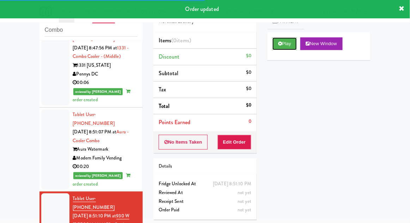
click at [281, 46] on button "Play" at bounding box center [285, 43] width 24 height 13
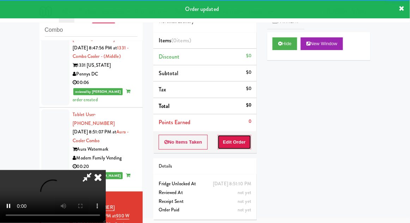
click at [244, 142] on button "Edit Order" at bounding box center [235, 142] width 34 height 15
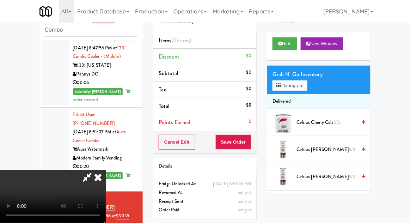
click at [313, 83] on div "Grab N' Go Inventory Planogram" at bounding box center [318, 80] width 103 height 29
click at [307, 86] on button "Planogram" at bounding box center [290, 85] width 35 height 11
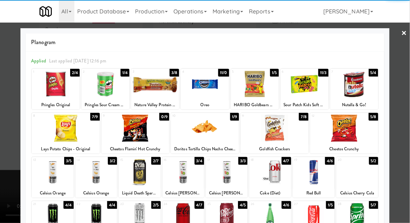
click at [231, 219] on div at bounding box center [227, 216] width 42 height 27
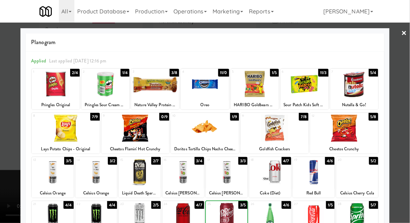
click at [406, 104] on div at bounding box center [205, 111] width 410 height 223
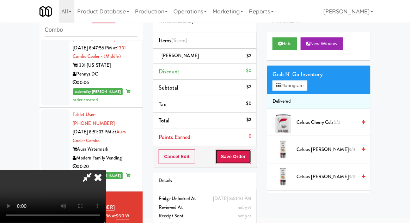
click at [248, 156] on button "Save Order" at bounding box center [234, 156] width 36 height 15
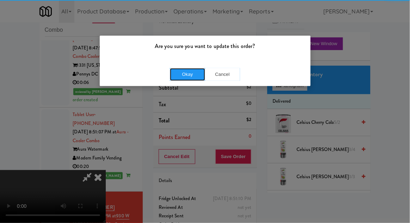
click at [199, 72] on button "Okay" at bounding box center [187, 74] width 35 height 13
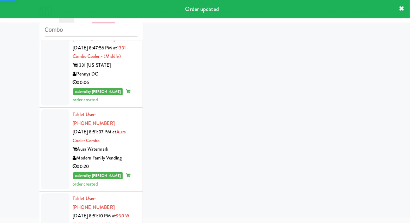
scroll to position [539, 0]
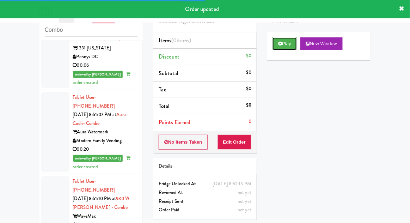
click at [287, 42] on button "Play" at bounding box center [285, 43] width 24 height 13
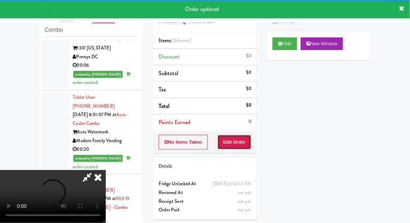
click at [250, 137] on button "Edit Order" at bounding box center [235, 142] width 34 height 15
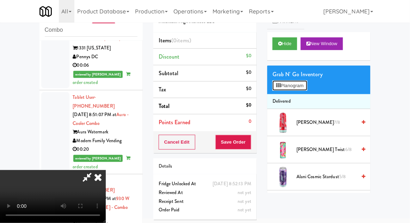
click at [307, 83] on button "Planogram" at bounding box center [290, 85] width 35 height 11
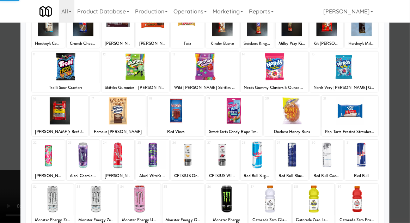
scroll to position [89, 0]
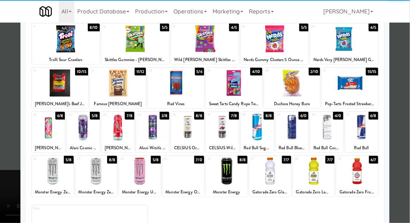
click at [50, 178] on div at bounding box center [53, 171] width 42 height 27
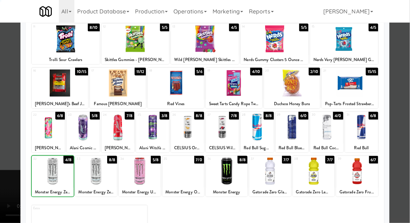
click at [48, 179] on div at bounding box center [53, 171] width 42 height 27
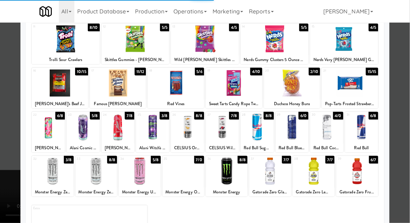
click at [407, 98] on div at bounding box center [205, 111] width 410 height 223
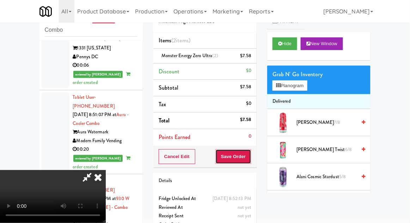
click at [250, 158] on button "Save Order" at bounding box center [234, 156] width 36 height 15
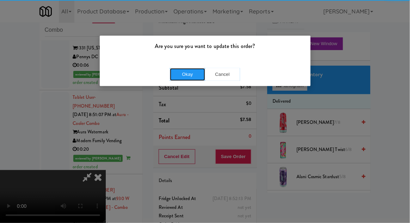
click at [185, 68] on button "Okay" at bounding box center [187, 74] width 35 height 13
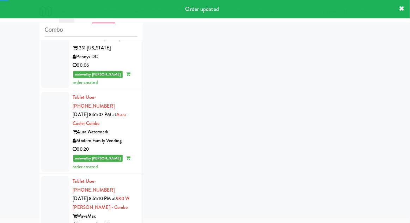
scroll to position [556, 0]
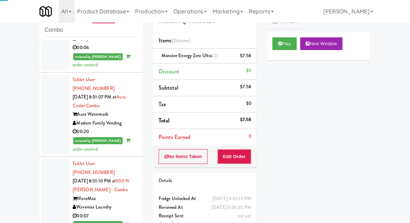
click at [56, 158] on div at bounding box center [55, 198] width 28 height 80
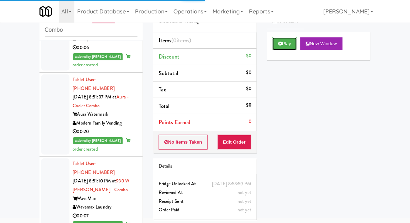
click at [278, 47] on button "Play" at bounding box center [285, 43] width 24 height 13
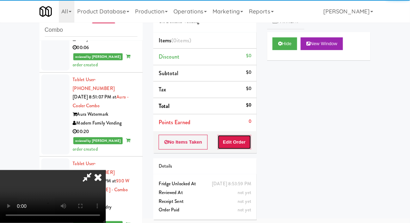
click at [241, 144] on button "Edit Order" at bounding box center [235, 142] width 34 height 15
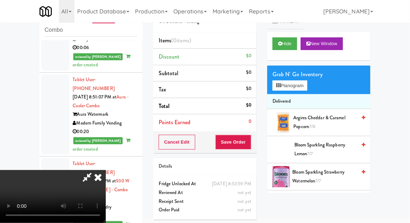
scroll to position [26, 0]
click at [307, 84] on button "Planogram" at bounding box center [290, 85] width 35 height 11
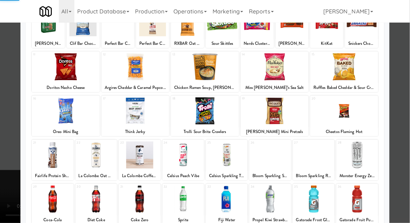
scroll to position [89, 0]
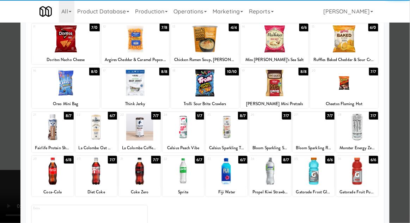
click at [47, 175] on div at bounding box center [53, 171] width 42 height 27
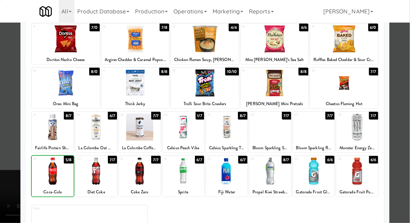
click at [406, 95] on div at bounding box center [205, 111] width 410 height 223
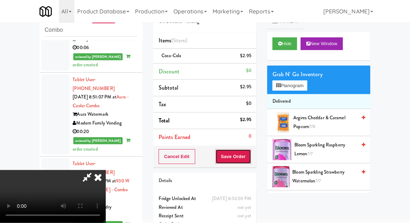
click at [248, 160] on button "Save Order" at bounding box center [234, 156] width 36 height 15
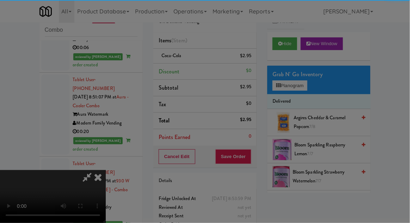
click at [0, 0] on div "Okay Cancel" at bounding box center [0, 0] width 0 height 0
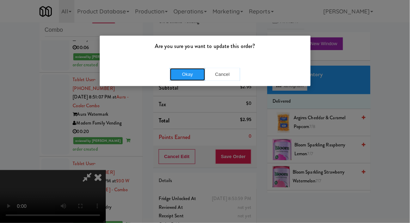
click at [185, 79] on button "Okay" at bounding box center [187, 74] width 35 height 13
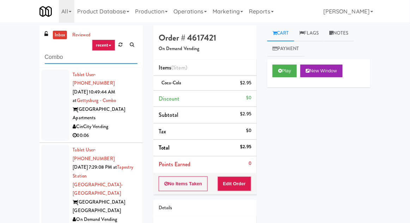
click at [56, 60] on input "Combo" at bounding box center [91, 57] width 93 height 13
click at [54, 55] on input "Combo" at bounding box center [91, 57] width 93 height 13
type input "Cooler"
click at [1, 32] on div "inbox reviewed recent all unclear take inventory issue suspicious failed recent…" at bounding box center [205, 154] width 410 height 259
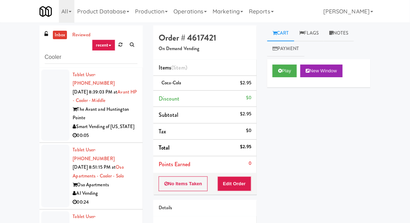
scroll to position [7, 0]
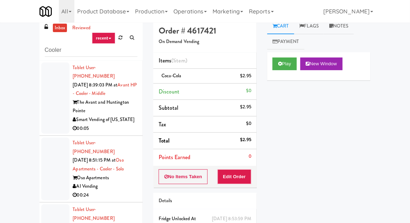
click at [43, 113] on div at bounding box center [55, 98] width 28 height 72
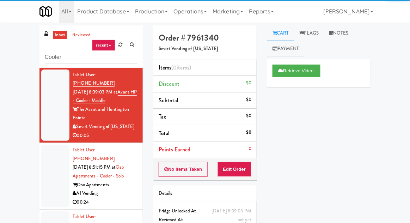
scroll to position [27, 0]
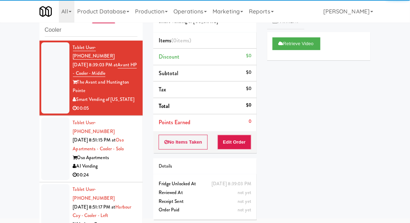
click at [54, 150] on div at bounding box center [55, 149] width 28 height 63
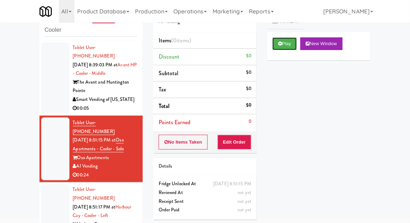
click at [278, 42] on button "Play" at bounding box center [285, 43] width 24 height 13
click at [243, 138] on button "Edit Order" at bounding box center [235, 142] width 34 height 15
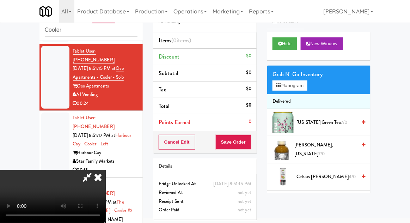
click at [318, 81] on div "Grab N' Go Inventory Planogram" at bounding box center [318, 80] width 103 height 29
click at [314, 85] on div "Grab N' Go Inventory Planogram" at bounding box center [318, 80] width 103 height 29
click at [307, 90] on button "Planogram" at bounding box center [290, 85] width 35 height 11
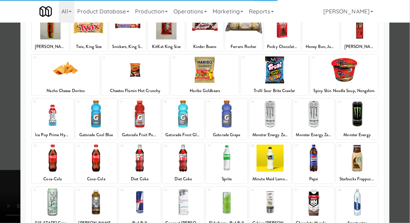
scroll to position [56, 0]
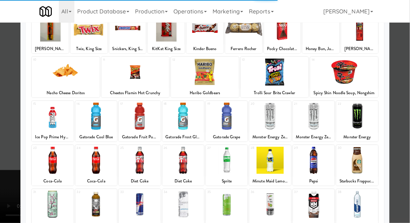
click at [270, 208] on div at bounding box center [270, 204] width 42 height 27
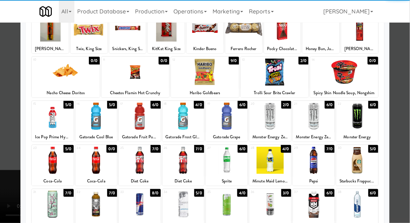
click at [268, 200] on div at bounding box center [270, 204] width 42 height 27
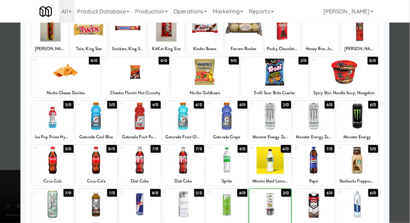
click at [408, 100] on div at bounding box center [205, 111] width 410 height 223
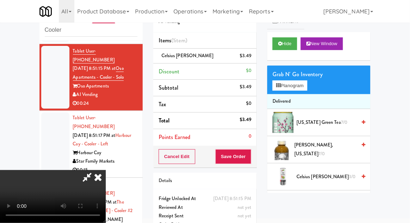
click at [95, 170] on icon at bounding box center [87, 177] width 16 height 14
click at [307, 85] on button "Planogram" at bounding box center [290, 85] width 35 height 11
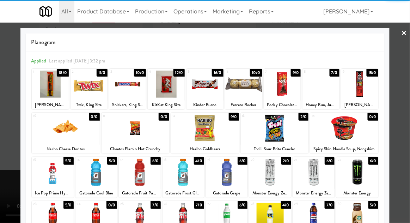
click at [274, 131] on div at bounding box center [275, 128] width 68 height 27
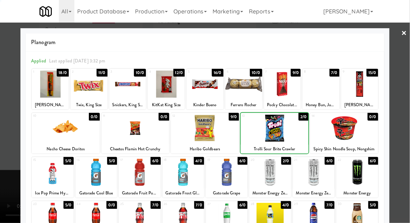
click at [407, 82] on div at bounding box center [205, 111] width 410 height 223
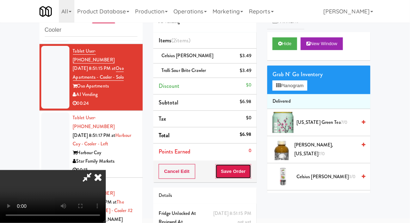
click at [251, 174] on button "Save Order" at bounding box center [234, 171] width 36 height 15
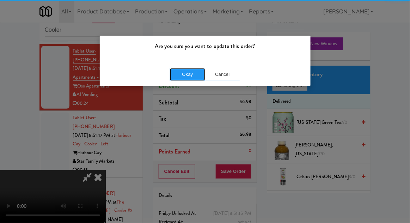
click at [196, 74] on button "Okay" at bounding box center [187, 74] width 35 height 13
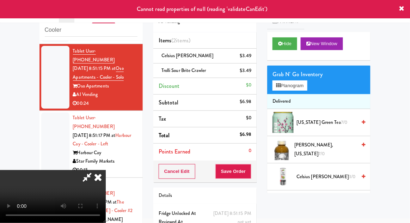
click at [106, 170] on icon at bounding box center [98, 177] width 16 height 14
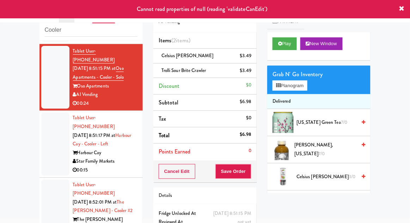
click at [46, 136] on div at bounding box center [55, 144] width 28 height 63
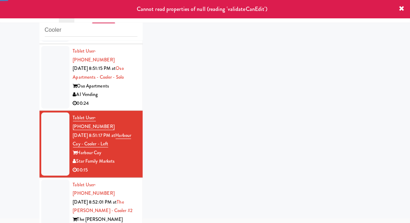
click at [52, 86] on div at bounding box center [55, 77] width 28 height 63
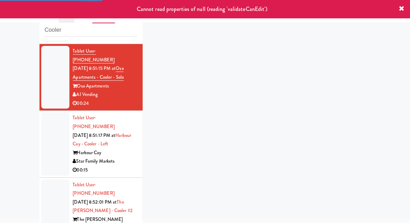
click at [45, 141] on div at bounding box center [55, 144] width 28 height 63
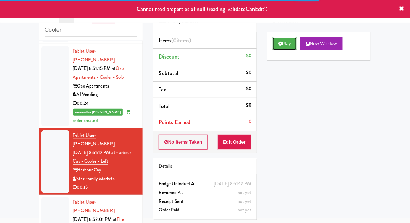
click at [281, 46] on button "Play" at bounding box center [285, 43] width 24 height 13
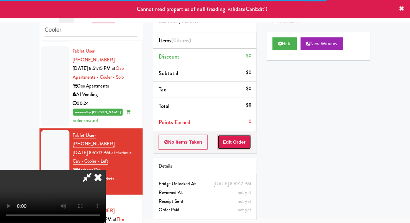
click at [234, 140] on button "Edit Order" at bounding box center [235, 142] width 34 height 15
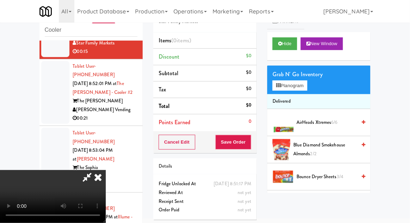
scroll to position [26, 0]
click at [317, 81] on div "Grab N' Go Inventory Planogram" at bounding box center [318, 80] width 103 height 29
click at [307, 85] on button "Planogram" at bounding box center [290, 85] width 35 height 11
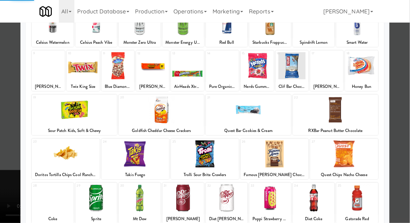
scroll to position [62, 0]
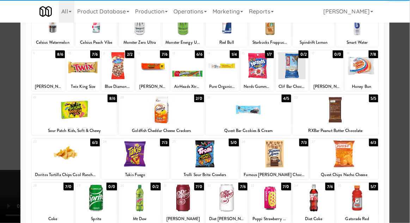
click at [101, 194] on div at bounding box center [97, 198] width 42 height 27
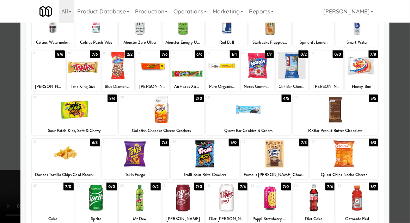
click at [408, 80] on div at bounding box center [205, 111] width 410 height 223
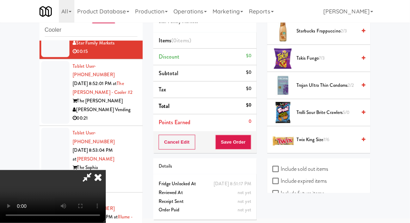
click at [287, 165] on label "Include sold out items" at bounding box center [301, 169] width 56 height 11
click at [281, 167] on input "Include sold out items" at bounding box center [277, 170] width 8 height 6
checkbox input "true"
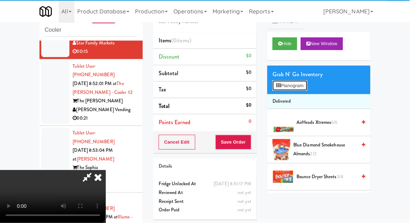
click at [290, 88] on button "Planogram" at bounding box center [290, 85] width 35 height 11
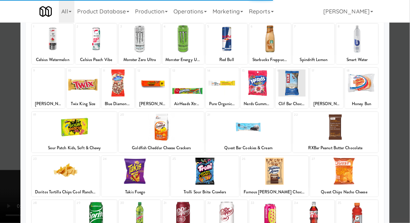
scroll to position [57, 0]
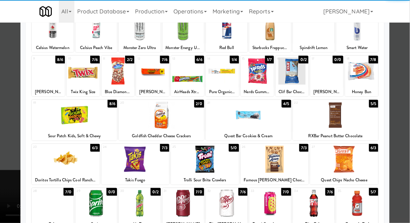
click at [94, 202] on div at bounding box center [97, 203] width 42 height 27
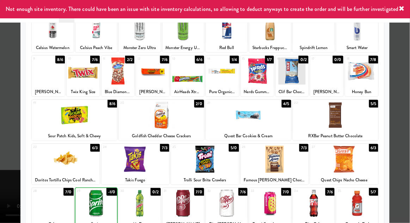
click at [410, 80] on div at bounding box center [205, 111] width 410 height 223
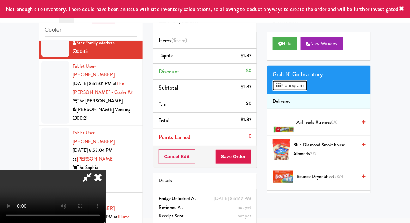
click at [303, 89] on button "Planogram" at bounding box center [290, 85] width 35 height 11
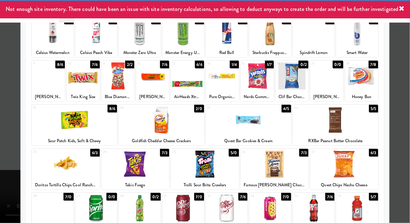
scroll to position [52, 0]
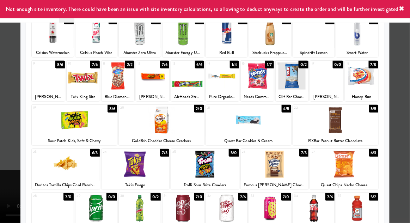
click at [185, 203] on div at bounding box center [184, 208] width 42 height 27
click at [408, 84] on div at bounding box center [205, 111] width 410 height 223
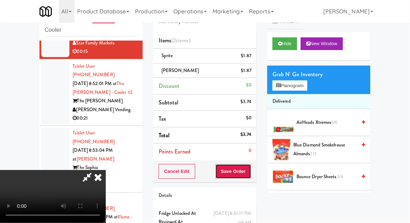
click at [251, 167] on button "Save Order" at bounding box center [234, 171] width 36 height 15
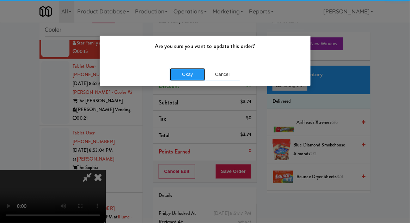
click at [188, 76] on button "Okay" at bounding box center [187, 74] width 35 height 13
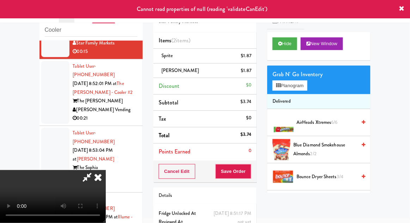
click at [106, 170] on icon at bounding box center [98, 177] width 16 height 14
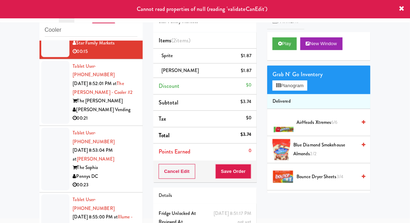
click at [51, 131] on div at bounding box center [55, 159] width 28 height 63
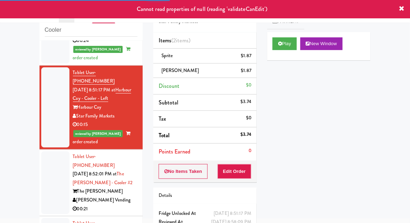
click at [48, 163] on div at bounding box center [55, 182] width 28 height 63
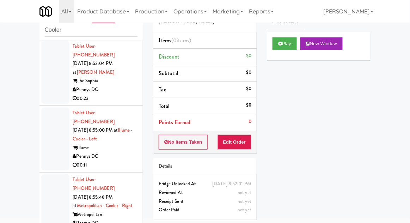
scroll to position [311, 0]
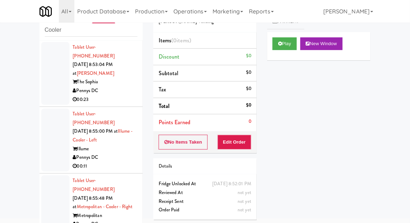
click at [56, 114] on div at bounding box center [55, 140] width 28 height 63
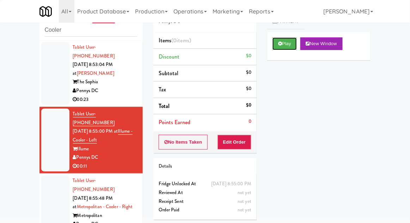
click at [273, 38] on button "Play" at bounding box center [285, 43] width 24 height 13
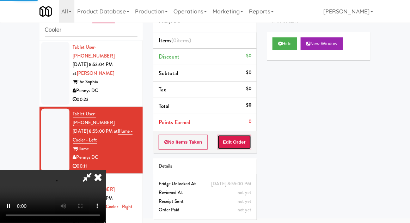
click at [237, 145] on button "Edit Order" at bounding box center [235, 142] width 34 height 15
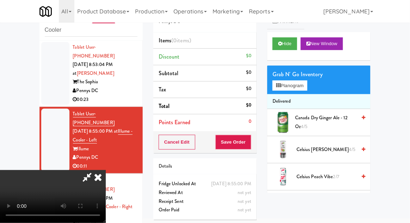
click at [315, 79] on div "Grab N' Go Inventory" at bounding box center [319, 74] width 93 height 11
click at [307, 86] on button "Planogram" at bounding box center [290, 85] width 35 height 11
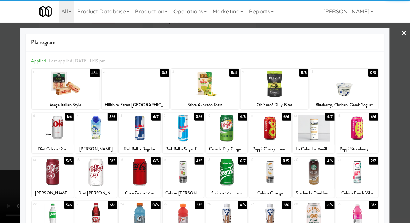
click at [50, 176] on div at bounding box center [53, 172] width 42 height 27
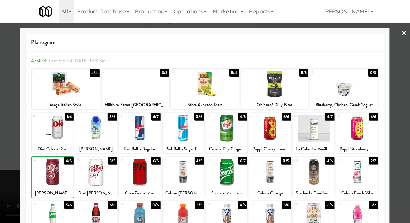
click at [406, 83] on div at bounding box center [205, 111] width 410 height 223
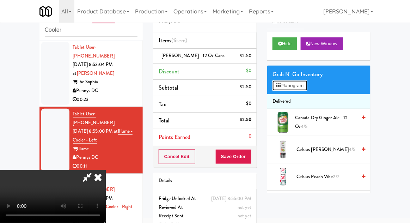
click at [307, 88] on button "Planogram" at bounding box center [290, 85] width 35 height 11
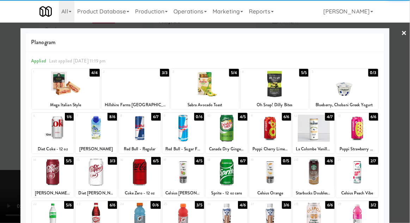
click at [96, 174] on div at bounding box center [97, 172] width 42 height 27
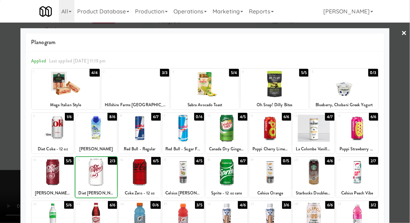
click at [405, 77] on div at bounding box center [205, 111] width 410 height 223
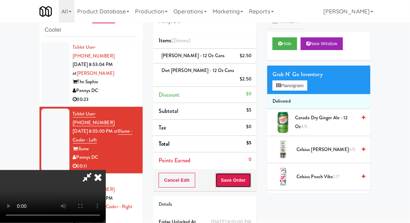
click at [251, 173] on button "Save Order" at bounding box center [234, 180] width 36 height 15
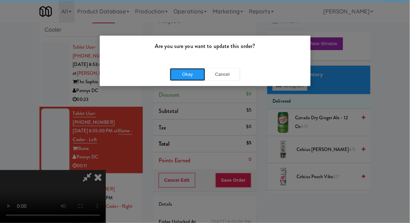
click at [188, 73] on button "Okay" at bounding box center [187, 74] width 35 height 13
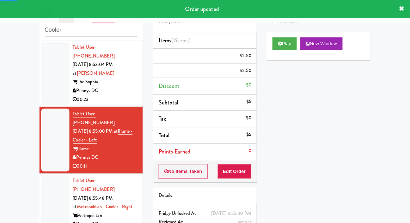
click at [43, 175] on div at bounding box center [55, 206] width 28 height 63
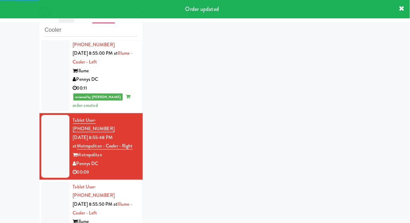
scroll to position [397, 0]
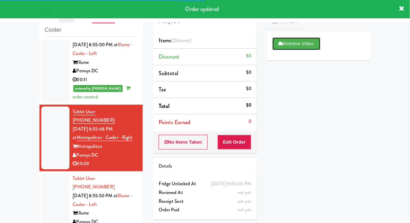
click at [287, 43] on button "Retrieve Video" at bounding box center [297, 43] width 48 height 13
click at [48, 173] on div at bounding box center [55, 204] width 28 height 63
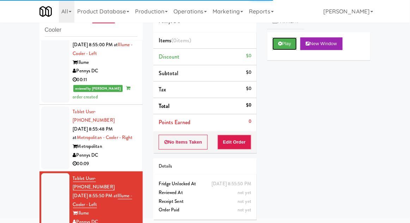
click at [279, 42] on icon at bounding box center [280, 43] width 4 height 5
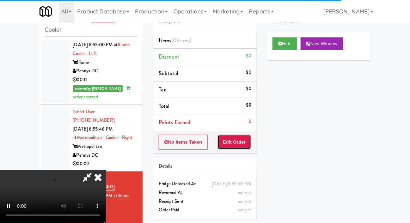
click at [240, 145] on button "Edit Order" at bounding box center [235, 142] width 34 height 15
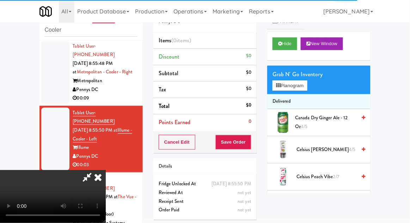
scroll to position [463, 0]
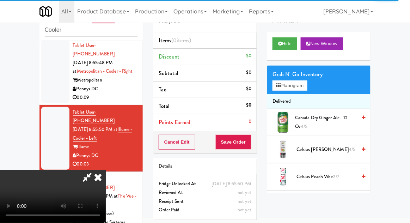
click at [311, 120] on span "Canada Dry Ginger Ale - 12 oz 4/5" at bounding box center [325, 122] width 61 height 17
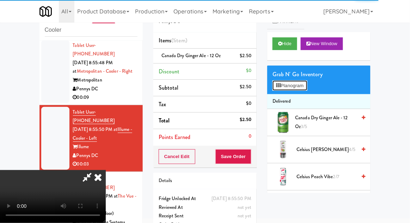
click at [284, 88] on button "Planogram" at bounding box center [290, 85] width 35 height 11
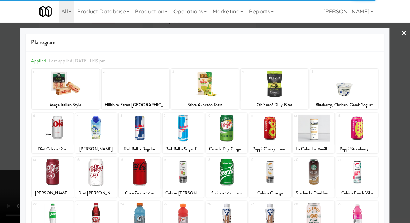
click at [406, 81] on div at bounding box center [205, 111] width 410 height 223
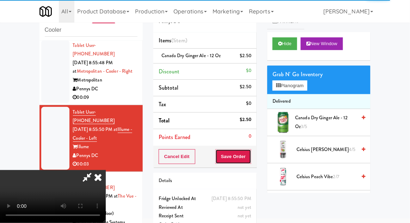
click at [251, 161] on button "Save Order" at bounding box center [234, 156] width 36 height 15
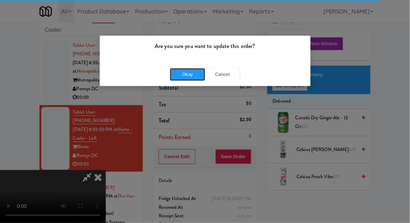
click at [186, 76] on button "Okay" at bounding box center [187, 74] width 35 height 13
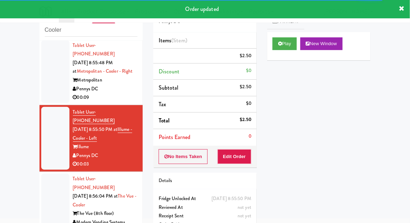
click at [45, 174] on div at bounding box center [55, 205] width 28 height 63
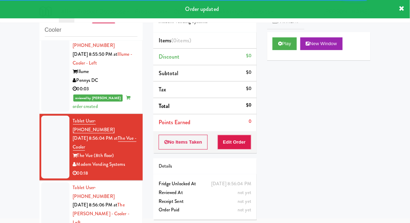
scroll to position [541, 0]
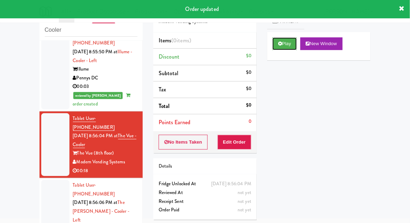
click at [275, 41] on button "Play" at bounding box center [285, 43] width 24 height 13
click at [241, 139] on button "Edit Order" at bounding box center [235, 142] width 34 height 15
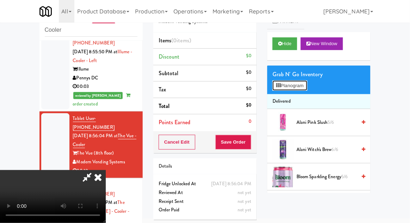
click at [307, 85] on button "Planogram" at bounding box center [290, 85] width 35 height 11
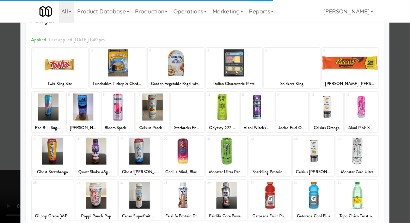
scroll to position [52, 0]
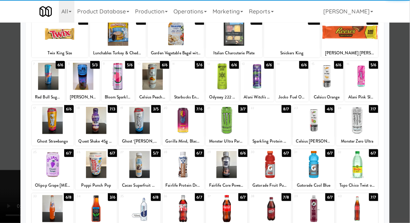
click at [98, 174] on div at bounding box center [97, 164] width 42 height 27
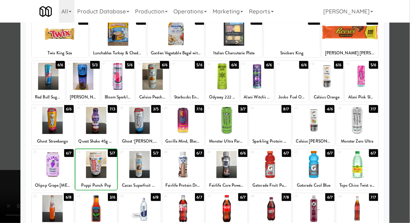
click at [407, 82] on div at bounding box center [205, 111] width 410 height 223
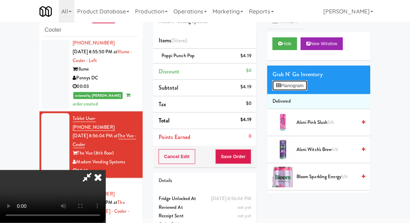
click at [307, 83] on button "Planogram" at bounding box center [290, 85] width 35 height 11
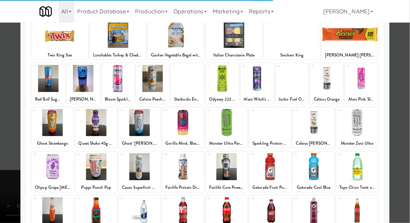
scroll to position [52, 0]
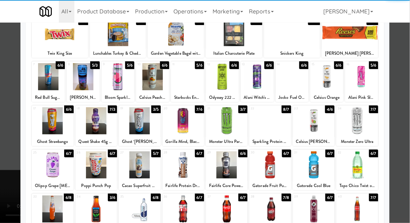
click at [46, 213] on div at bounding box center [53, 208] width 42 height 27
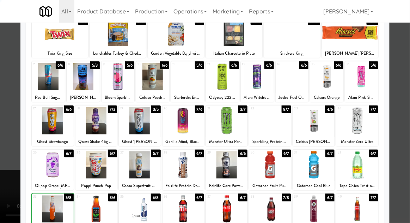
click at [408, 87] on div at bounding box center [205, 111] width 410 height 223
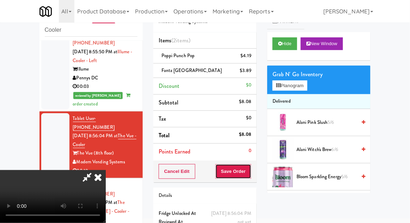
click at [250, 173] on button "Save Order" at bounding box center [234, 171] width 36 height 15
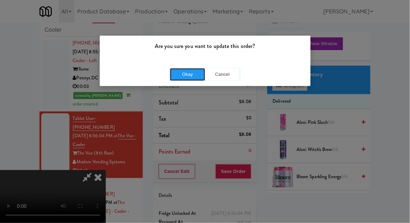
click at [199, 75] on button "Okay" at bounding box center [187, 74] width 35 height 13
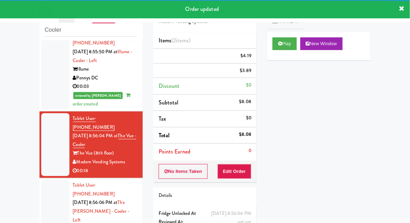
click at [41, 178] on li "Tablet User · (970) 286-9336 [DATE] 8:56:06 PM at The [PERSON_NAME] - Left The …" at bounding box center [91, 216] width 103 height 76
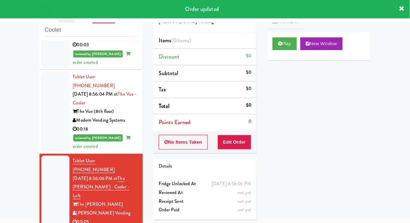
scroll to position [638, 0]
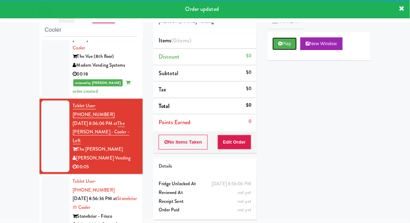
click at [275, 43] on button "Play" at bounding box center [285, 43] width 24 height 13
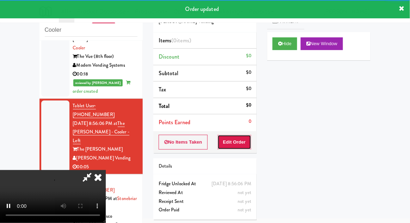
click at [240, 143] on button "Edit Order" at bounding box center [235, 142] width 34 height 15
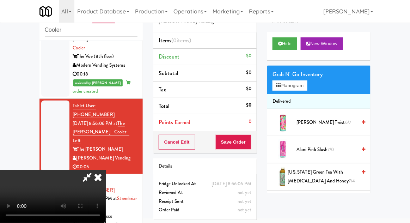
scroll to position [0, 0]
click at [307, 83] on button "Planogram" at bounding box center [290, 85] width 35 height 11
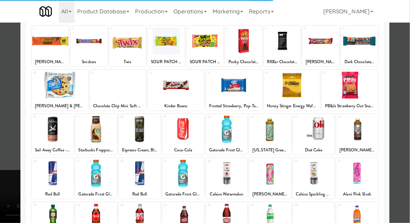
scroll to position [43, 0]
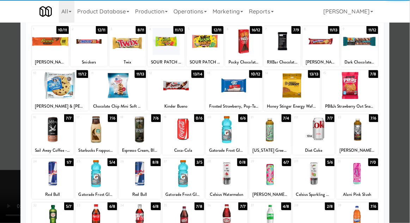
click at [48, 173] on div at bounding box center [53, 173] width 42 height 27
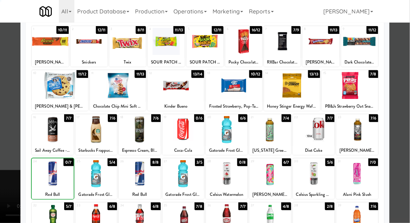
click at [408, 84] on div at bounding box center [205, 111] width 410 height 223
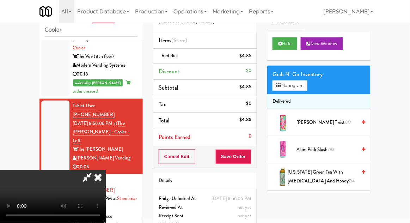
scroll to position [26, 0]
click at [249, 161] on button "Save Order" at bounding box center [234, 156] width 36 height 15
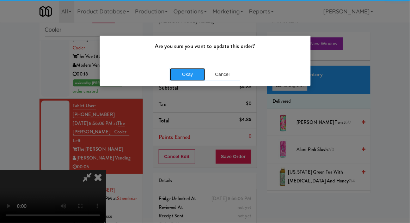
click at [192, 73] on button "Okay" at bounding box center [187, 74] width 35 height 13
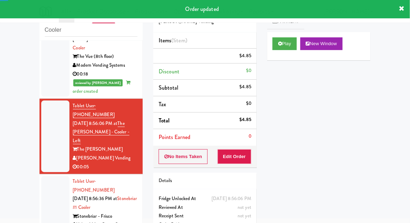
scroll to position [0, 0]
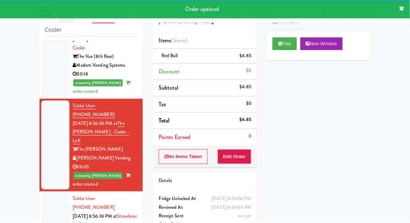
click at [46, 193] on div at bounding box center [55, 224] width 28 height 63
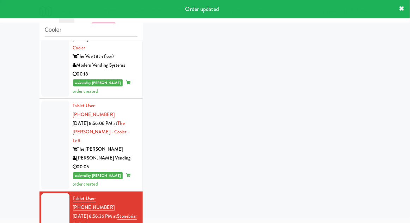
scroll to position [655, 0]
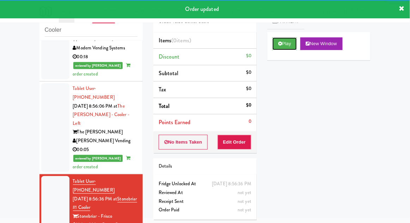
click at [278, 42] on icon at bounding box center [280, 43] width 4 height 5
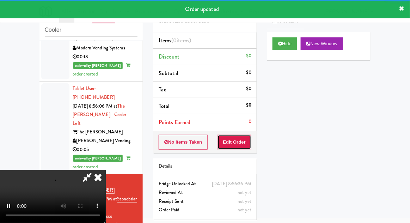
click at [239, 140] on button "Edit Order" at bounding box center [235, 142] width 34 height 15
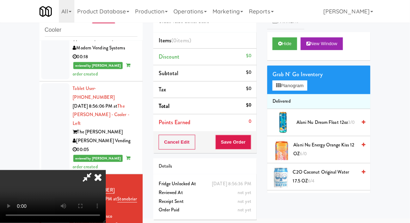
scroll to position [0, 0]
click at [318, 86] on div "Grab N' Go Inventory Planogram" at bounding box center [318, 80] width 103 height 29
click at [307, 88] on button "Planogram" at bounding box center [290, 85] width 35 height 11
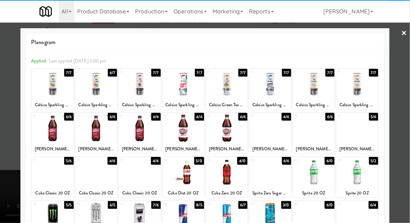
click at [184, 214] on div at bounding box center [184, 216] width 42 height 27
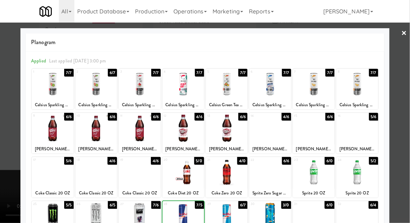
click at [407, 94] on div at bounding box center [205, 111] width 410 height 223
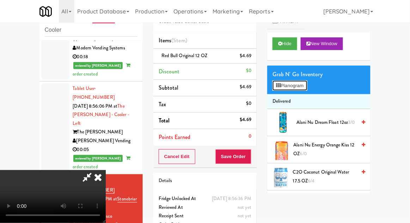
click at [305, 86] on button "Planogram" at bounding box center [290, 85] width 35 height 11
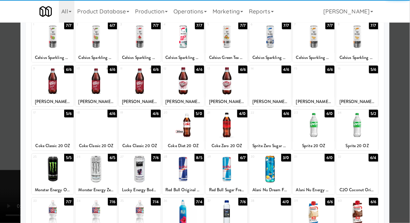
scroll to position [47, 0]
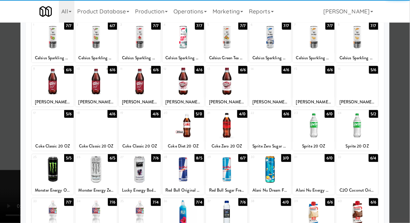
click at [188, 164] on div at bounding box center [184, 169] width 42 height 27
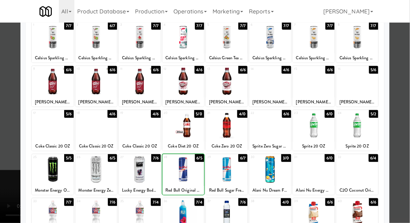
click at [408, 91] on div at bounding box center [205, 111] width 410 height 223
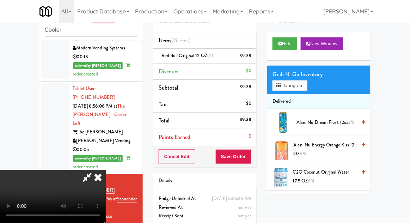
scroll to position [26, 0]
click at [247, 157] on button "Save Order" at bounding box center [234, 156] width 36 height 15
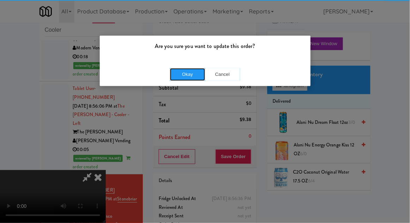
click at [193, 74] on button "Okay" at bounding box center [187, 74] width 35 height 13
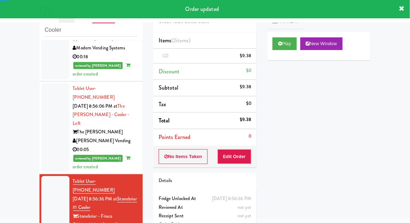
scroll to position [0, 0]
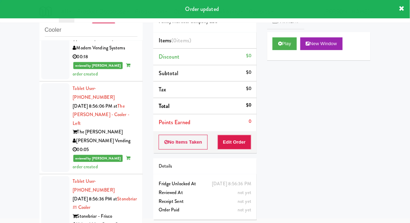
scroll to position [672, 0]
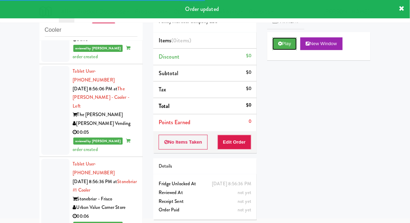
click at [277, 48] on button "Play" at bounding box center [285, 43] width 24 height 13
click at [235, 143] on button "Edit Order" at bounding box center [235, 142] width 34 height 15
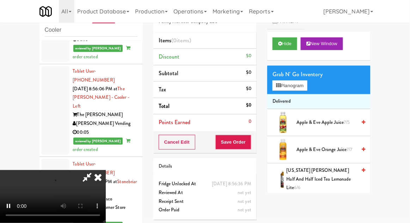
click at [106, 170] on icon at bounding box center [98, 177] width 16 height 14
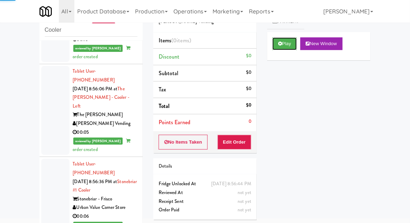
click at [282, 47] on button "Play" at bounding box center [285, 43] width 24 height 13
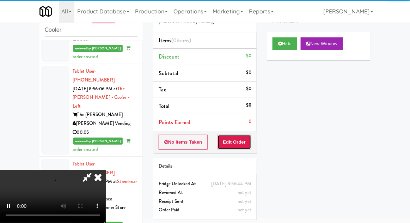
click at [239, 143] on button "Edit Order" at bounding box center [235, 142] width 34 height 15
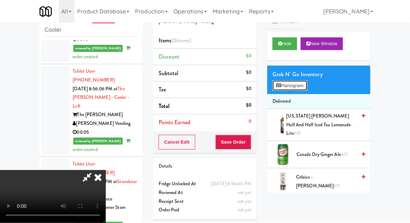
click at [307, 81] on button "Planogram" at bounding box center [290, 85] width 35 height 11
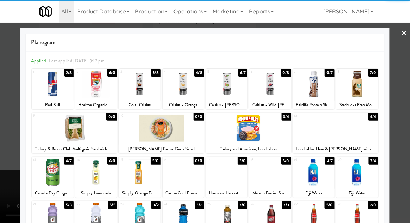
click at [58, 86] on div at bounding box center [53, 84] width 42 height 27
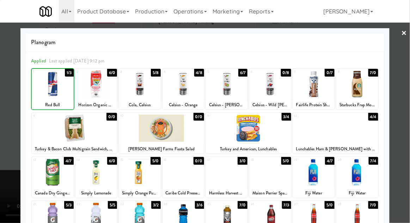
click at [407, 88] on div at bounding box center [205, 111] width 410 height 223
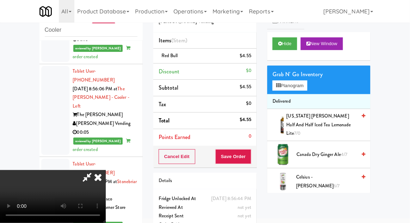
scroll to position [26, 0]
click at [250, 155] on button "Save Order" at bounding box center [234, 156] width 36 height 15
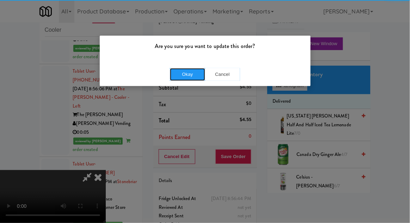
click at [183, 74] on button "Okay" at bounding box center [187, 74] width 35 height 13
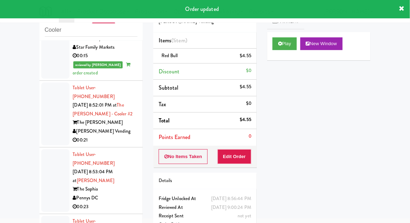
scroll to position [202, 0]
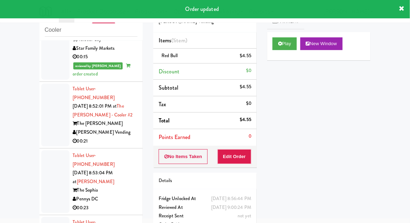
click at [46, 151] on div at bounding box center [55, 181] width 28 height 63
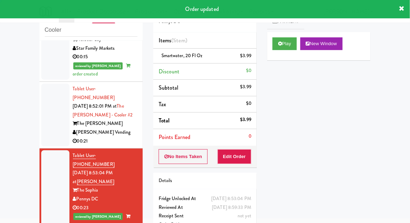
click at [43, 94] on div at bounding box center [55, 115] width 28 height 63
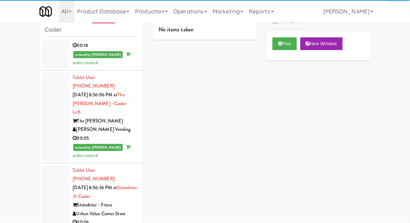
scroll to position [724, 0]
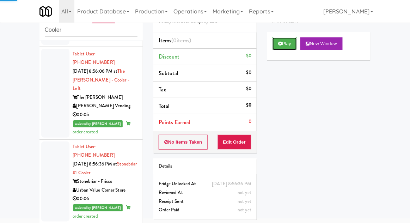
click at [277, 43] on button "Play" at bounding box center [285, 43] width 24 height 13
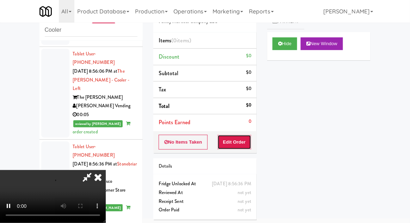
click at [247, 142] on button "Edit Order" at bounding box center [235, 142] width 34 height 15
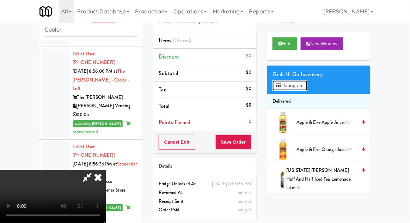
click at [307, 83] on button "Planogram" at bounding box center [290, 85] width 35 height 11
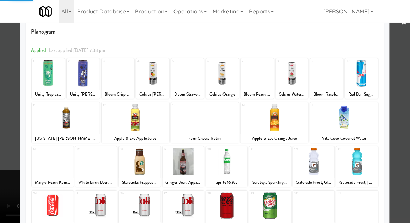
scroll to position [31, 0]
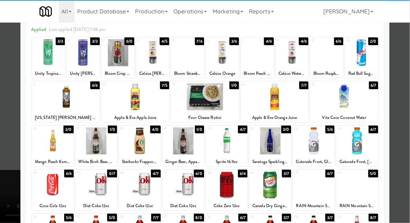
click at [139, 144] on div at bounding box center [140, 140] width 42 height 27
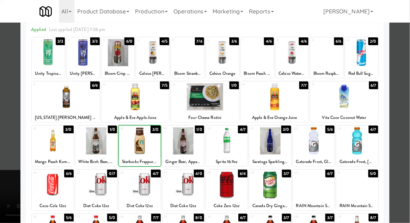
click at [410, 81] on div at bounding box center [205, 111] width 410 height 223
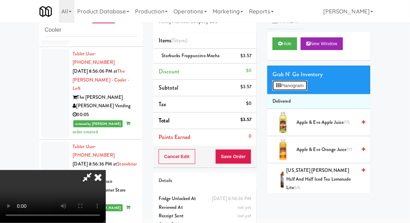
click at [307, 85] on button "Planogram" at bounding box center [290, 85] width 35 height 11
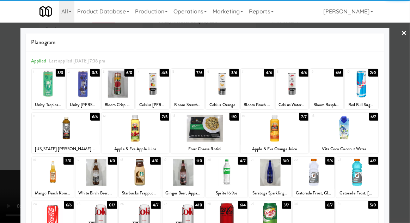
click at [139, 173] on div at bounding box center [140, 172] width 42 height 27
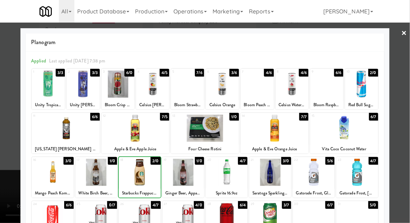
click at [408, 87] on div at bounding box center [205, 111] width 410 height 223
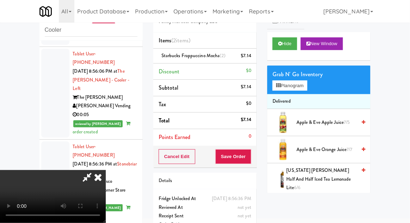
click at [211, 58] on span "Starbucks Frappuccino Mocha (2)" at bounding box center [194, 55] width 65 height 7
click at [249, 58] on link at bounding box center [251, 58] width 6 height 9
click at [251, 158] on button "Save Order" at bounding box center [234, 156] width 36 height 15
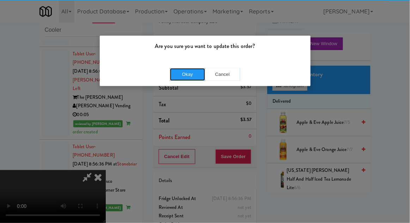
click at [189, 78] on button "Okay" at bounding box center [187, 74] width 35 height 13
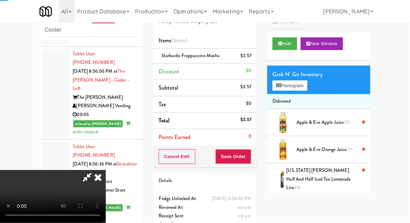
click at [95, 170] on icon at bounding box center [87, 177] width 16 height 14
